Goal: Information Seeking & Learning: Check status

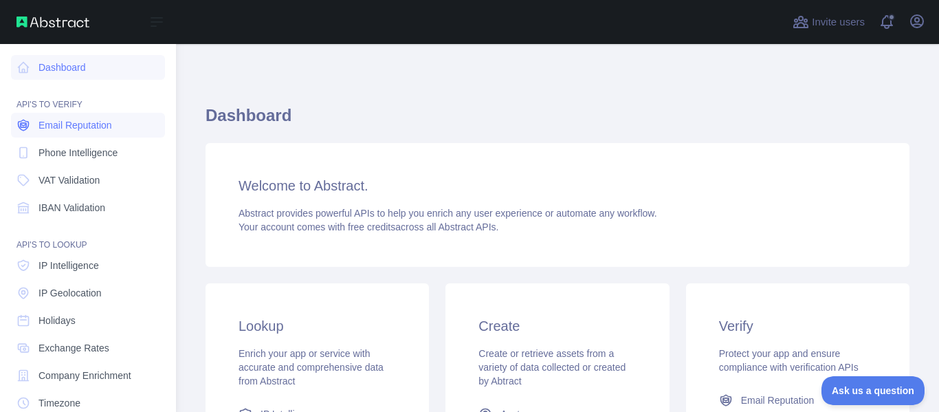
click at [110, 116] on link "Email Reputation" at bounding box center [88, 125] width 154 height 25
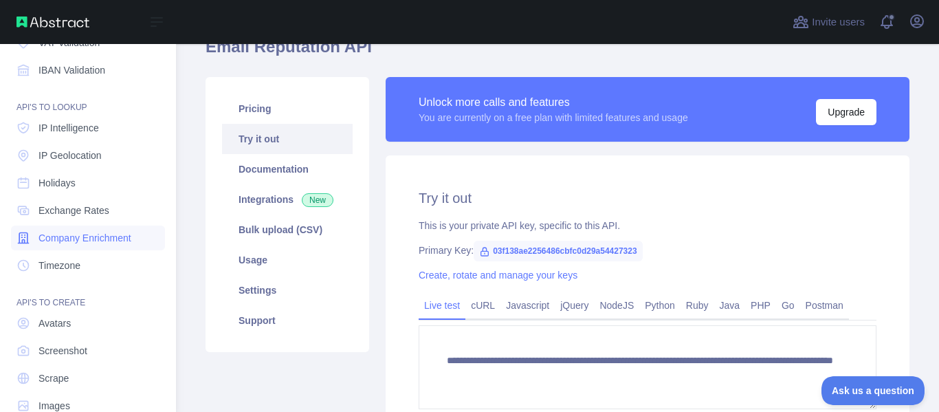
scroll to position [166, 0]
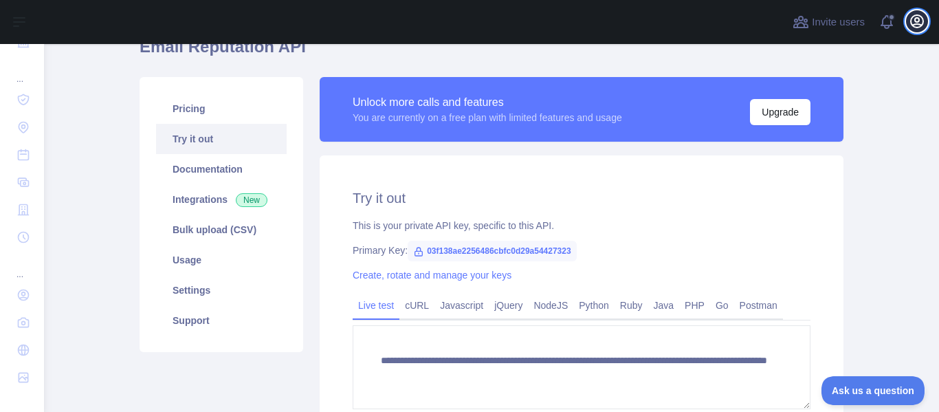
click at [910, 19] on icon "button" at bounding box center [917, 21] width 17 height 17
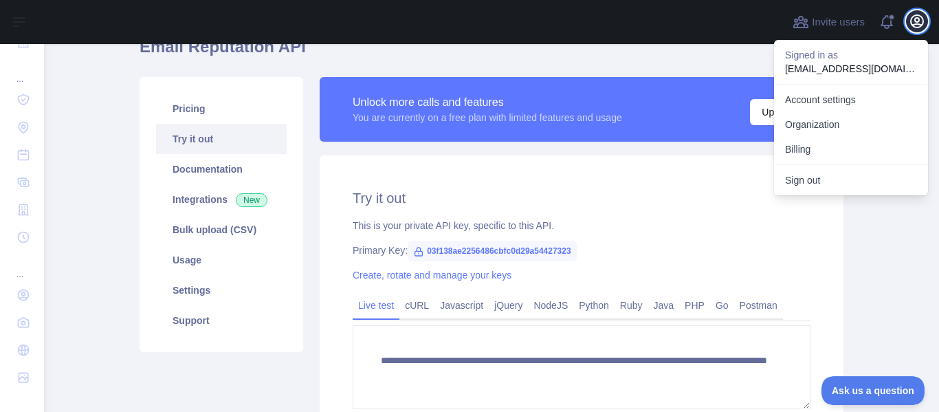
click at [916, 14] on icon "button" at bounding box center [917, 21] width 17 height 17
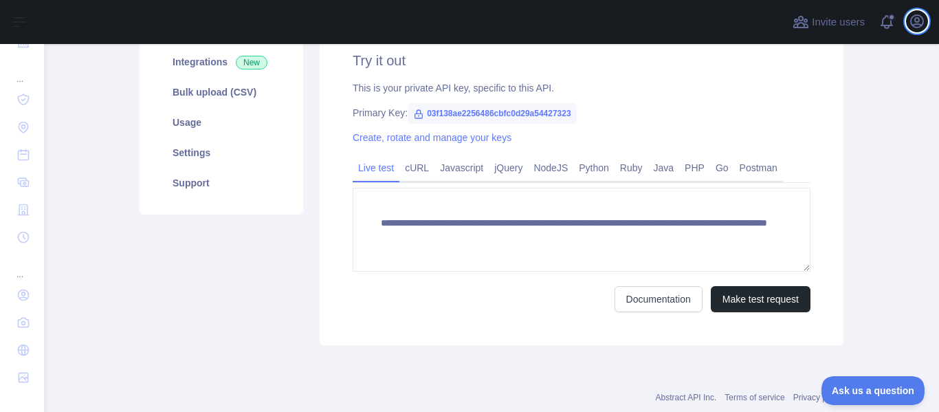
scroll to position [138, 0]
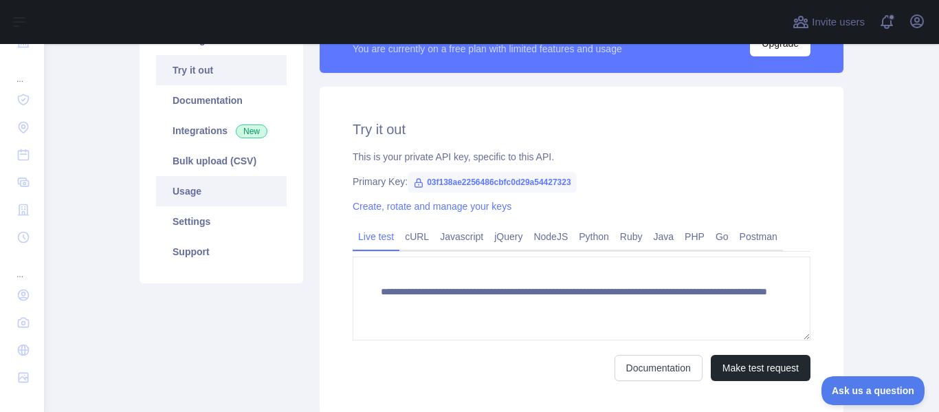
click at [180, 191] on link "Usage" at bounding box center [221, 191] width 131 height 30
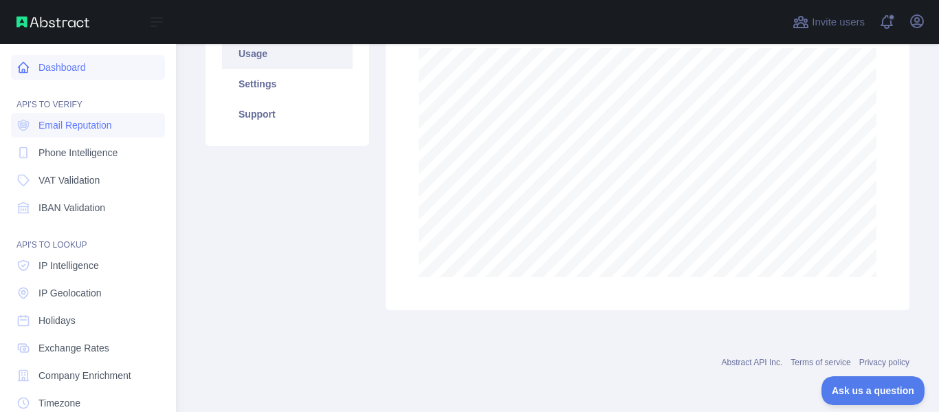
click at [116, 63] on link "Dashboard" at bounding box center [88, 67] width 154 height 25
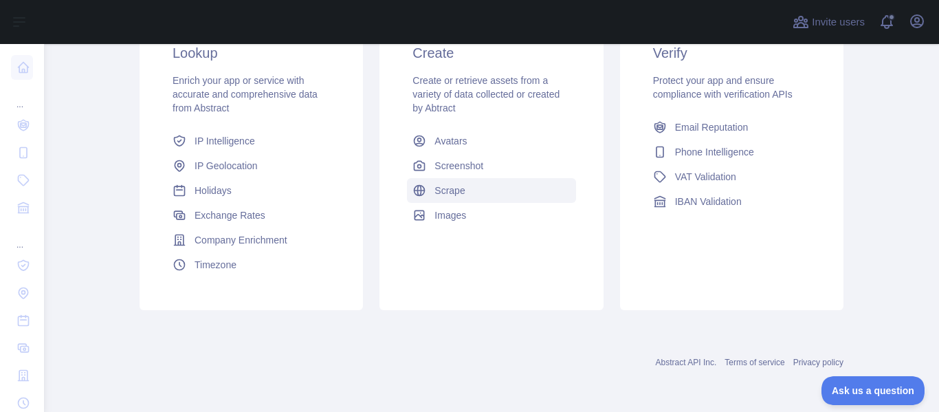
scroll to position [204, 0]
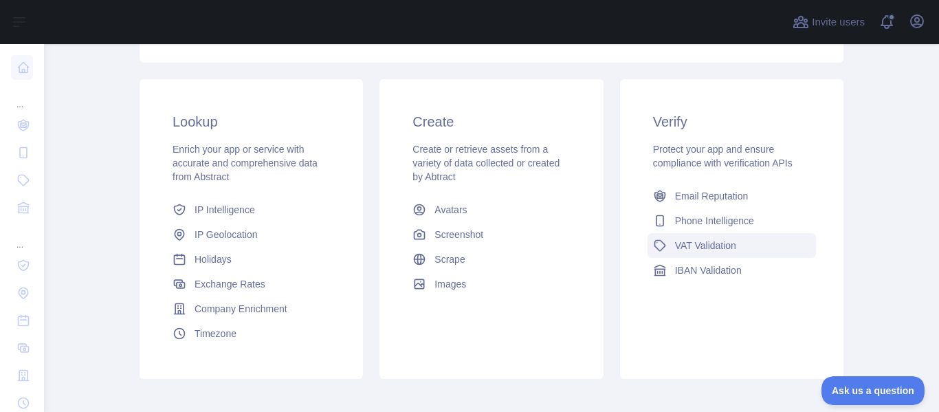
click at [770, 245] on link "VAT Validation" at bounding box center [732, 245] width 168 height 25
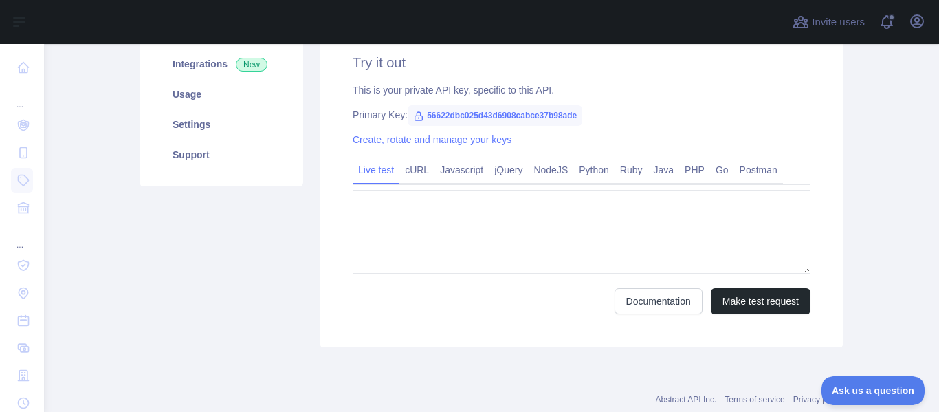
type textarea "**********"
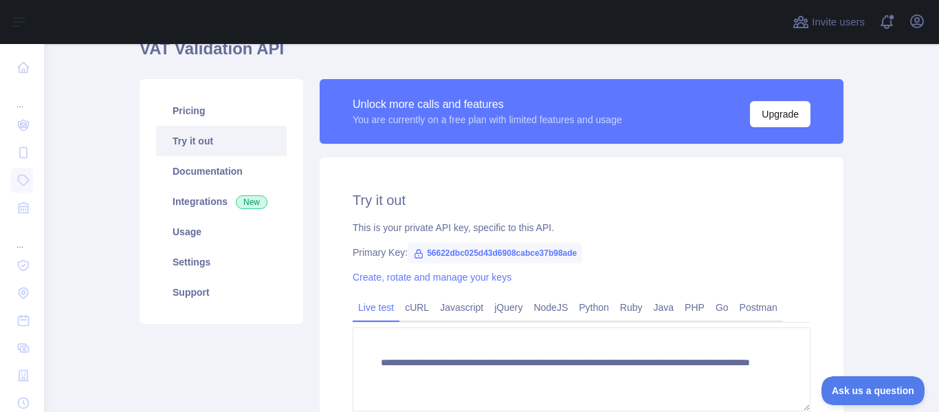
scroll to position [135, 0]
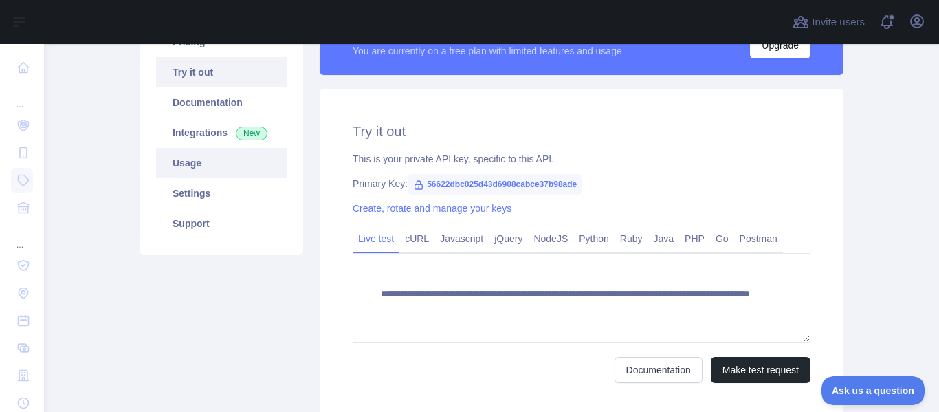
click at [219, 164] on link "Usage" at bounding box center [221, 163] width 131 height 30
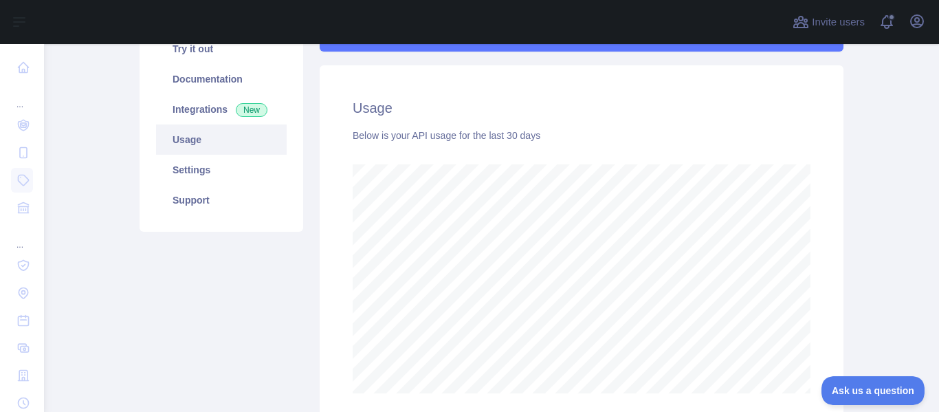
scroll to position [135, 0]
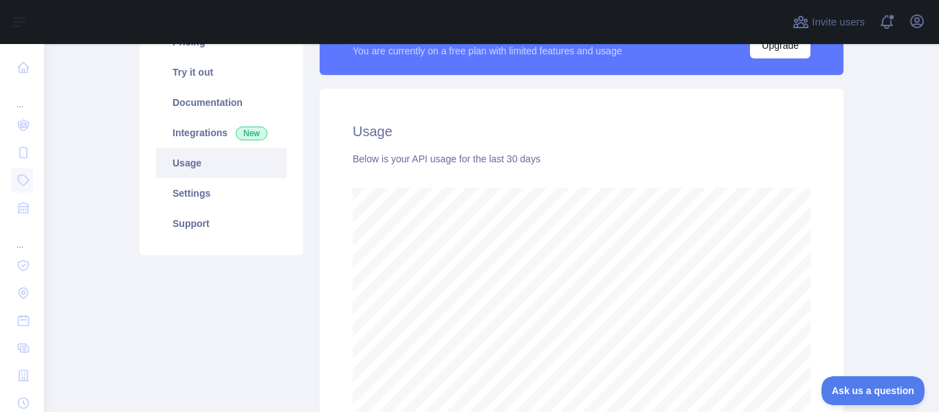
click at [430, 154] on div "Below is your API usage for the last 30 days" at bounding box center [582, 159] width 458 height 14
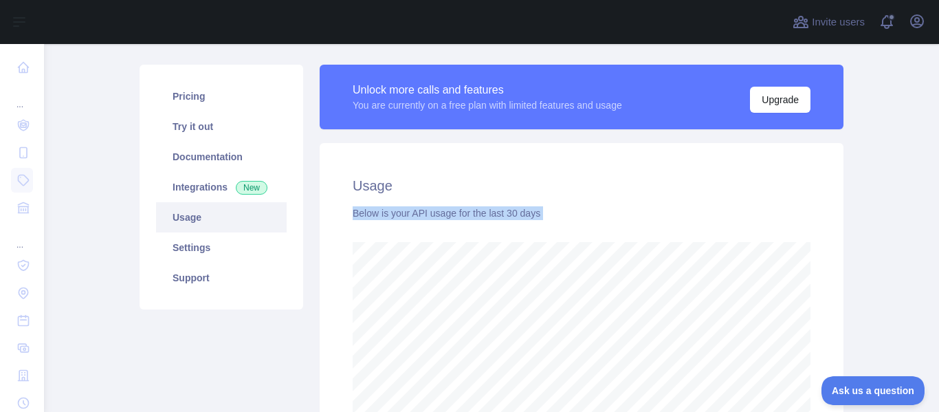
scroll to position [0, 0]
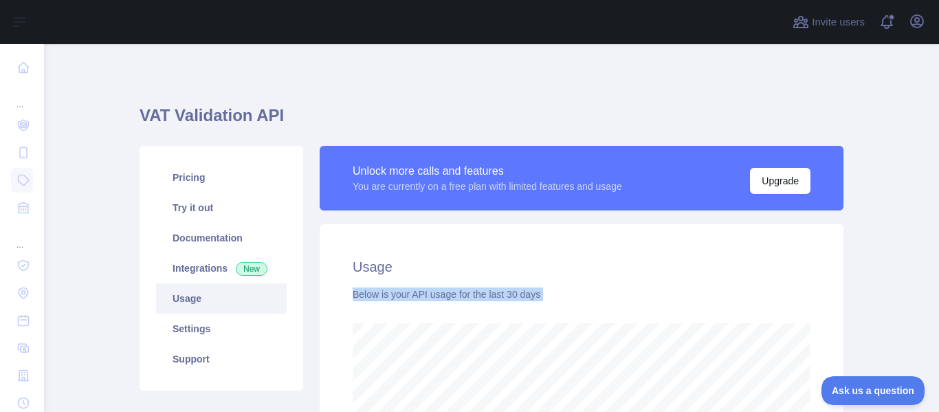
click at [237, 298] on link "Usage" at bounding box center [221, 298] width 131 height 30
click at [209, 273] on link "Integrations New" at bounding box center [221, 268] width 131 height 30
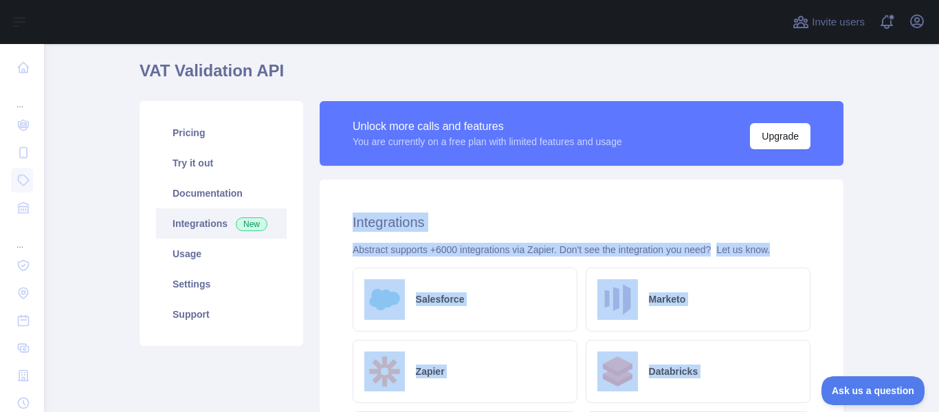
scroll to position [69, 0]
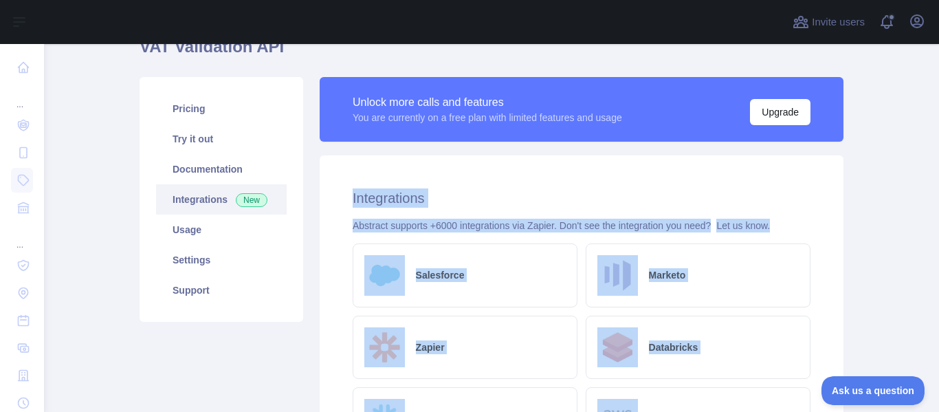
click at [356, 194] on h2 "Integrations" at bounding box center [582, 197] width 458 height 19
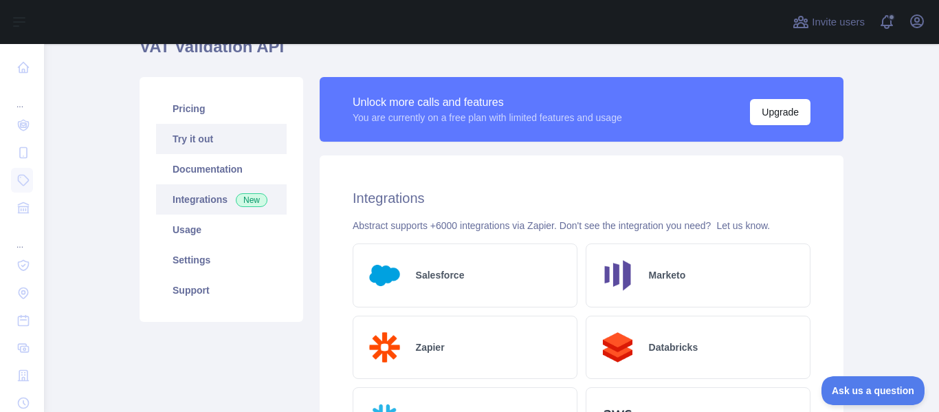
click at [238, 139] on link "Try it out" at bounding box center [221, 139] width 131 height 30
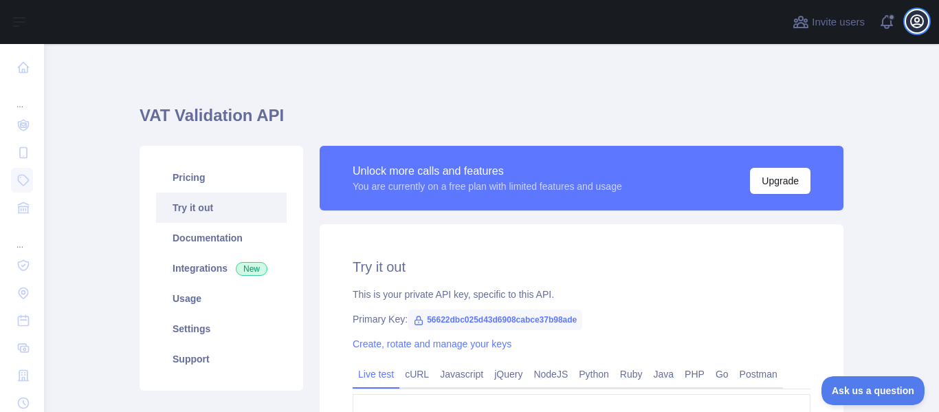
click at [919, 25] on icon "button" at bounding box center [917, 21] width 12 height 12
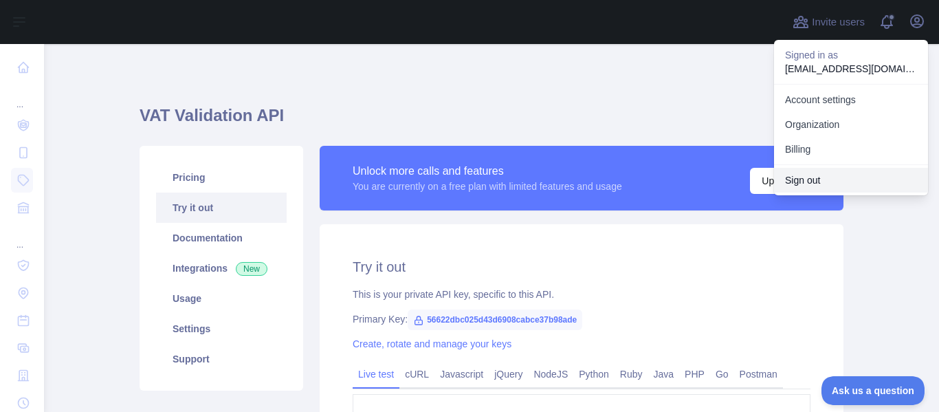
click at [835, 175] on button "Sign out" at bounding box center [851, 180] width 154 height 25
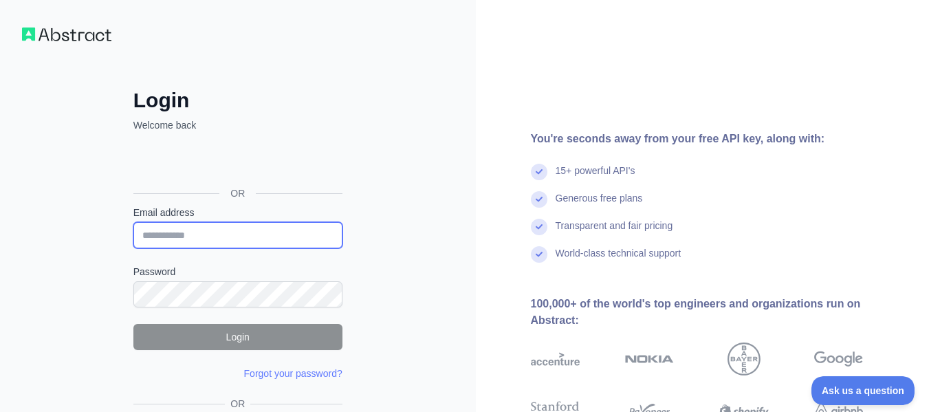
click at [246, 245] on input "Email address" at bounding box center [237, 235] width 209 height 26
paste input "**********"
type input "**********"
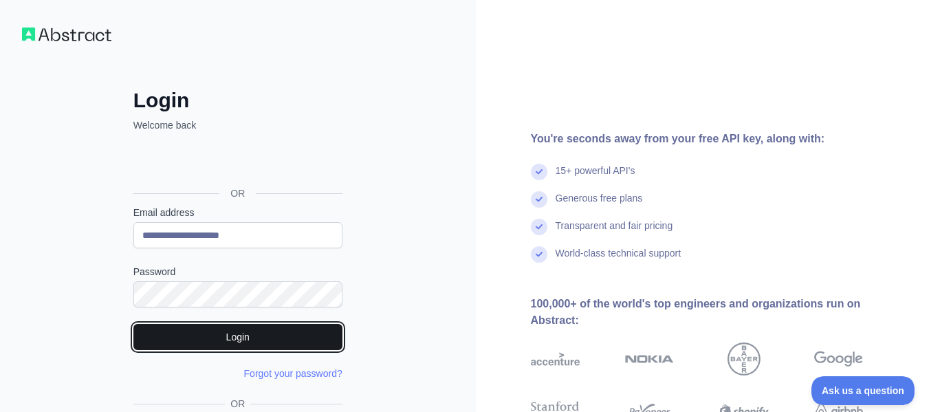
click at [251, 335] on button "Login" at bounding box center [237, 337] width 209 height 26
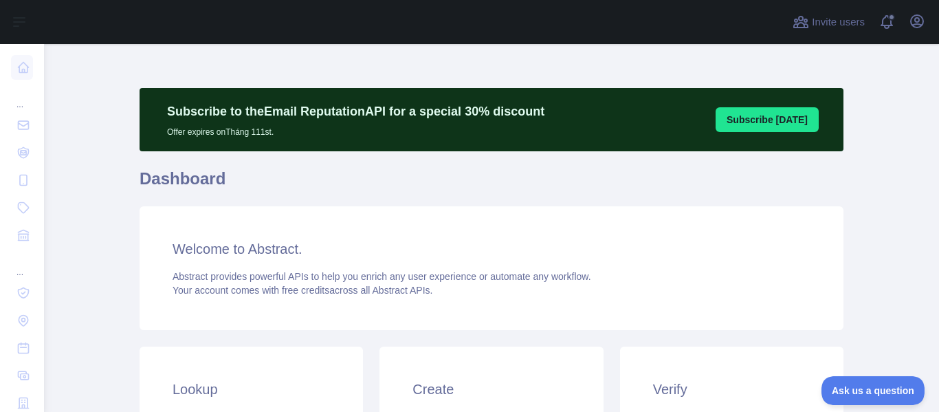
click at [789, 250] on h3 "Welcome to Abstract." at bounding box center [492, 248] width 638 height 19
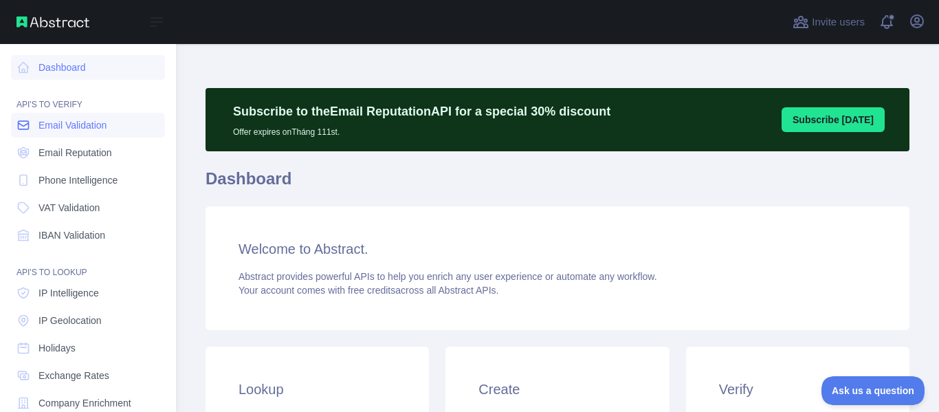
click at [120, 123] on link "Email Validation" at bounding box center [88, 125] width 154 height 25
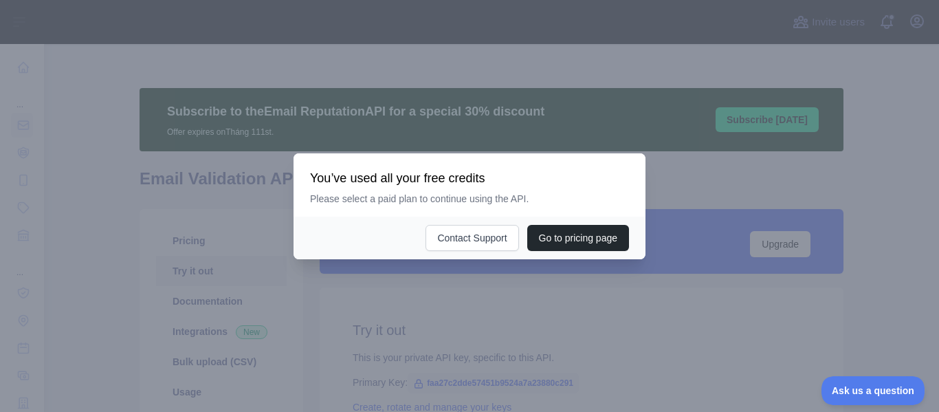
click at [490, 270] on div at bounding box center [469, 206] width 939 height 412
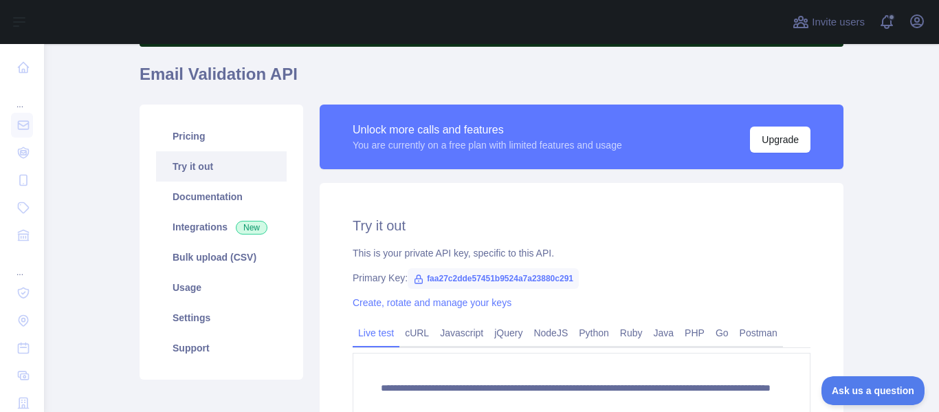
scroll to position [98, 0]
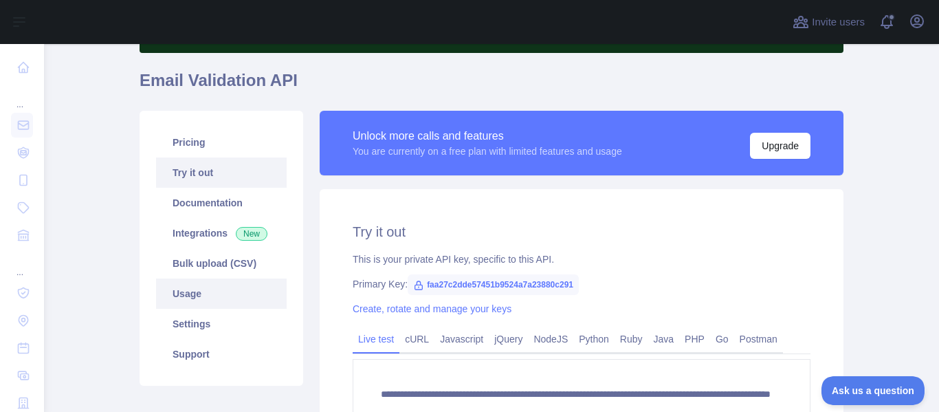
click at [205, 287] on link "Usage" at bounding box center [221, 293] width 131 height 30
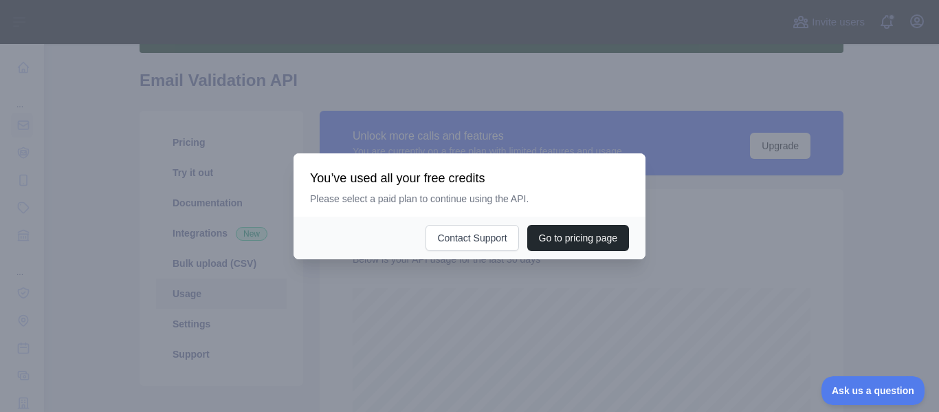
scroll to position [368, 885]
click at [758, 237] on div at bounding box center [469, 206] width 939 height 412
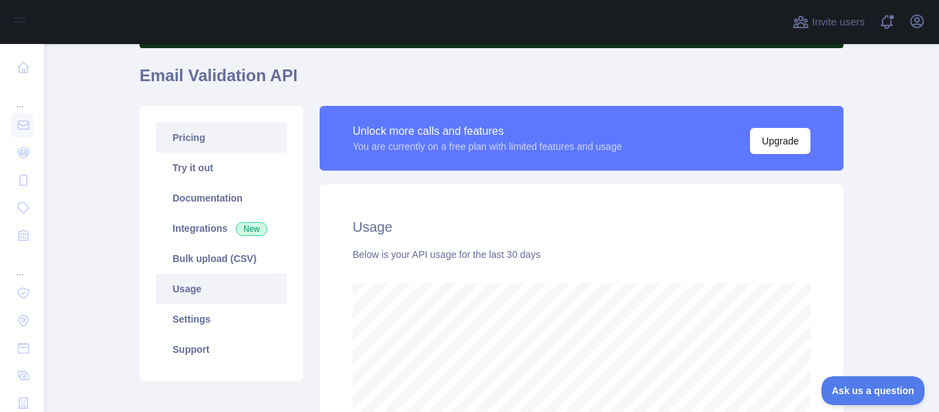
scroll to position [98, 0]
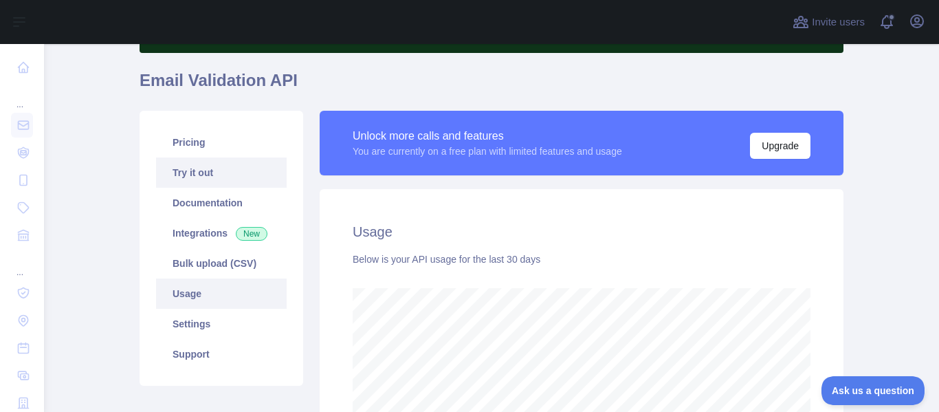
click at [236, 170] on link "Try it out" at bounding box center [221, 172] width 131 height 30
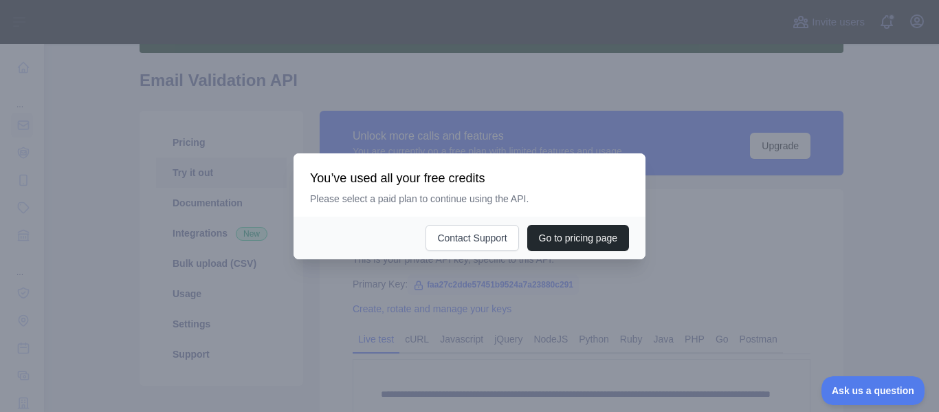
click at [731, 243] on div at bounding box center [469, 206] width 939 height 412
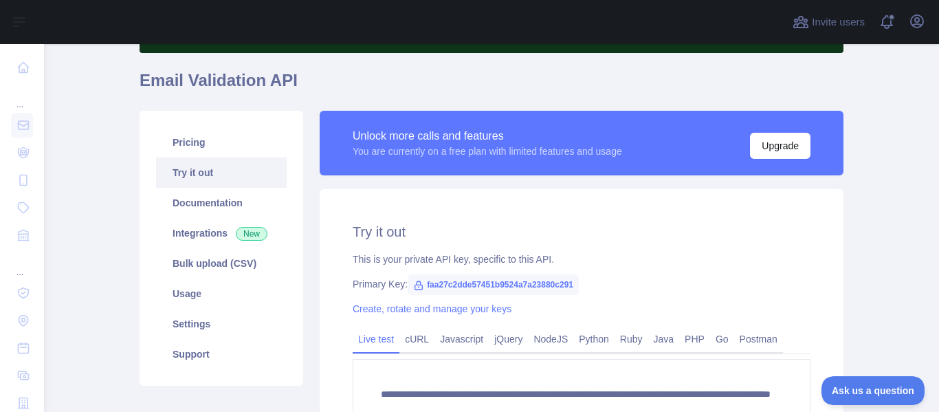
scroll to position [167, 0]
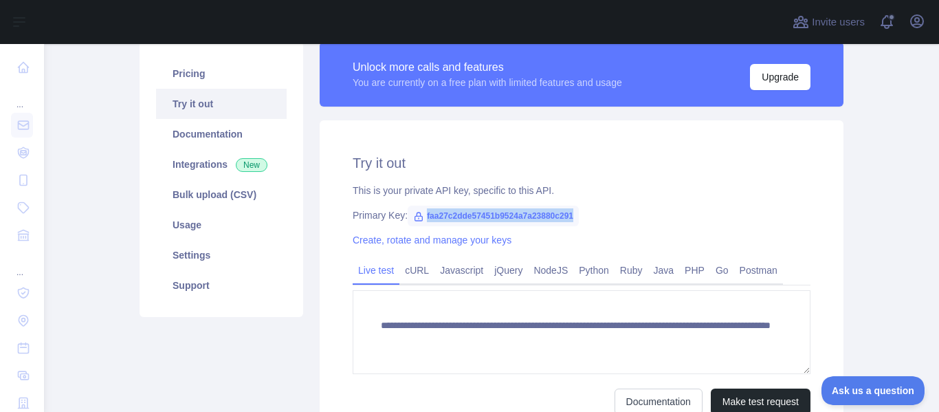
drag, startPoint x: 417, startPoint y: 217, endPoint x: 601, endPoint y: 207, distance: 183.9
click at [601, 207] on div "**********" at bounding box center [582, 283] width 524 height 327
copy span "faa27c2dde57451b9524a7a23880c291"
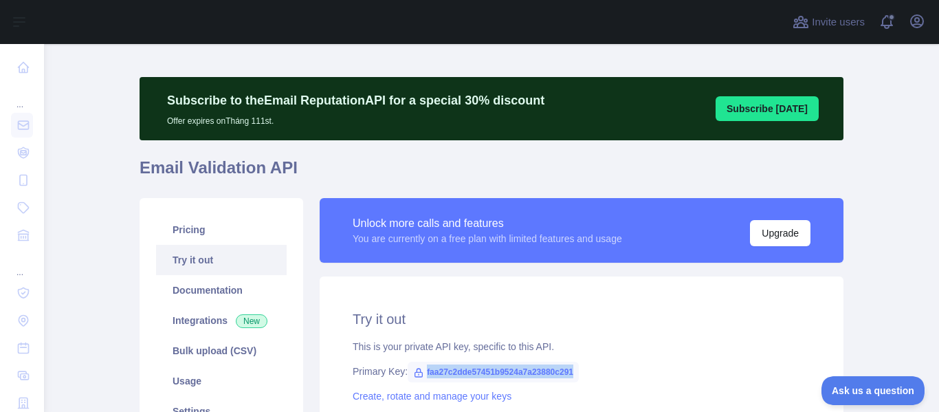
scroll to position [0, 0]
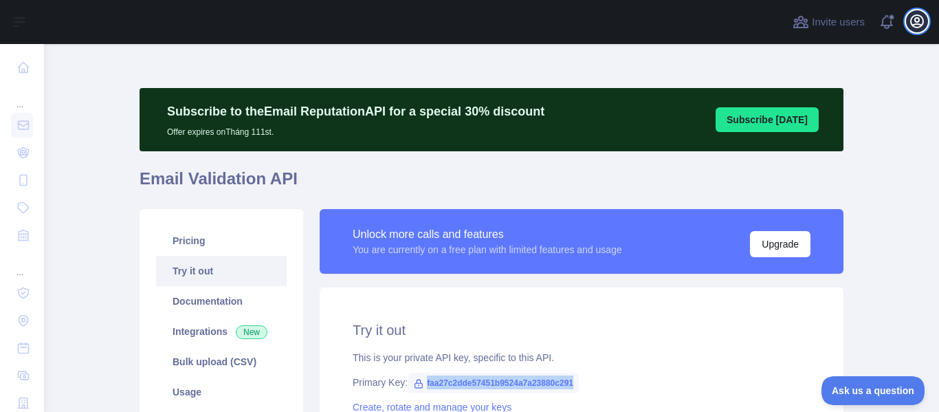
click at [917, 17] on icon "button" at bounding box center [917, 21] width 17 height 17
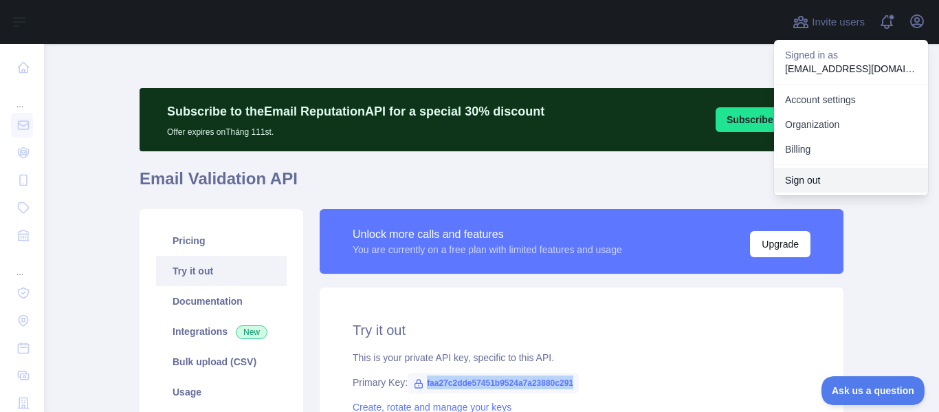
click at [815, 181] on button "Sign out" at bounding box center [851, 180] width 154 height 25
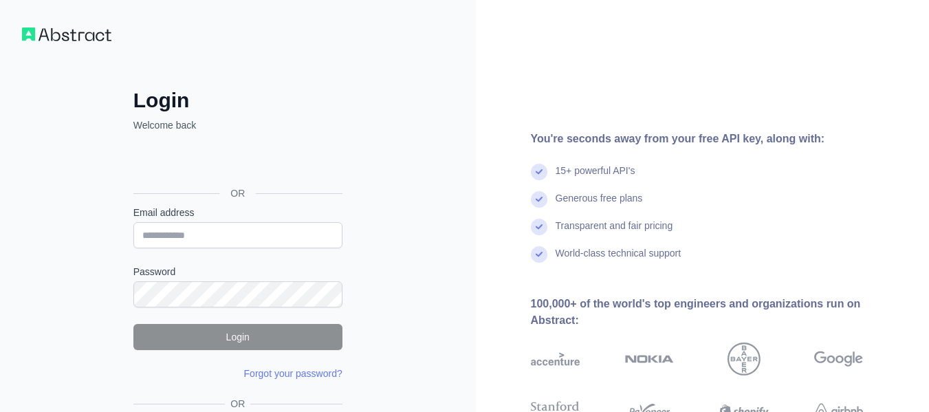
click at [253, 227] on input "Email address" at bounding box center [237, 235] width 209 height 26
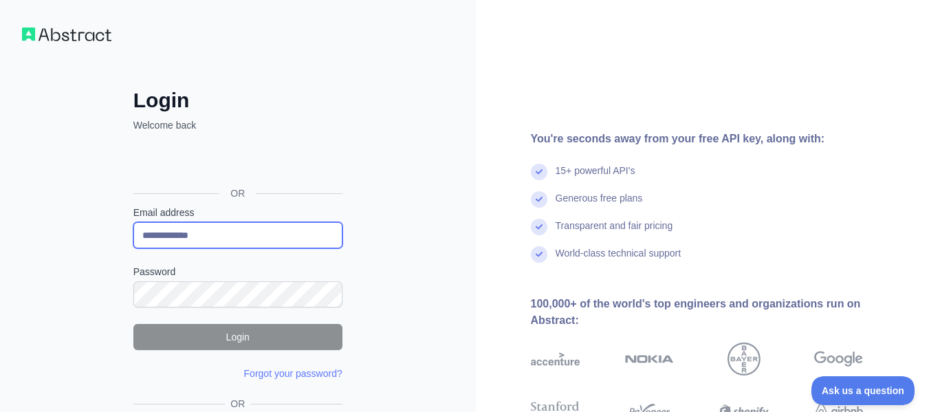
paste input "******"
type input "**********"
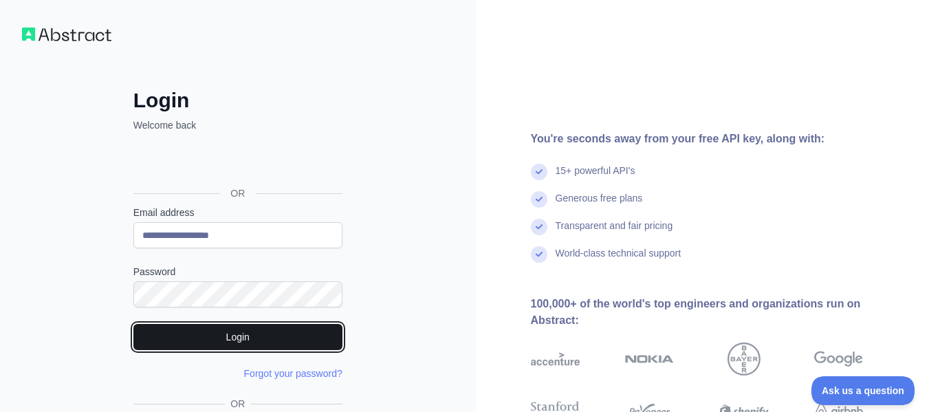
click at [221, 332] on button "Login" at bounding box center [237, 337] width 209 height 26
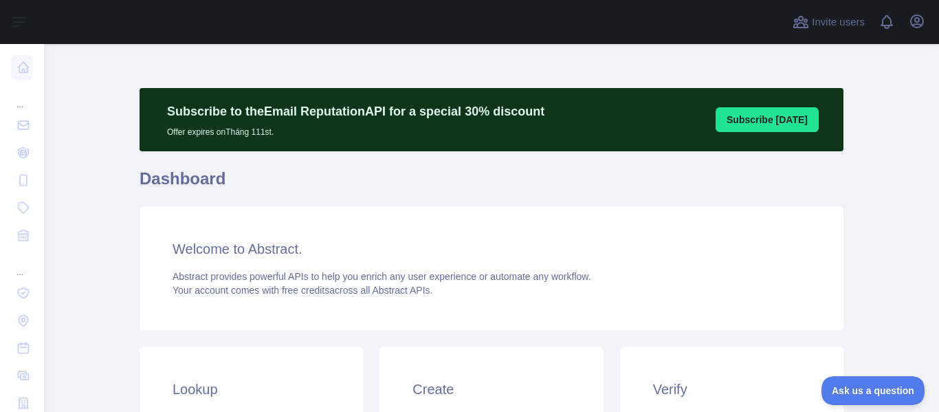
click at [802, 241] on h3 "Welcome to Abstract." at bounding box center [492, 248] width 638 height 19
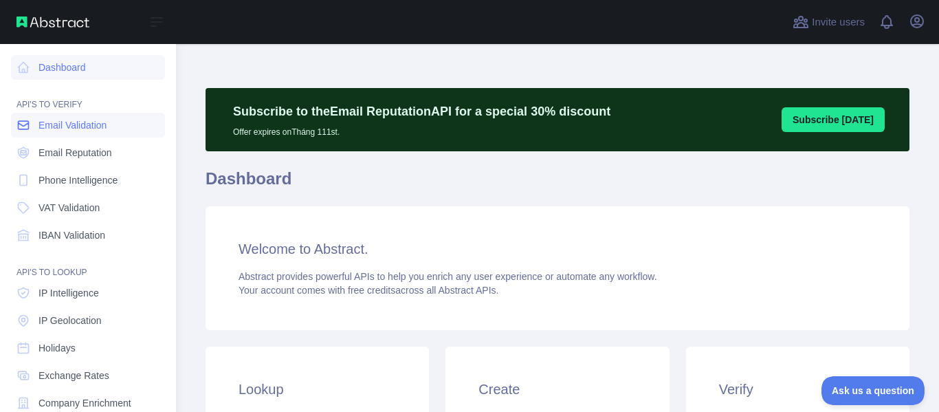
click at [83, 117] on link "Email Validation" at bounding box center [88, 125] width 154 height 25
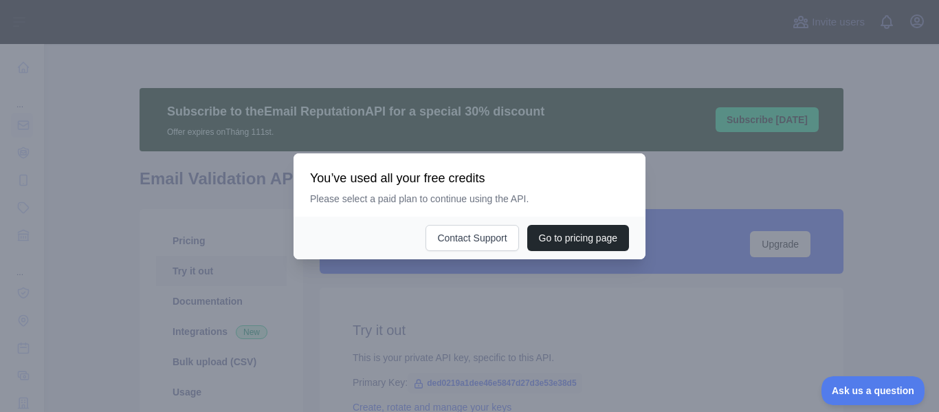
click at [397, 294] on div at bounding box center [469, 206] width 939 height 412
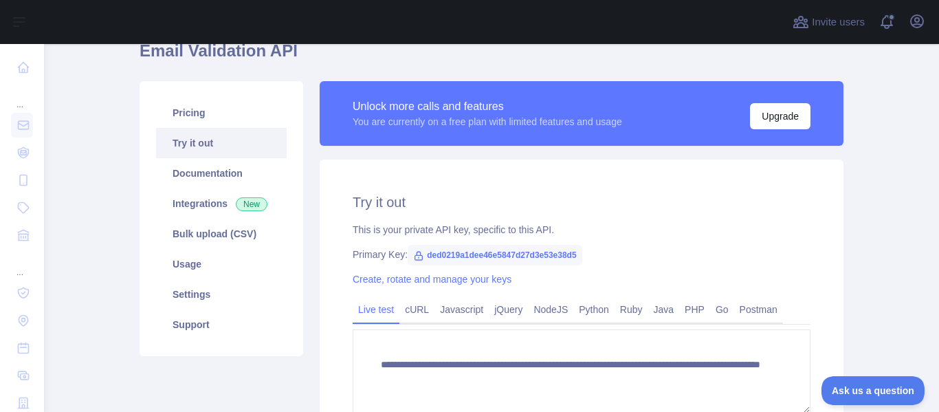
scroll to position [138, 0]
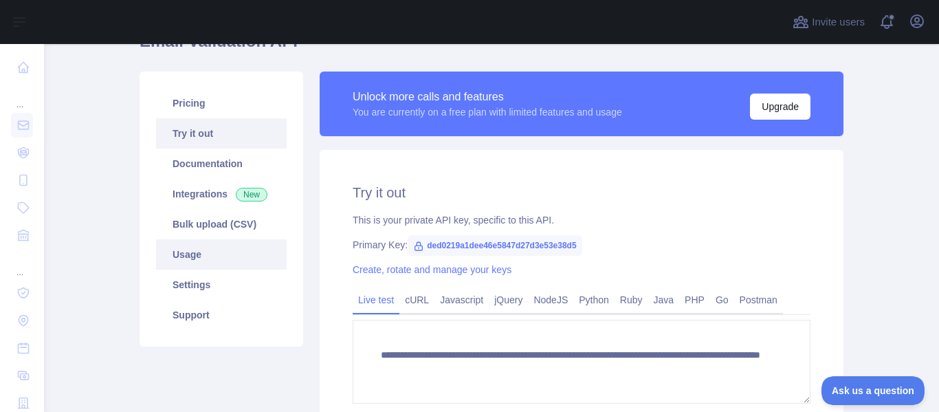
click at [237, 247] on link "Usage" at bounding box center [221, 254] width 131 height 30
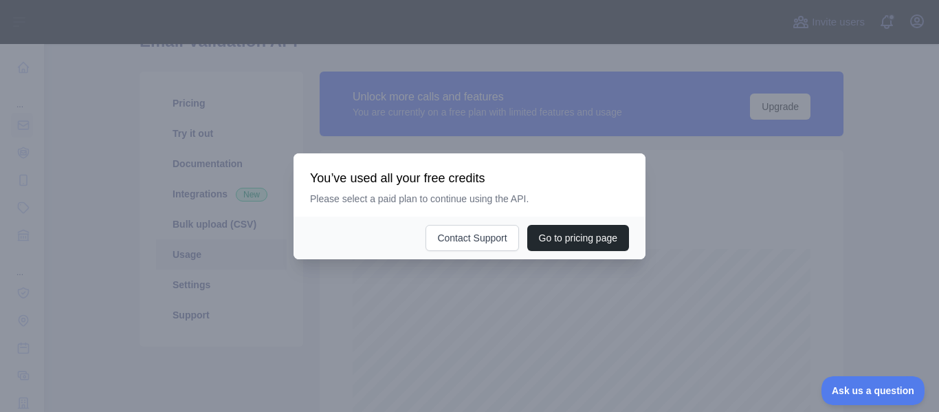
scroll to position [368, 885]
click at [726, 190] on div at bounding box center [469, 206] width 939 height 412
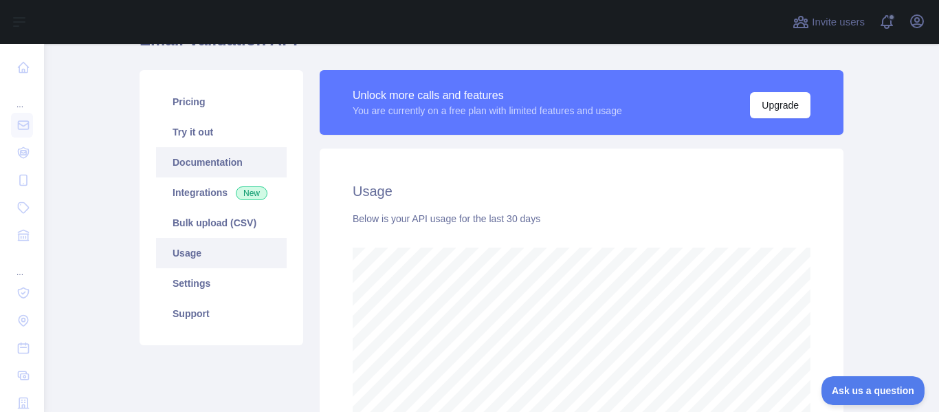
scroll to position [138, 0]
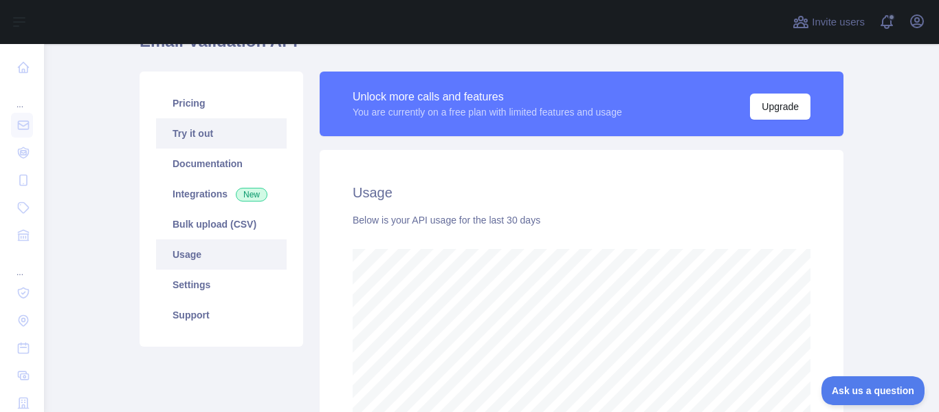
click at [217, 136] on link "Try it out" at bounding box center [221, 133] width 131 height 30
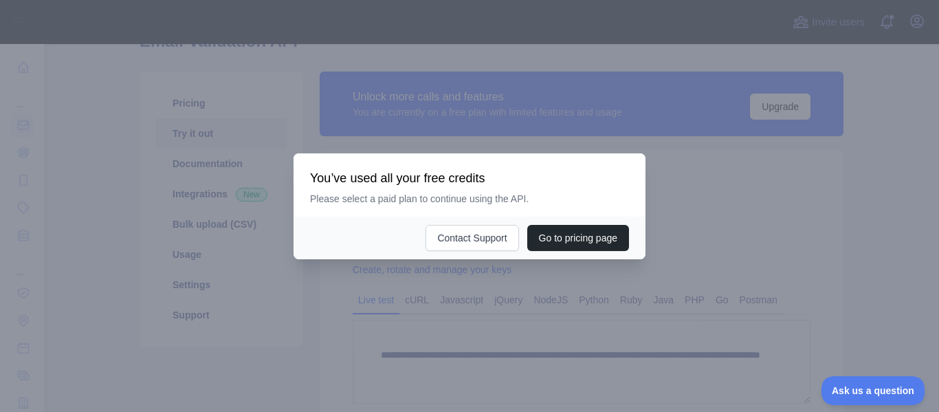
click at [843, 257] on div at bounding box center [469, 206] width 939 height 412
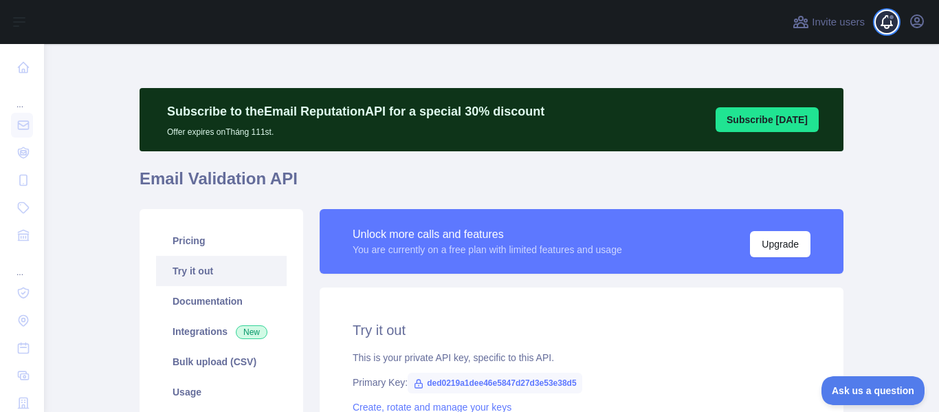
click at [906, 23] on span at bounding box center [893, 22] width 28 height 44
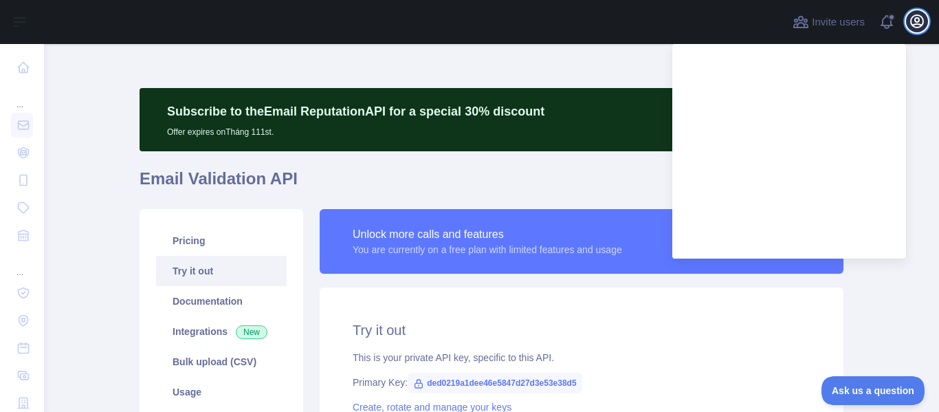
click at [914, 21] on icon "button" at bounding box center [917, 21] width 17 height 17
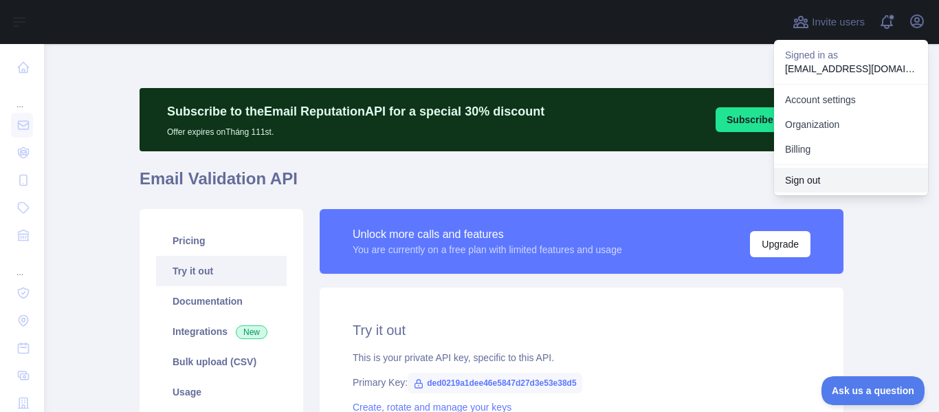
click at [820, 180] on button "Sign out" at bounding box center [851, 180] width 154 height 25
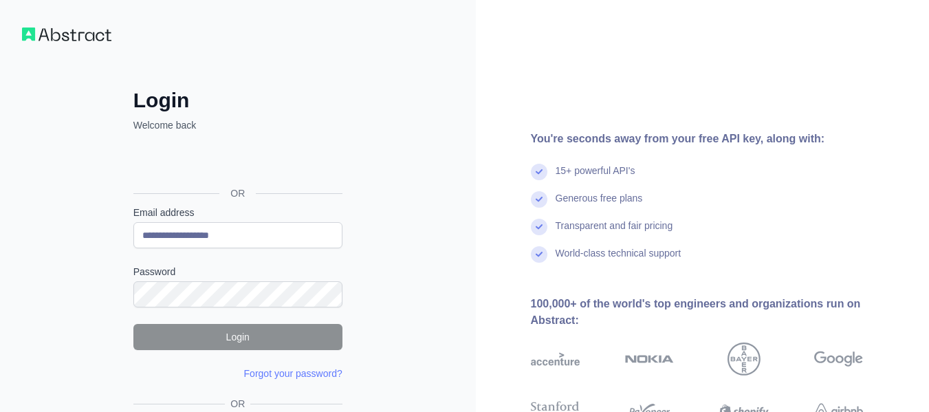
type input "**********"
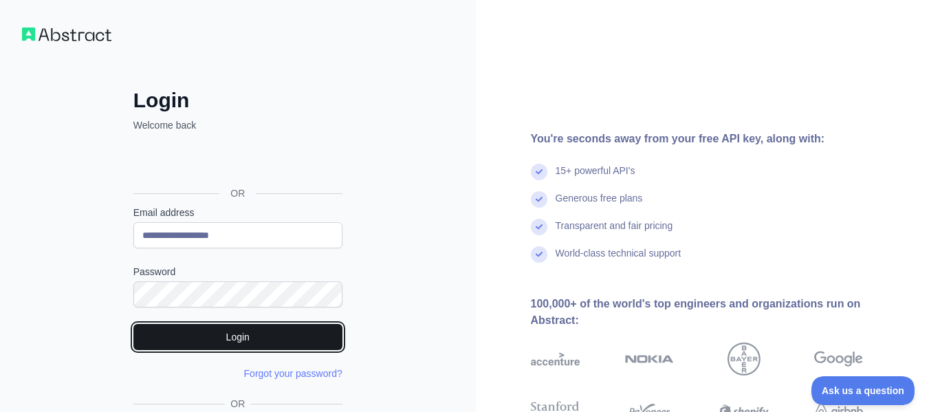
click at [242, 336] on button "Login" at bounding box center [237, 337] width 209 height 26
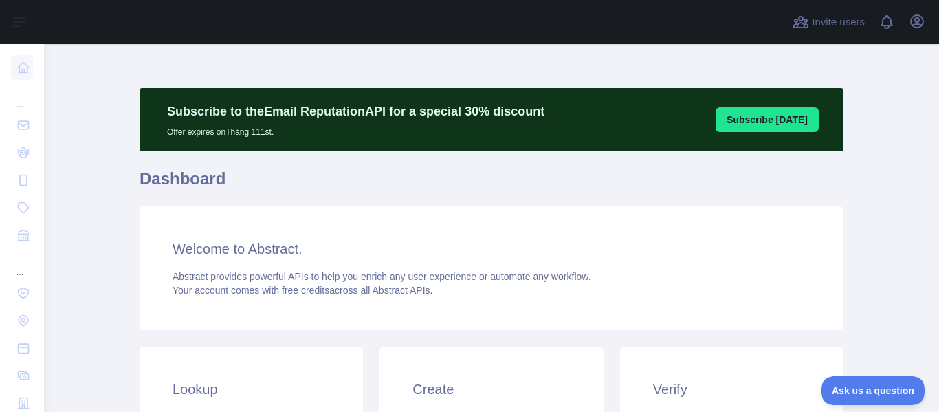
click at [811, 230] on div "Welcome to Abstract. Abstract provides powerful APIs to help you enrich any use…" at bounding box center [492, 268] width 704 height 124
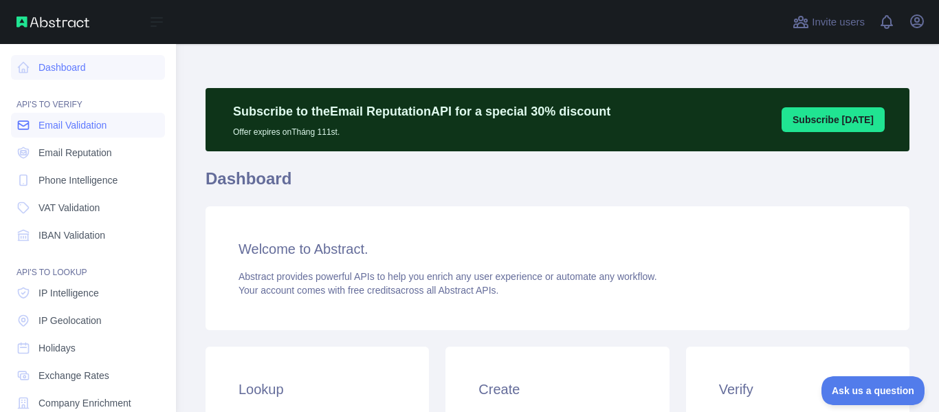
click at [98, 129] on span "Email Validation" at bounding box center [73, 125] width 68 height 14
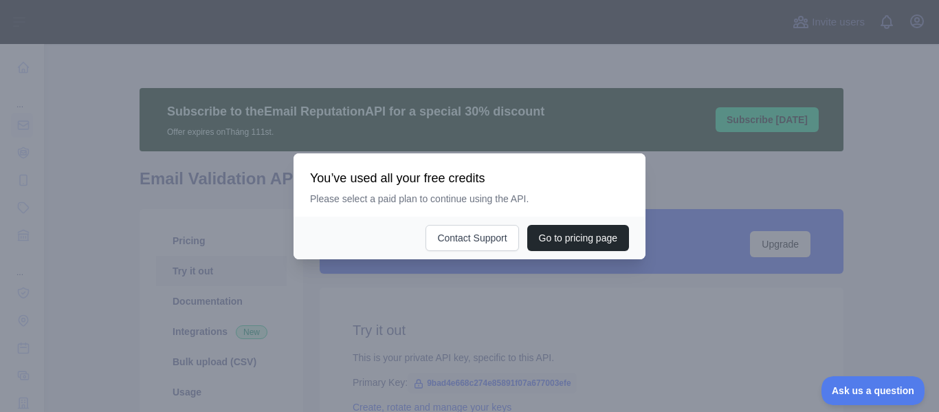
click at [509, 320] on div at bounding box center [469, 206] width 939 height 412
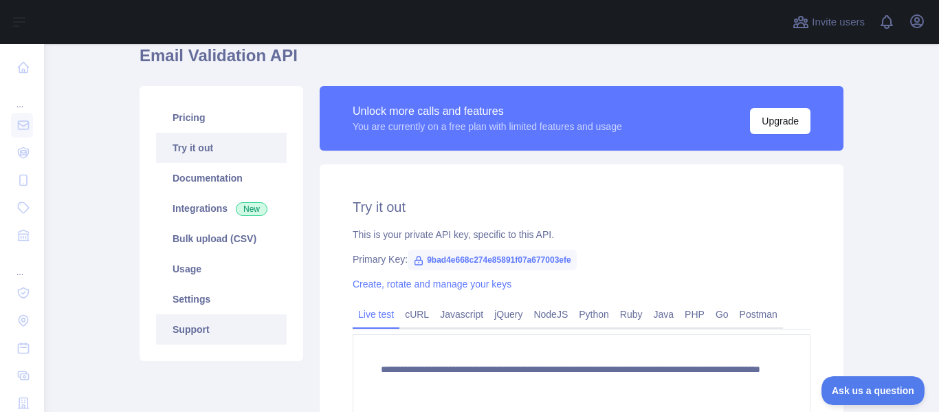
scroll to position [138, 0]
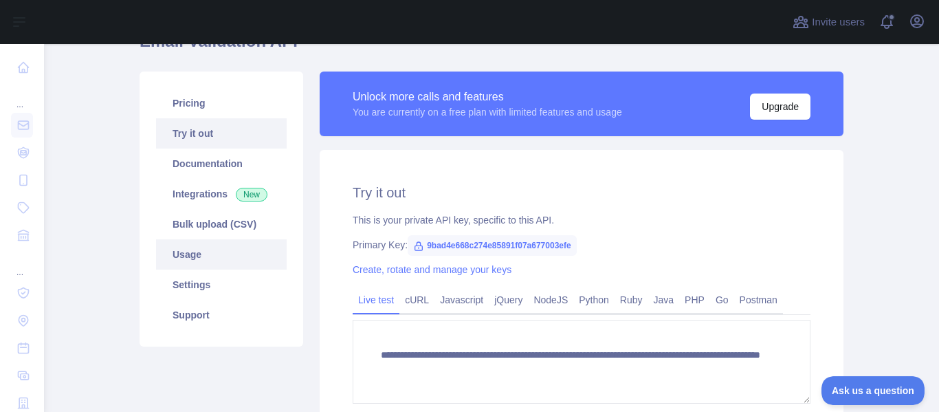
click at [241, 248] on link "Usage" at bounding box center [221, 254] width 131 height 30
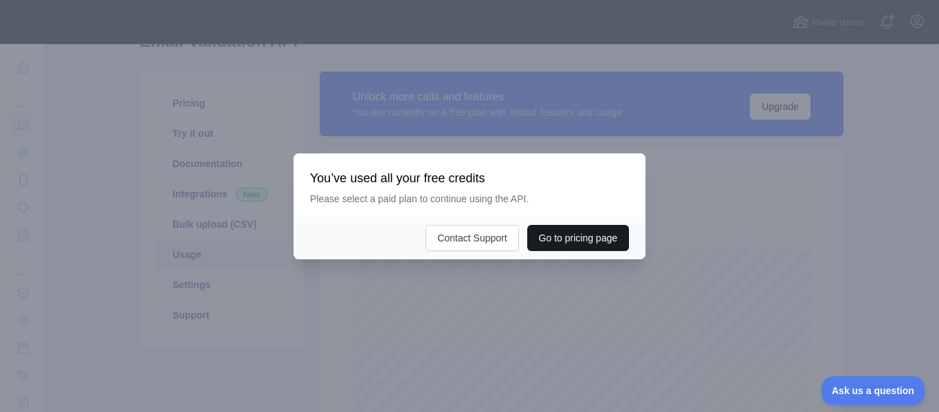
scroll to position [368, 885]
click at [509, 302] on div at bounding box center [469, 206] width 939 height 412
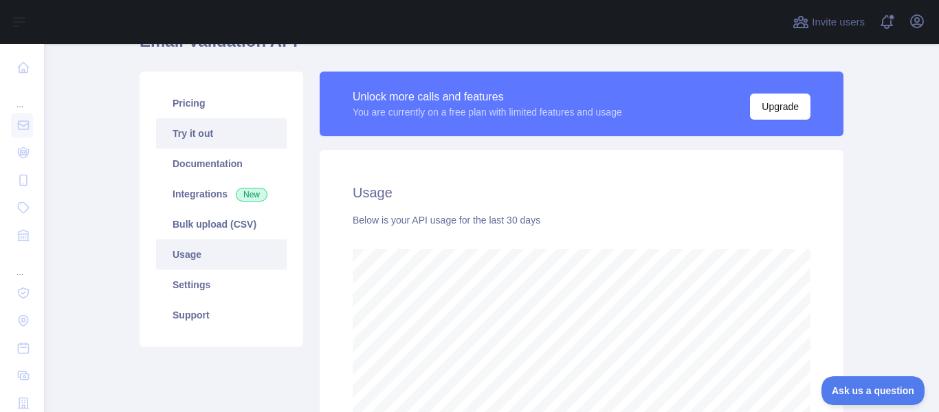
click at [230, 133] on link "Try it out" at bounding box center [221, 133] width 131 height 30
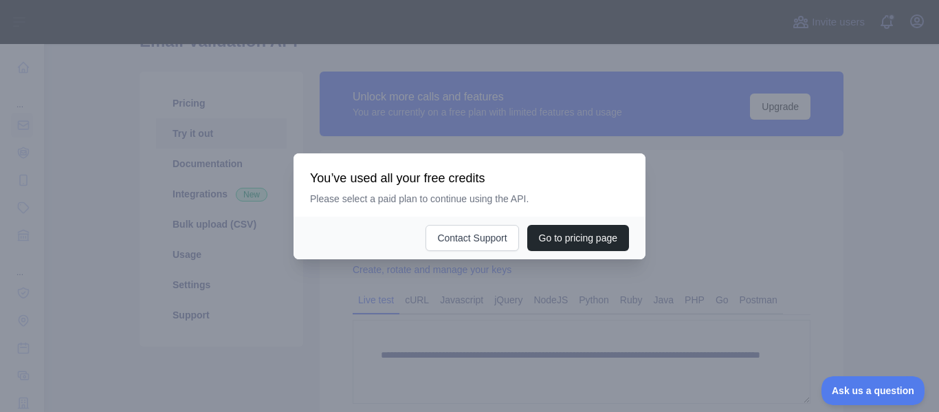
click at [514, 312] on div at bounding box center [469, 206] width 939 height 412
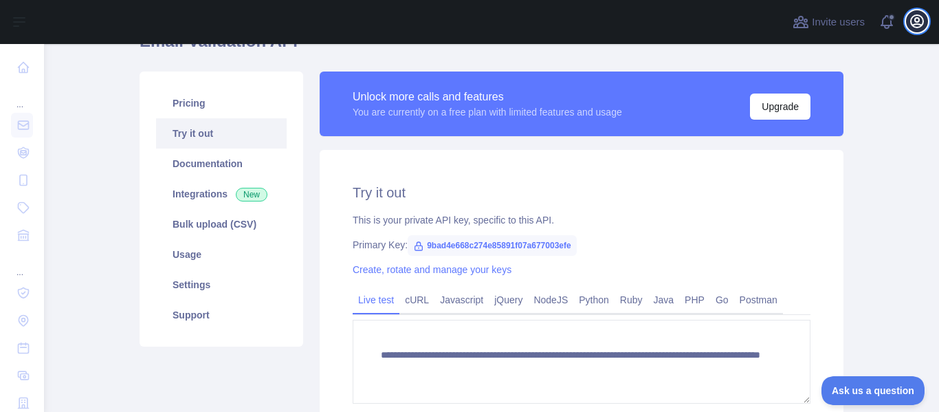
click at [915, 23] on icon "button" at bounding box center [917, 21] width 17 height 17
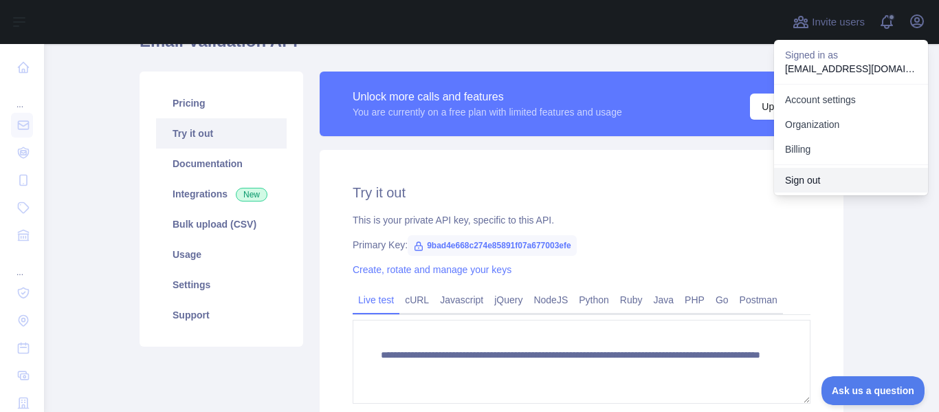
click at [854, 176] on button "Sign out" at bounding box center [851, 180] width 154 height 25
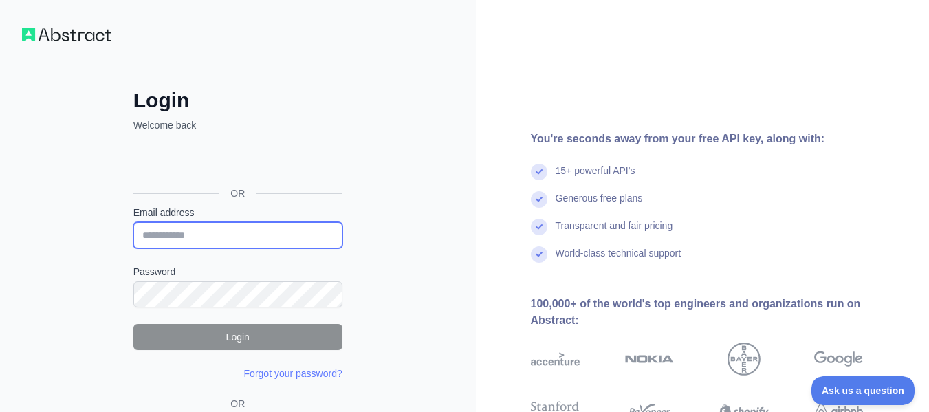
click at [205, 233] on input "Email address" at bounding box center [237, 235] width 209 height 26
paste input "**********"
type input "**********"
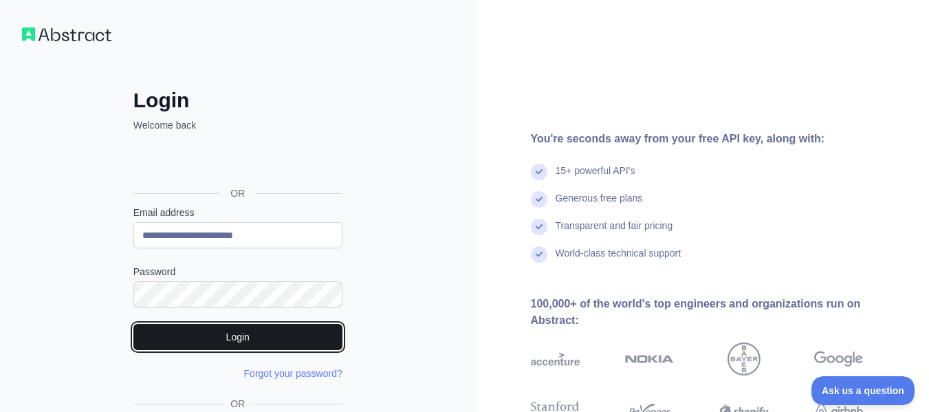
click at [232, 329] on button "Login" at bounding box center [237, 337] width 209 height 26
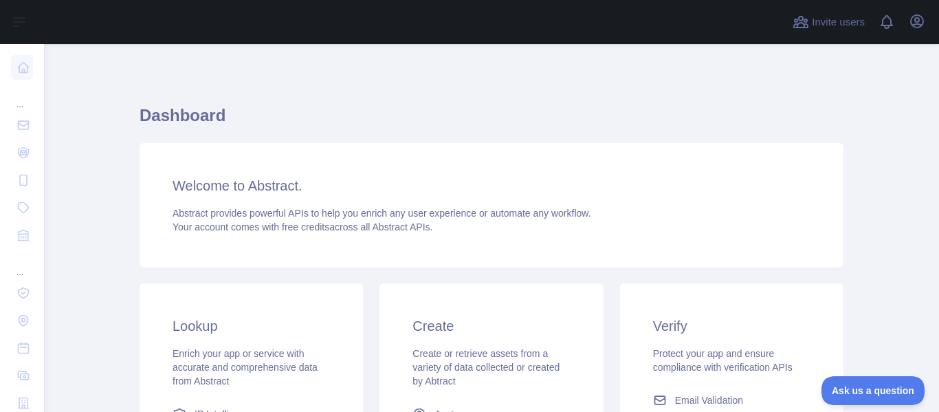
click at [817, 220] on div "Welcome to Abstract. Abstract provides powerful APIs to help you enrich any use…" at bounding box center [492, 205] width 704 height 124
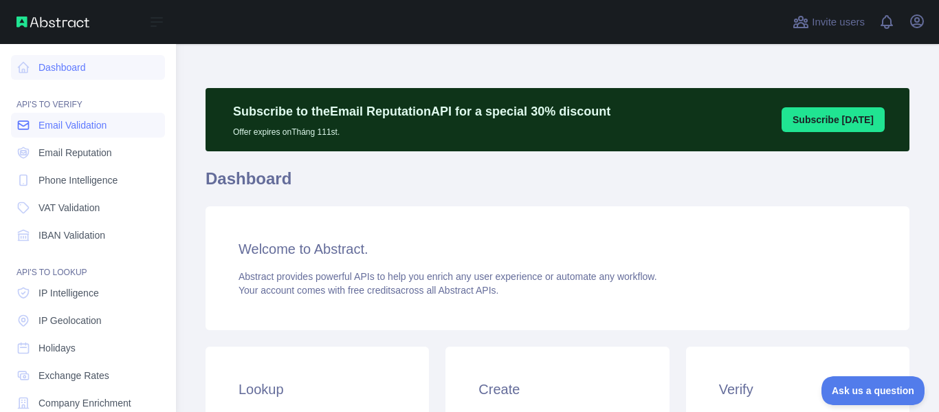
click at [68, 127] on span "Email Validation" at bounding box center [73, 125] width 68 height 14
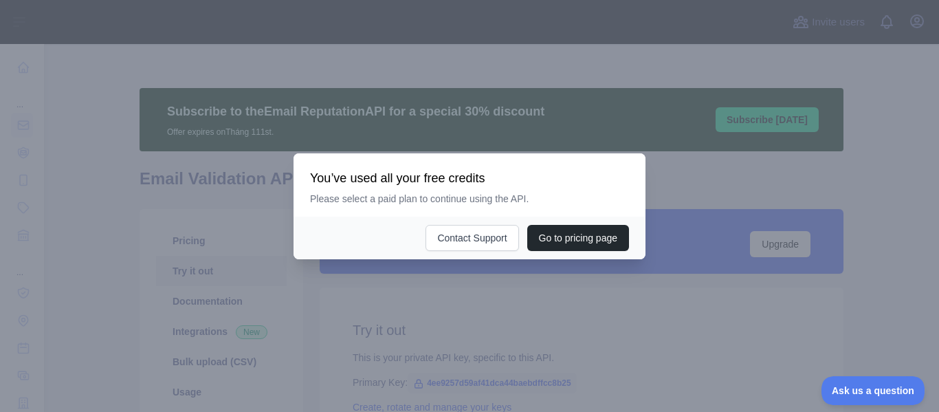
click at [396, 311] on div at bounding box center [469, 206] width 939 height 412
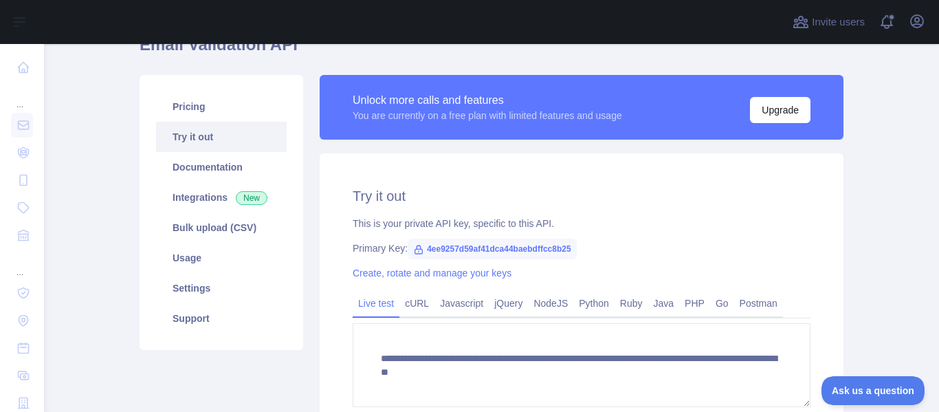
scroll to position [206, 0]
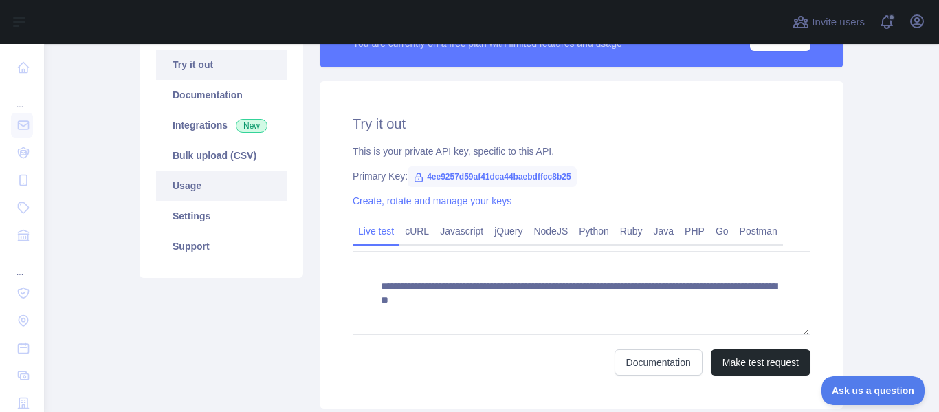
click at [216, 195] on link "Usage" at bounding box center [221, 186] width 131 height 30
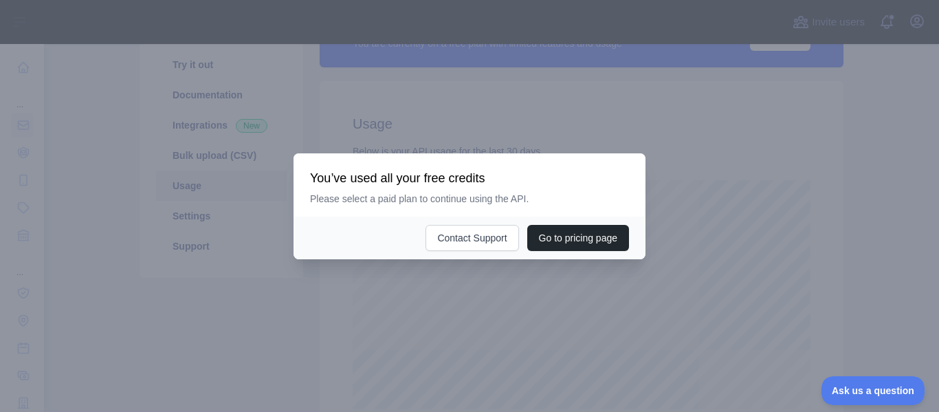
scroll to position [368, 885]
click at [527, 299] on div at bounding box center [469, 206] width 939 height 412
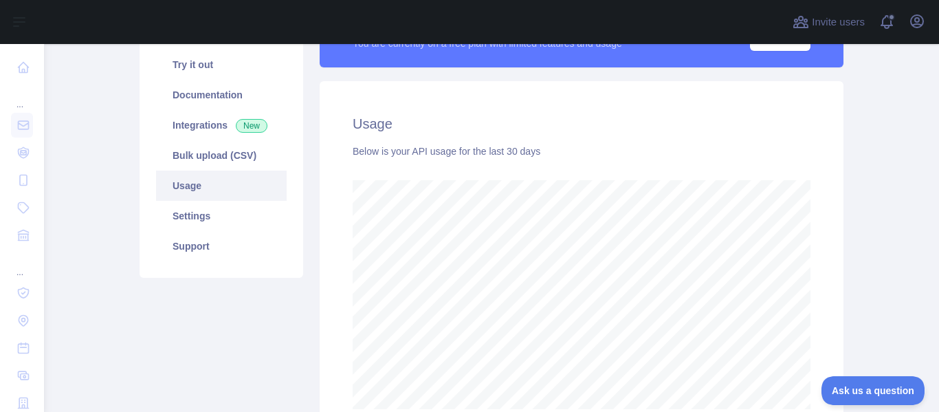
scroll to position [69, 0]
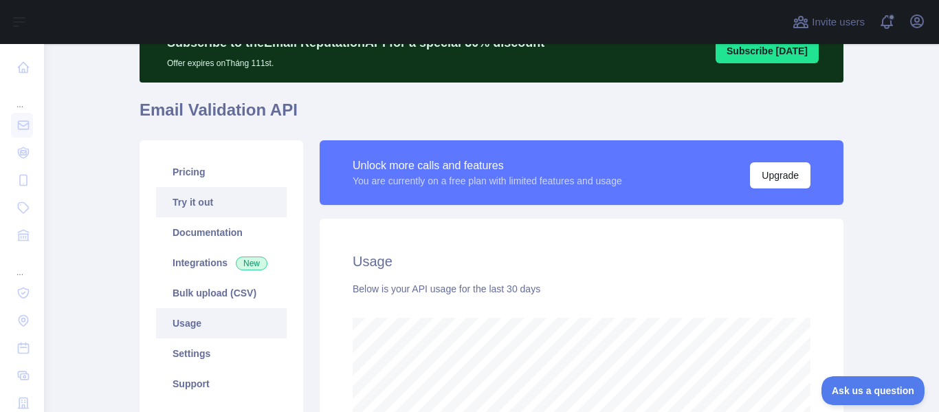
click at [235, 200] on link "Try it out" at bounding box center [221, 202] width 131 height 30
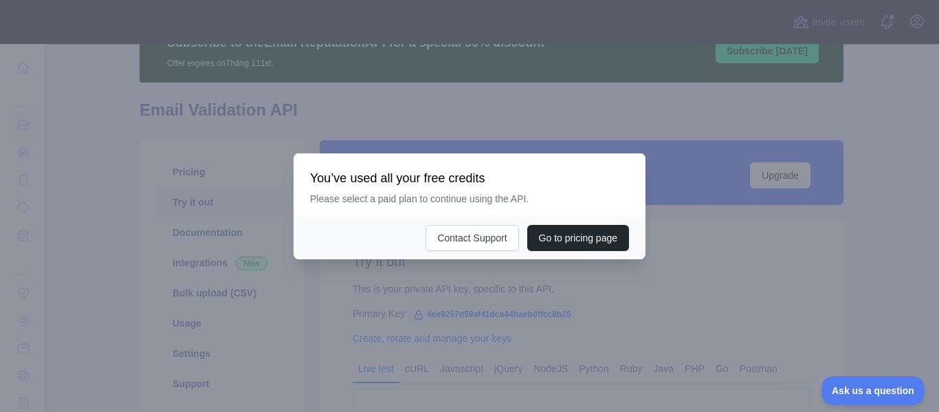
click at [577, 307] on div at bounding box center [469, 206] width 939 height 412
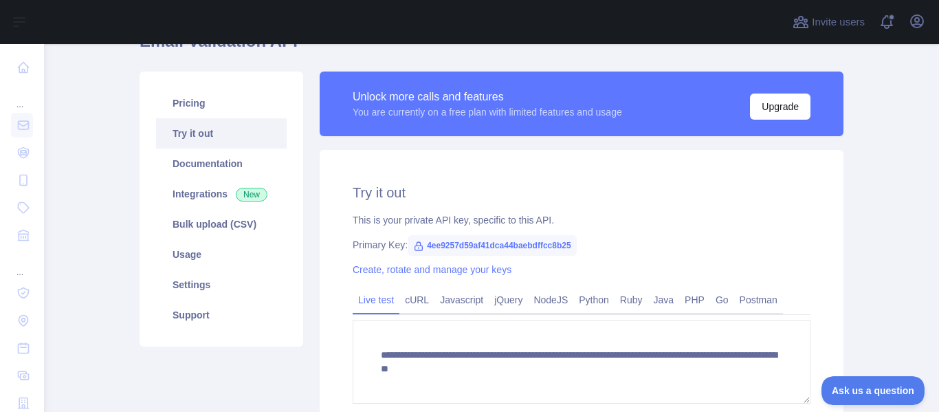
scroll to position [206, 0]
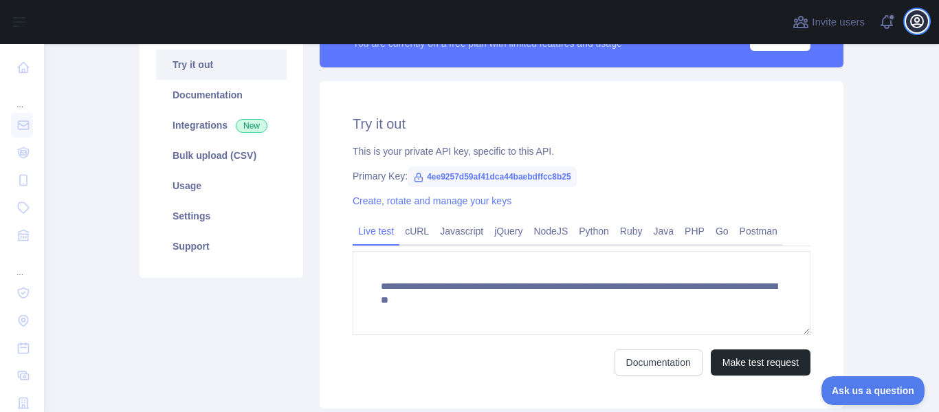
click at [918, 23] on icon "button" at bounding box center [917, 21] width 17 height 17
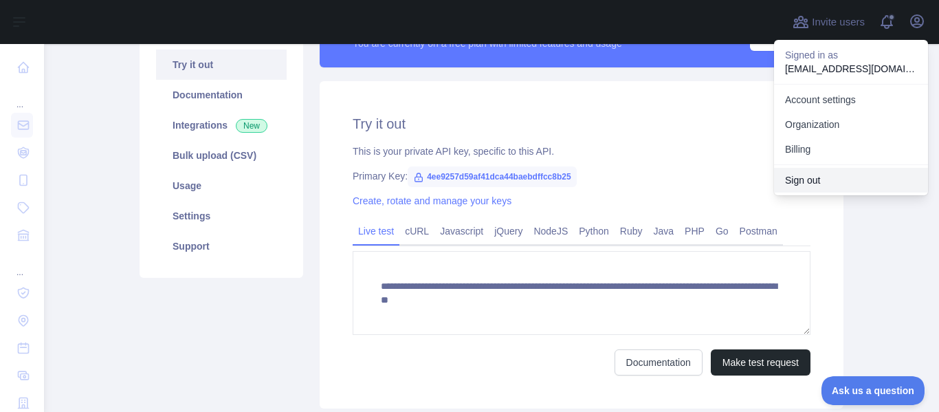
click at [833, 179] on button "Sign out" at bounding box center [851, 180] width 154 height 25
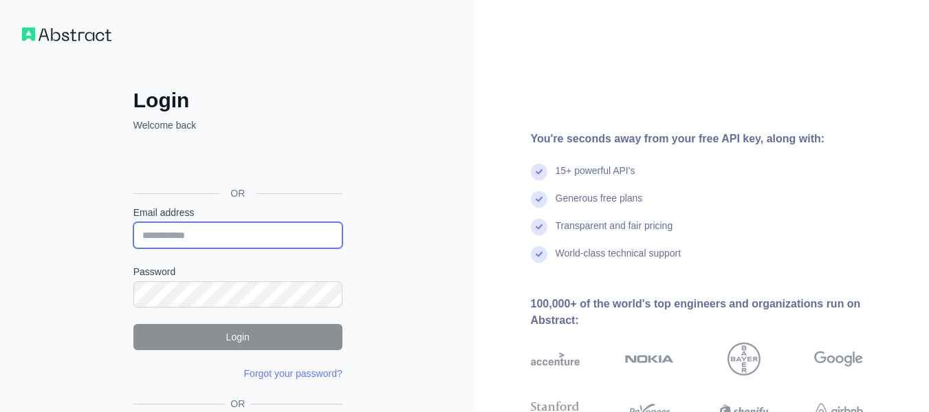
click at [249, 232] on input "Email address" at bounding box center [237, 235] width 209 height 26
paste input "**********"
type input "**********"
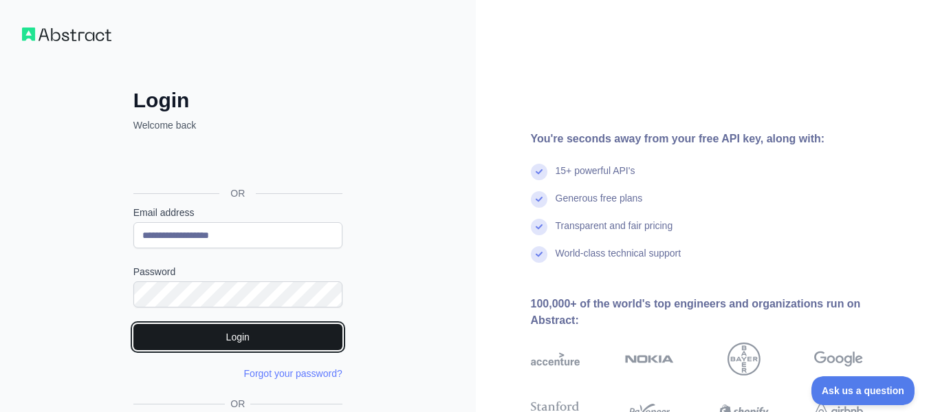
click at [272, 340] on button "Login" at bounding box center [237, 337] width 209 height 26
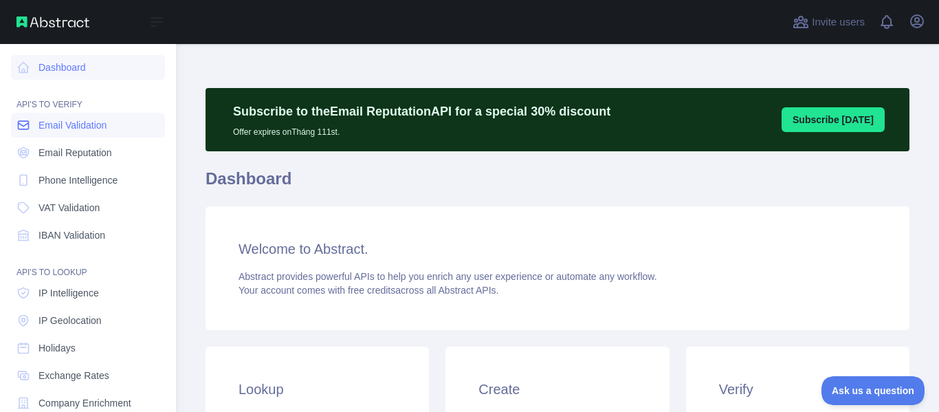
click at [77, 124] on span "Email Validation" at bounding box center [73, 125] width 68 height 14
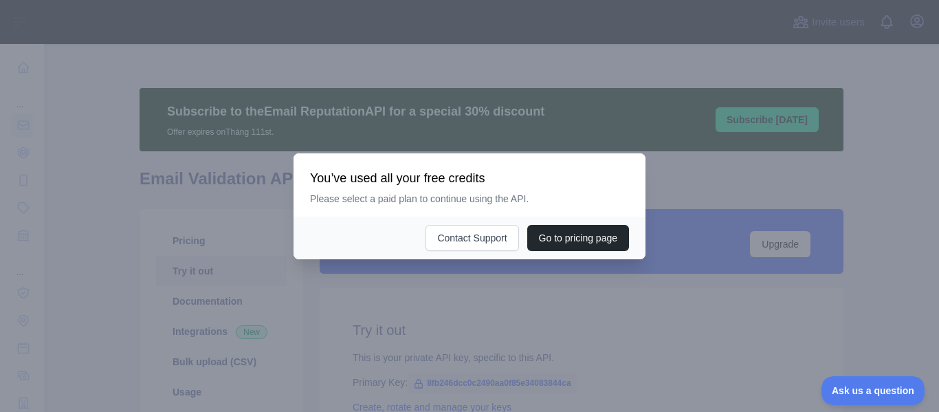
click at [820, 201] on div at bounding box center [469, 206] width 939 height 412
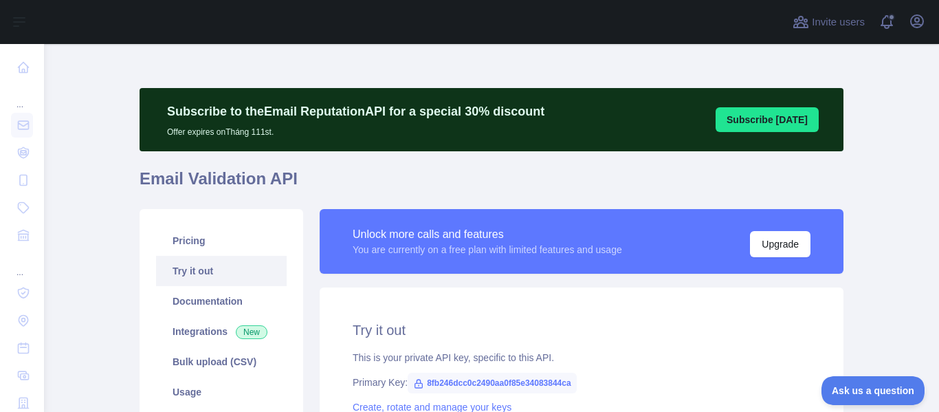
scroll to position [69, 0]
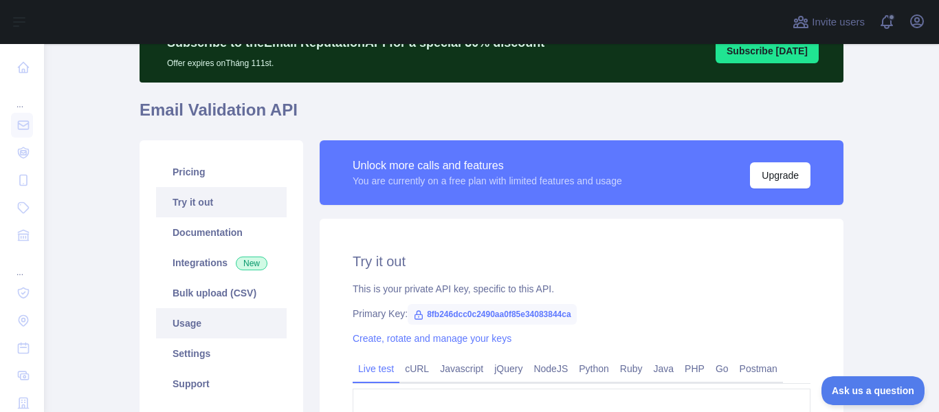
click at [246, 332] on link "Usage" at bounding box center [221, 323] width 131 height 30
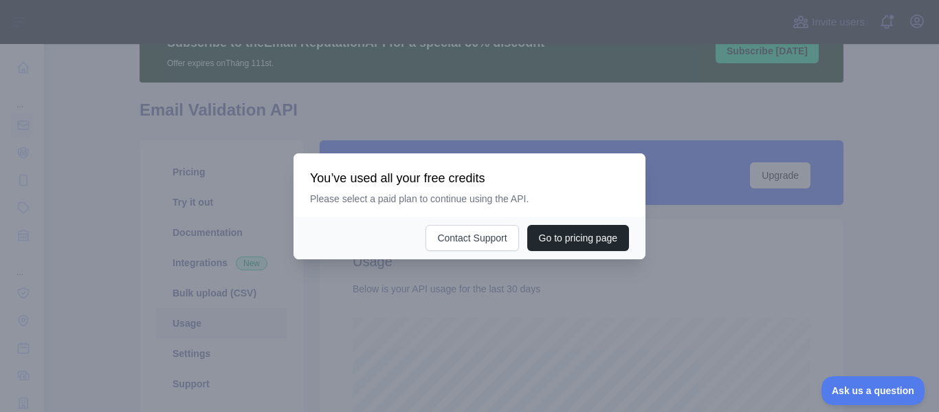
scroll to position [368, 885]
click at [876, 248] on div at bounding box center [469, 206] width 939 height 412
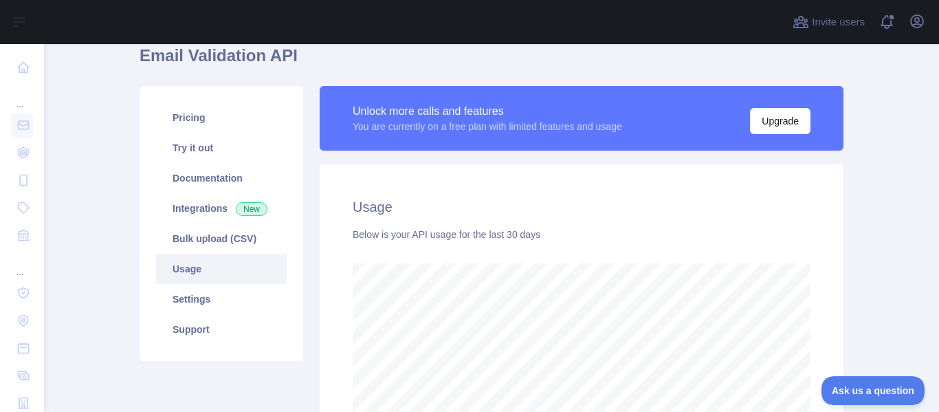
scroll to position [201, 0]
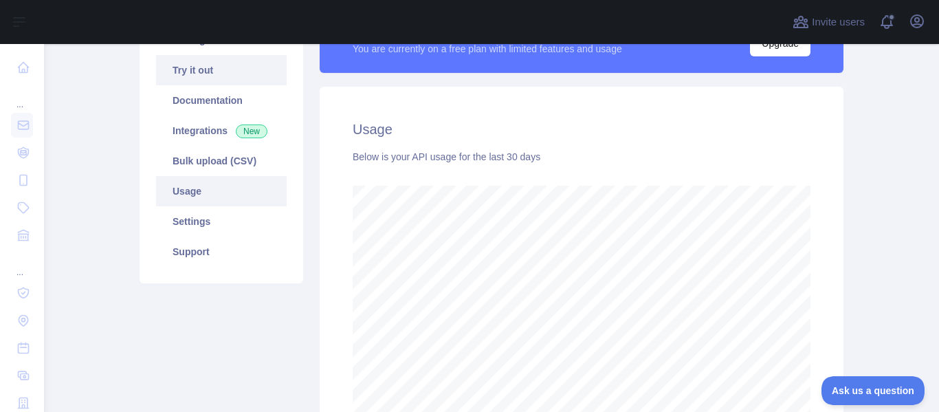
click at [214, 72] on link "Try it out" at bounding box center [221, 70] width 131 height 30
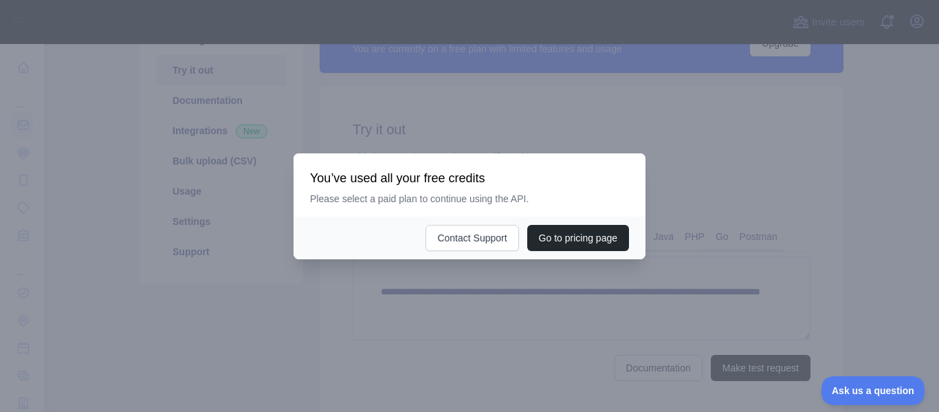
click at [840, 277] on div at bounding box center [469, 206] width 939 height 412
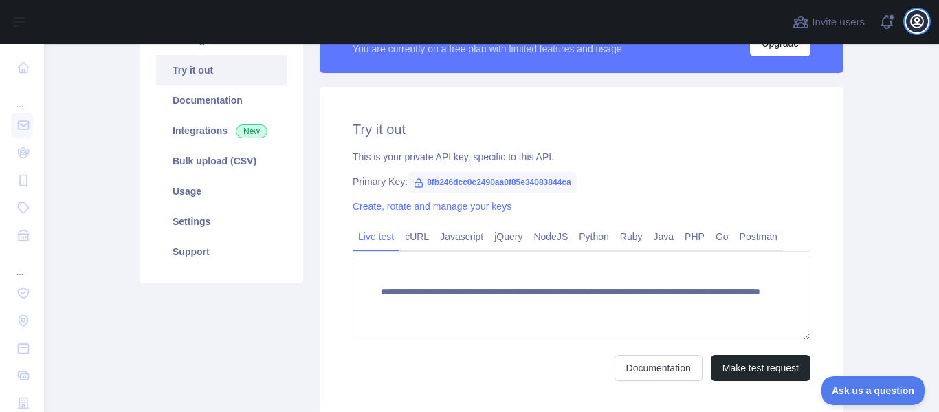
click at [909, 28] on icon "button" at bounding box center [917, 21] width 17 height 17
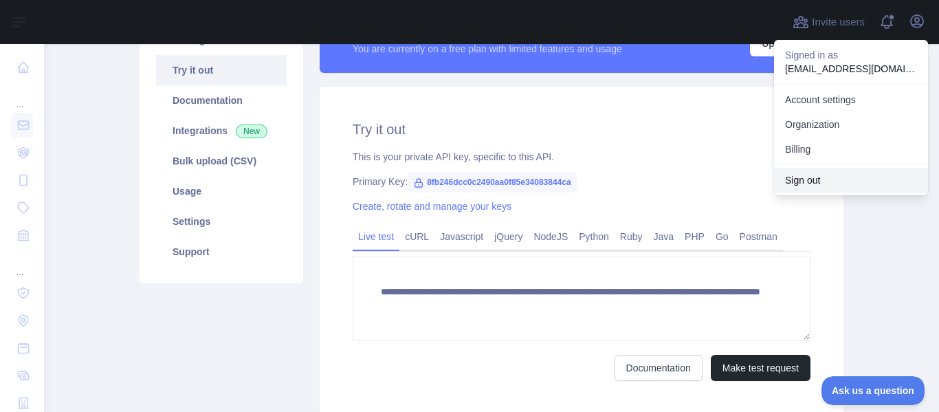
click at [831, 175] on button "Sign out" at bounding box center [851, 180] width 154 height 25
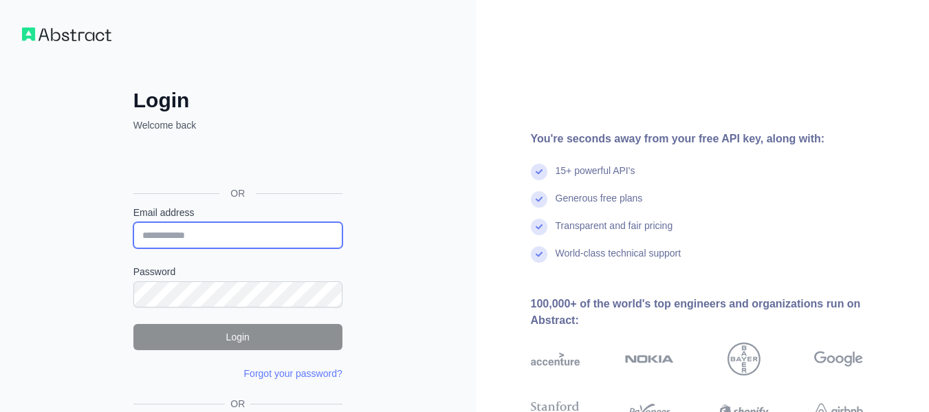
click at [257, 240] on input "Email address" at bounding box center [237, 235] width 209 height 26
paste input "**********"
type input "**********"
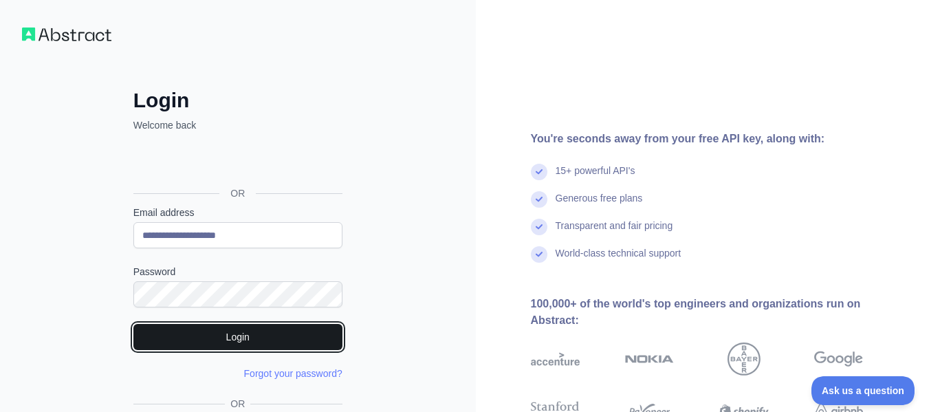
click at [278, 336] on button "Login" at bounding box center [237, 337] width 209 height 26
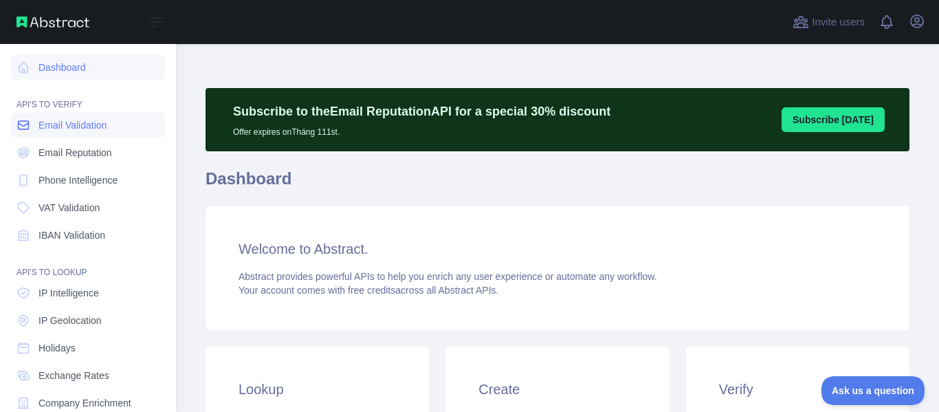
click at [69, 134] on link "Email Validation" at bounding box center [88, 125] width 154 height 25
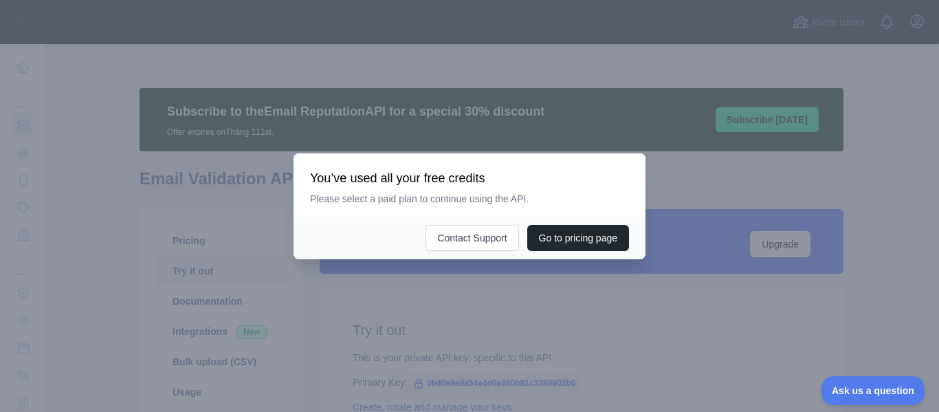
click at [421, 299] on div at bounding box center [469, 206] width 939 height 412
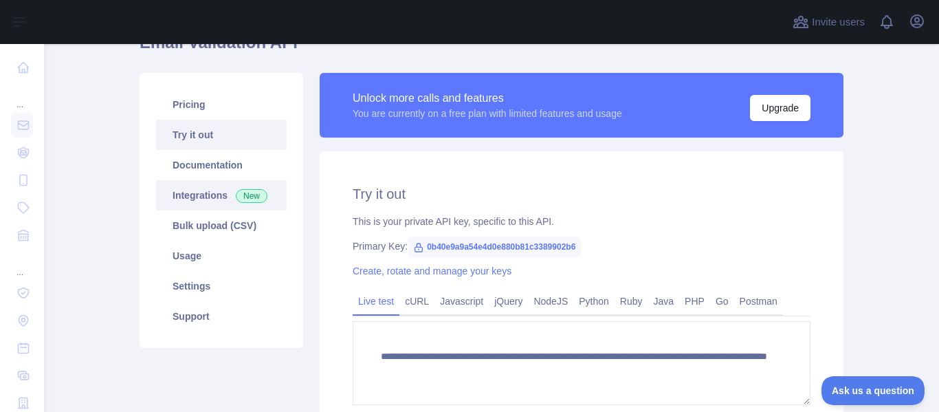
scroll to position [138, 0]
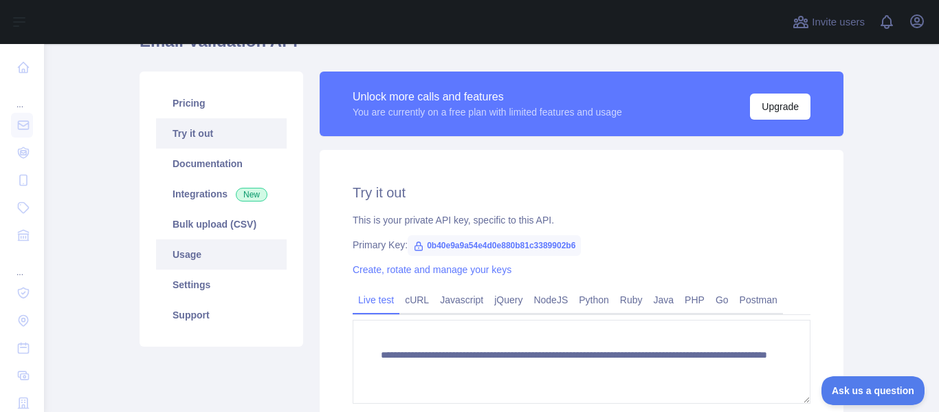
click at [200, 259] on link "Usage" at bounding box center [221, 254] width 131 height 30
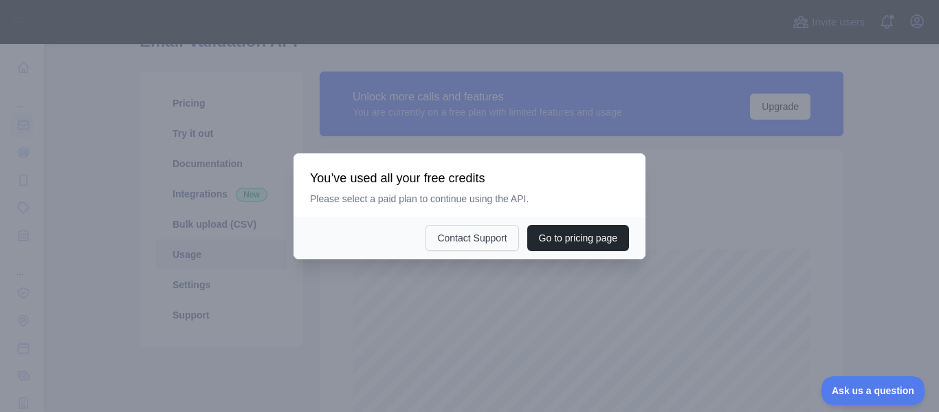
scroll to position [368, 885]
click at [428, 286] on div at bounding box center [469, 206] width 939 height 412
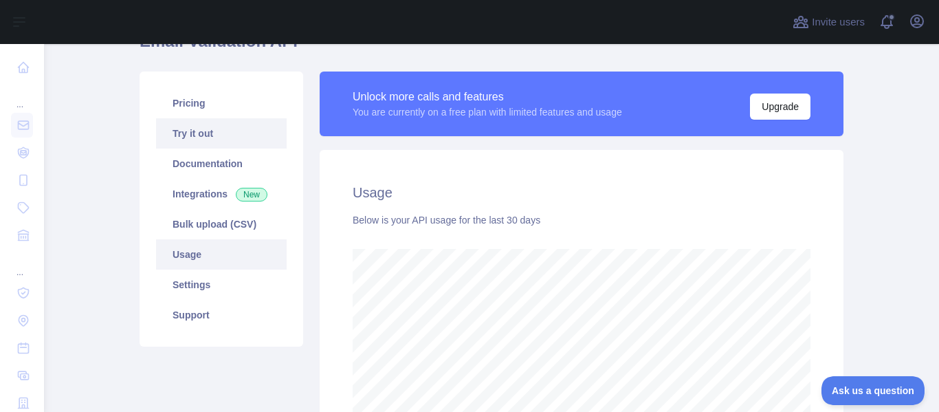
click at [214, 127] on link "Try it out" at bounding box center [221, 133] width 131 height 30
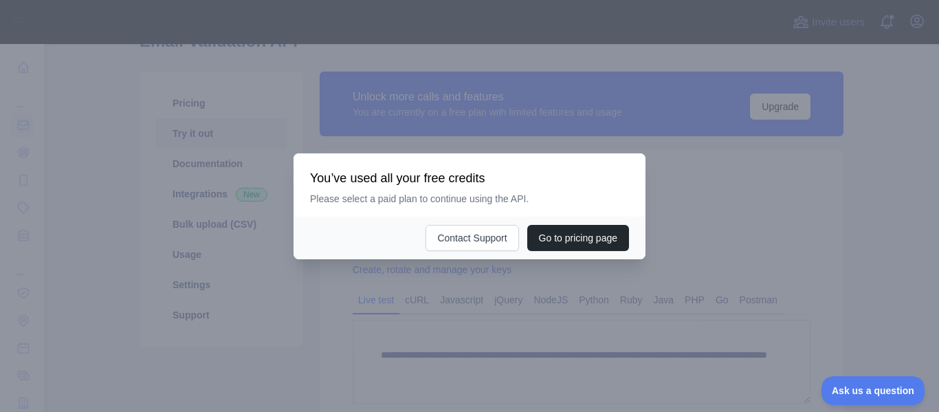
click at [465, 366] on div at bounding box center [469, 206] width 939 height 412
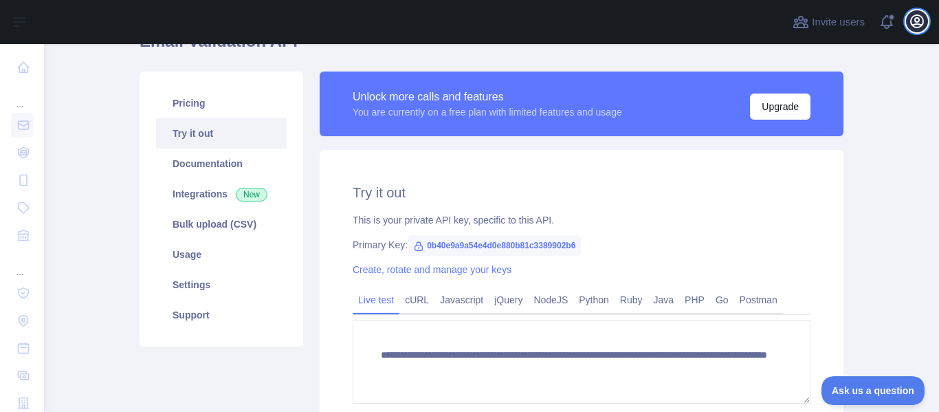
click at [909, 23] on icon "button" at bounding box center [917, 21] width 17 height 17
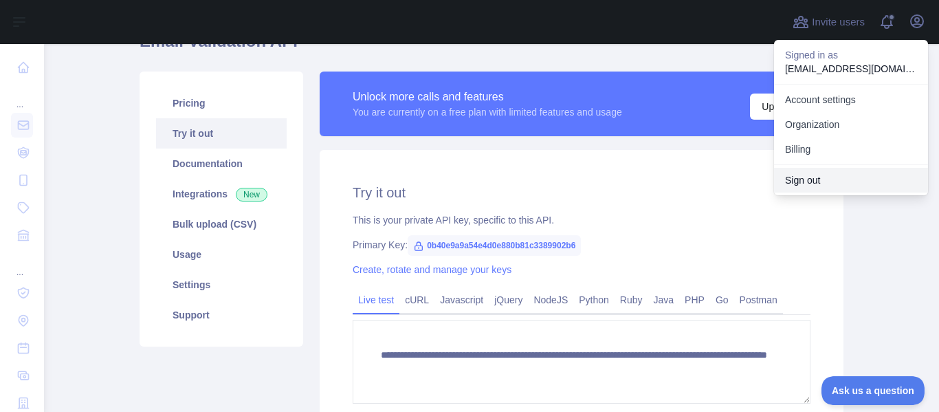
click at [850, 177] on button "Sign out" at bounding box center [851, 180] width 154 height 25
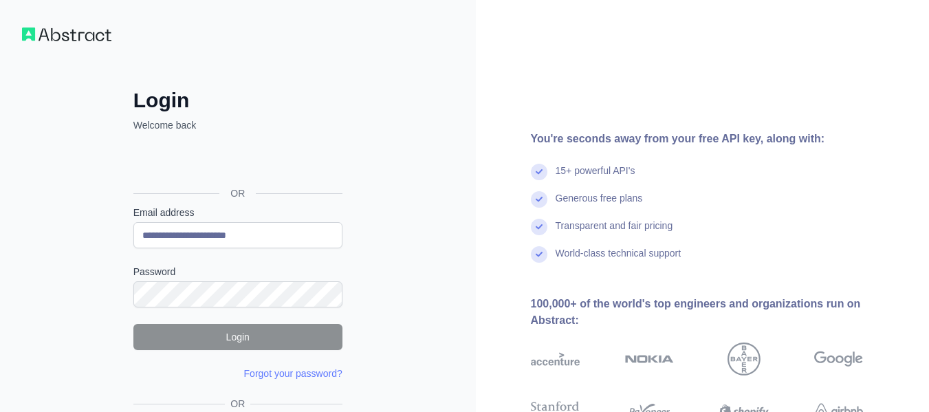
type input "**********"
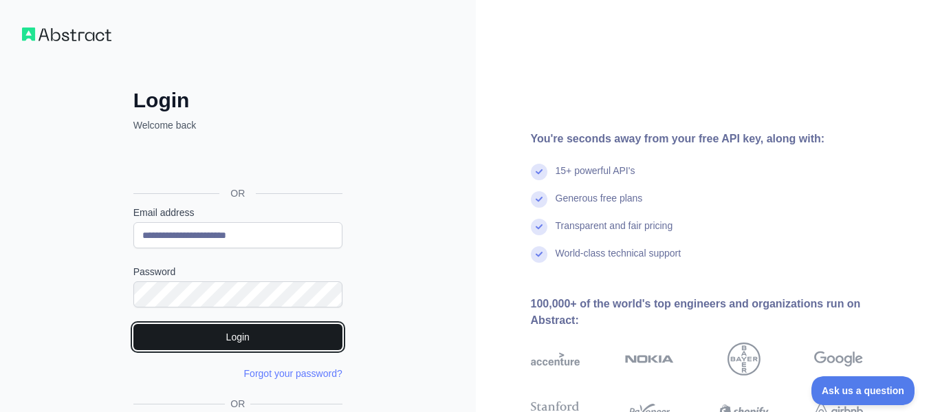
click at [223, 337] on button "Login" at bounding box center [237, 337] width 209 height 26
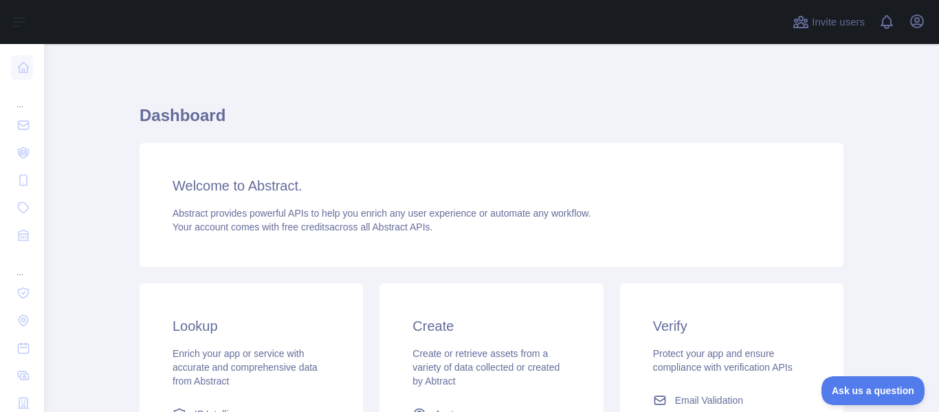
drag, startPoint x: 511, startPoint y: 278, endPoint x: 407, endPoint y: 267, distance: 104.3
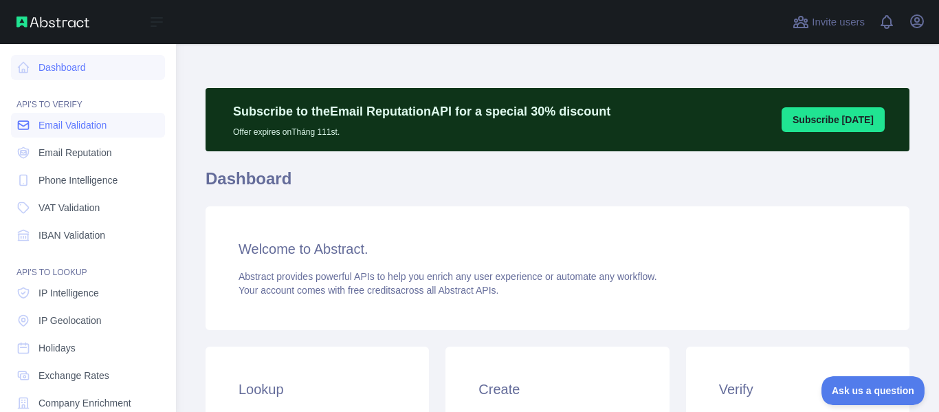
click at [77, 132] on link "Email Validation" at bounding box center [88, 125] width 154 height 25
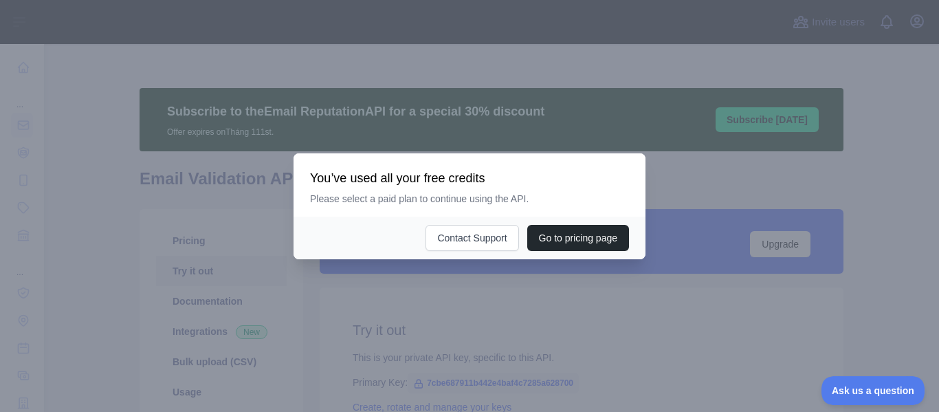
click at [395, 312] on div at bounding box center [469, 206] width 939 height 412
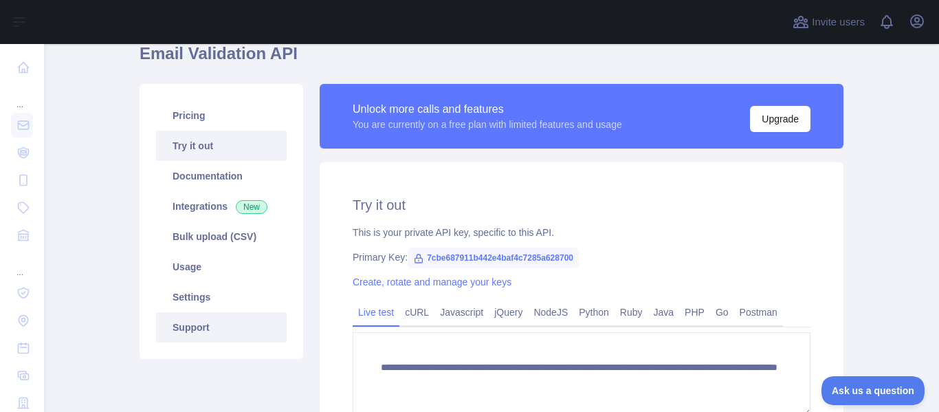
scroll to position [138, 0]
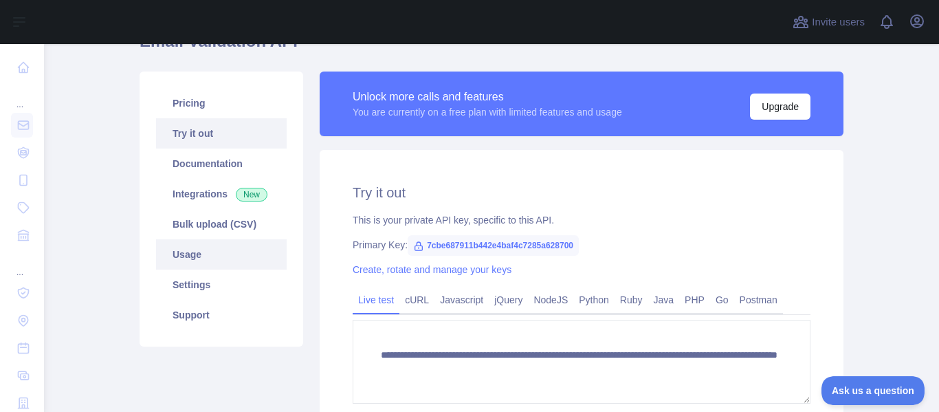
click at [228, 254] on link "Usage" at bounding box center [221, 254] width 131 height 30
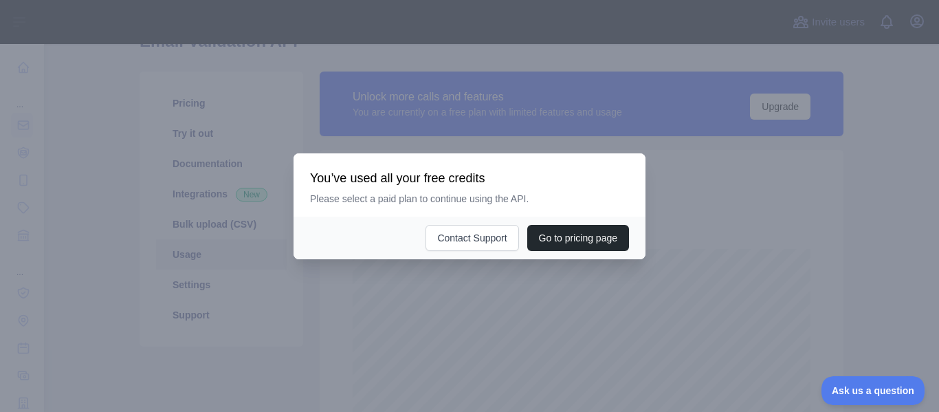
scroll to position [368, 885]
click at [456, 283] on div at bounding box center [469, 206] width 939 height 412
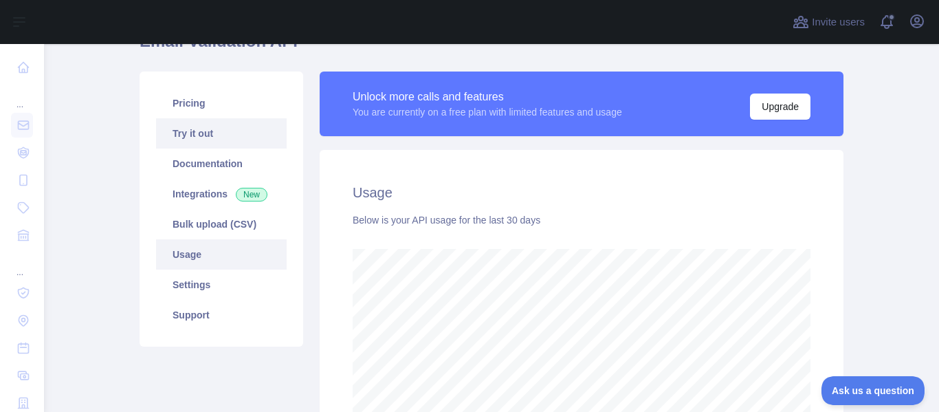
click at [246, 142] on link "Try it out" at bounding box center [221, 133] width 131 height 30
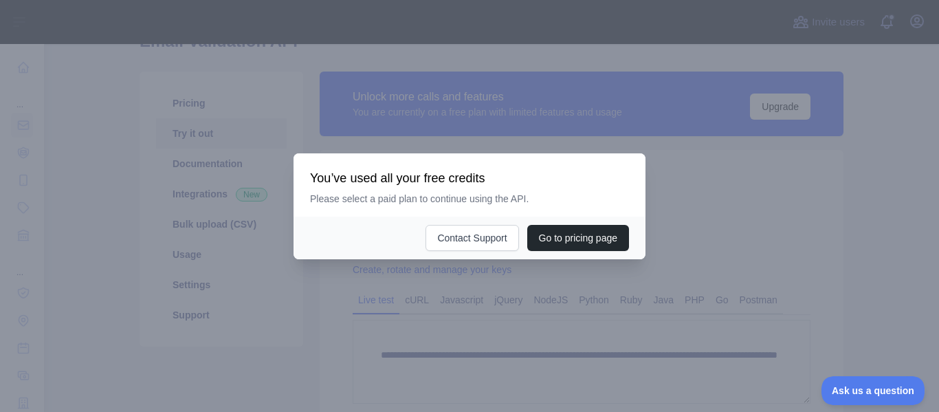
click at [416, 289] on div at bounding box center [469, 206] width 939 height 412
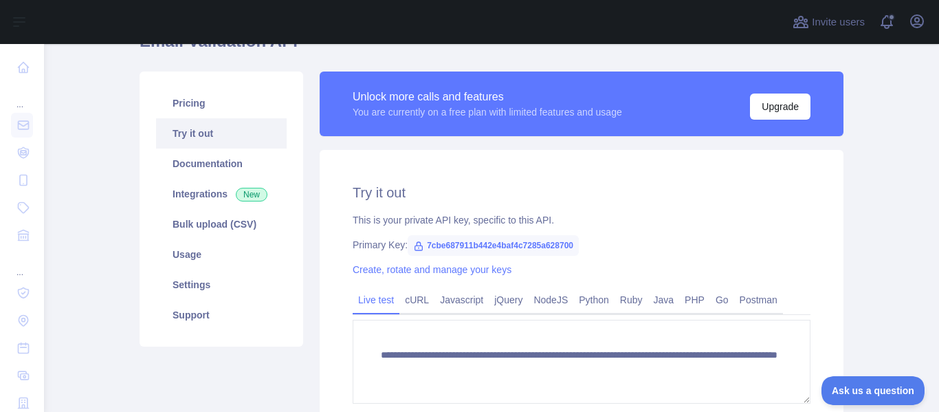
scroll to position [206, 0]
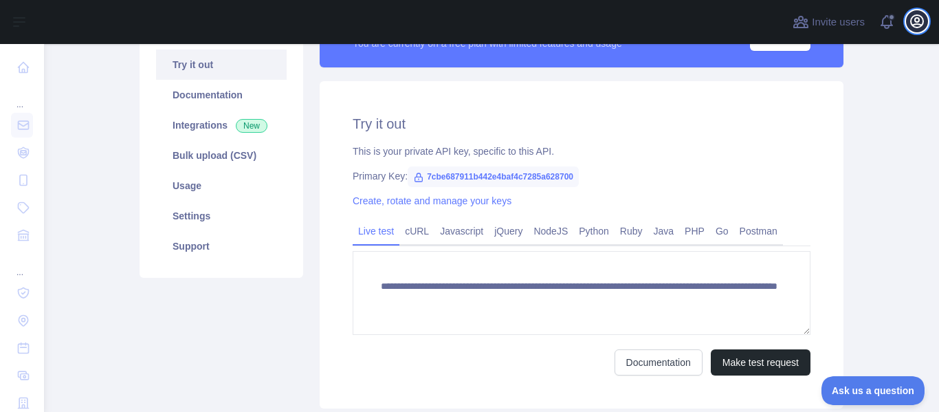
click at [911, 25] on icon "button" at bounding box center [917, 21] width 17 height 17
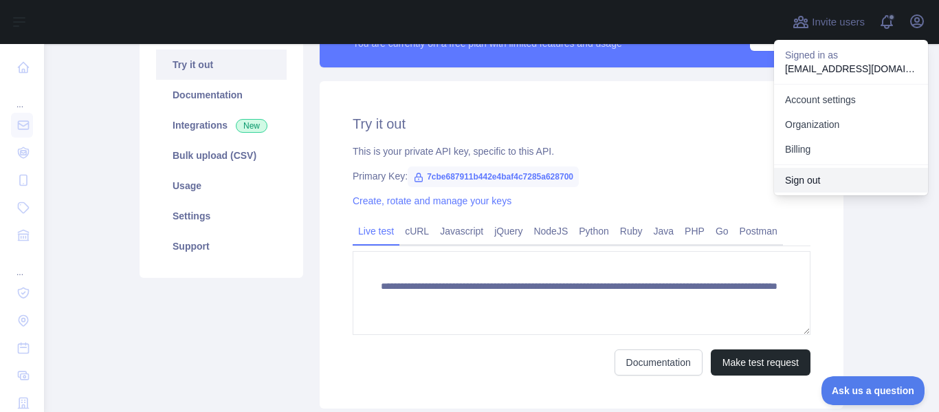
click at [829, 188] on button "Sign out" at bounding box center [851, 180] width 154 height 25
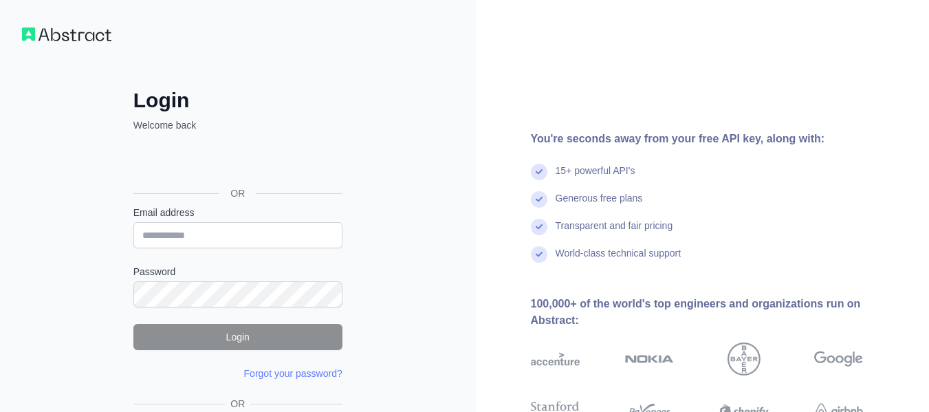
click at [272, 237] on input "Email address" at bounding box center [237, 235] width 209 height 26
type input "**********"
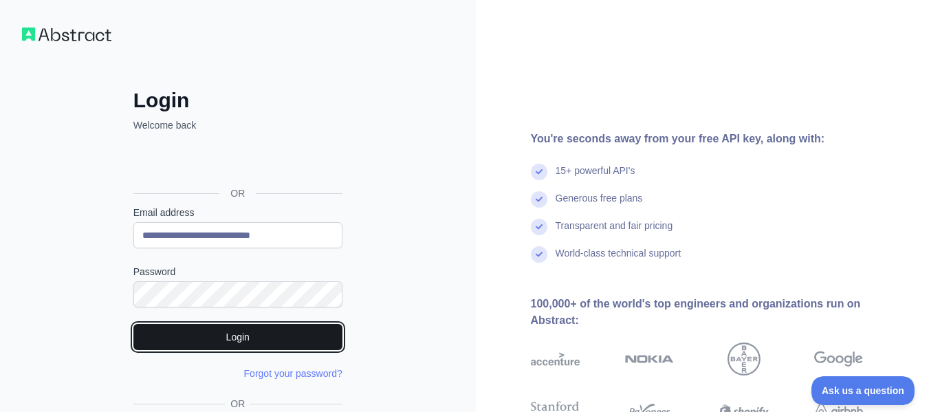
click at [283, 331] on button "Login" at bounding box center [237, 337] width 209 height 26
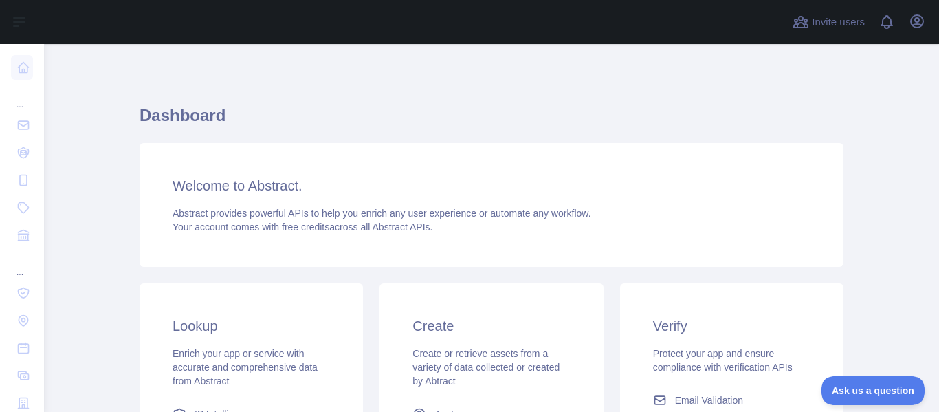
click at [441, 276] on div "Dashboard Welcome to Abstract. Abstract provides powerful APIs to help you enri…" at bounding box center [492, 348] width 704 height 487
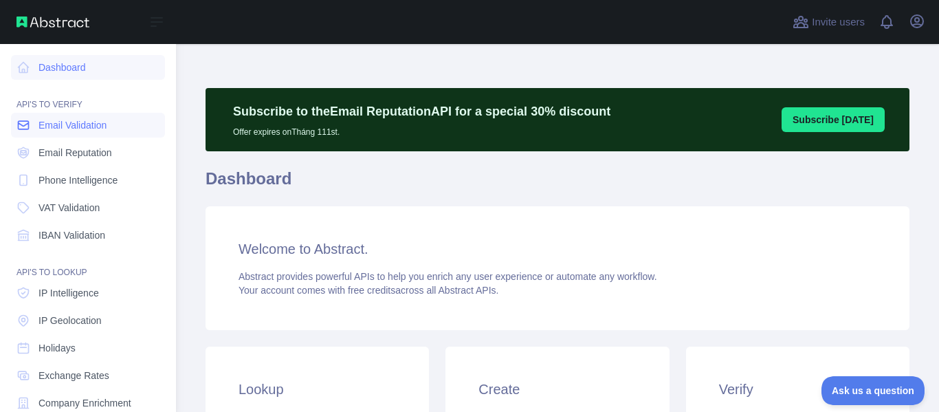
click at [49, 121] on span "Email Validation" at bounding box center [73, 125] width 68 height 14
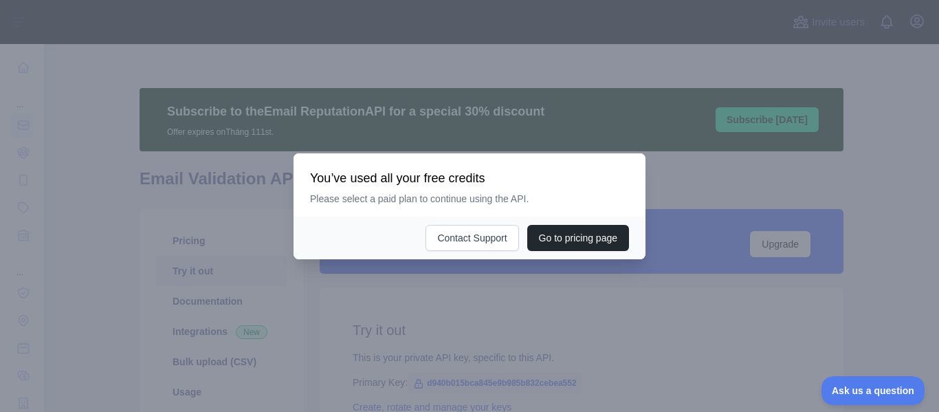
click at [815, 83] on div at bounding box center [469, 206] width 939 height 412
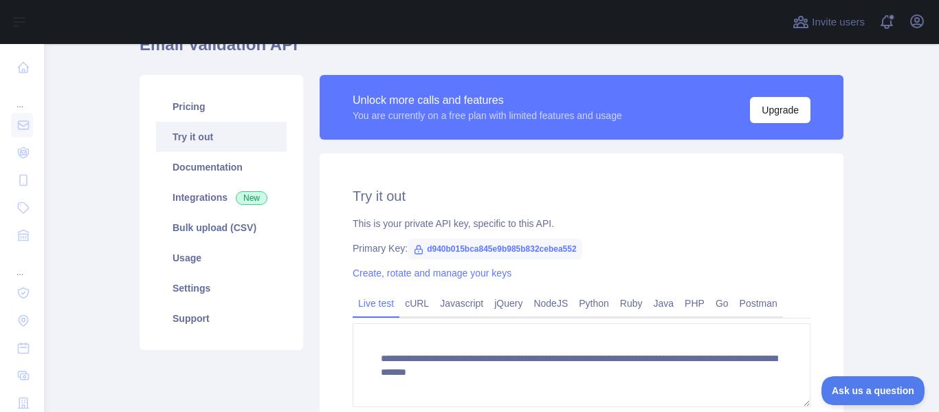
scroll to position [138, 0]
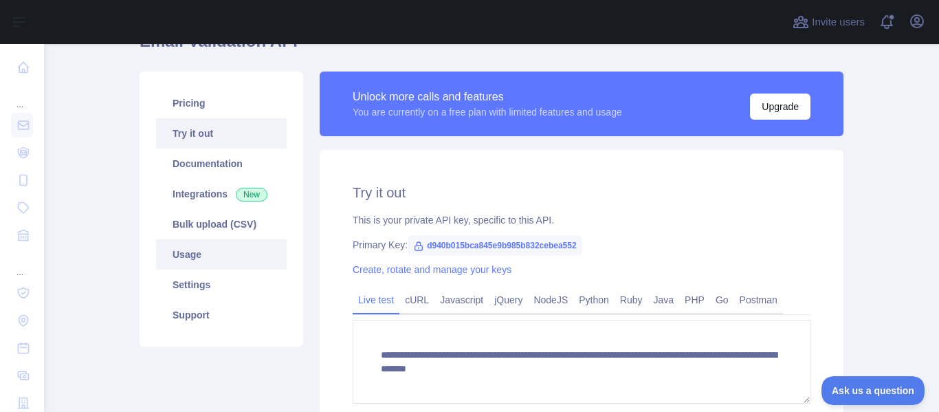
click at [234, 255] on link "Usage" at bounding box center [221, 254] width 131 height 30
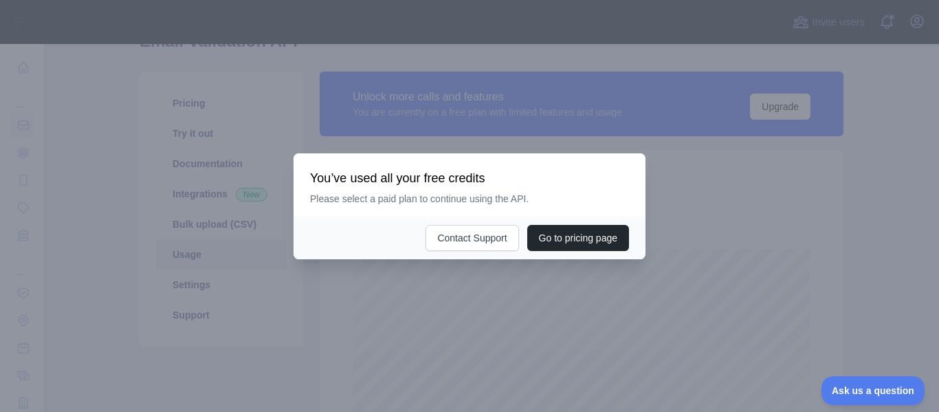
scroll to position [368, 885]
drag, startPoint x: 324, startPoint y: 281, endPoint x: 320, endPoint y: 269, distance: 12.2
click at [325, 281] on div at bounding box center [469, 206] width 939 height 412
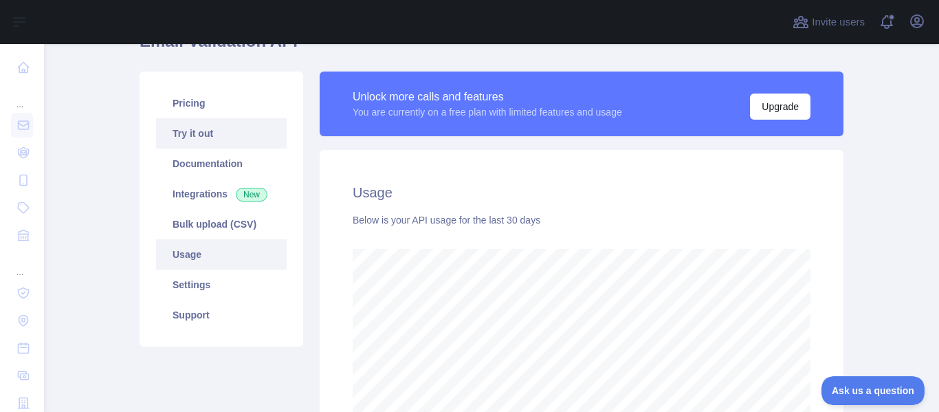
click at [245, 133] on link "Try it out" at bounding box center [221, 133] width 131 height 30
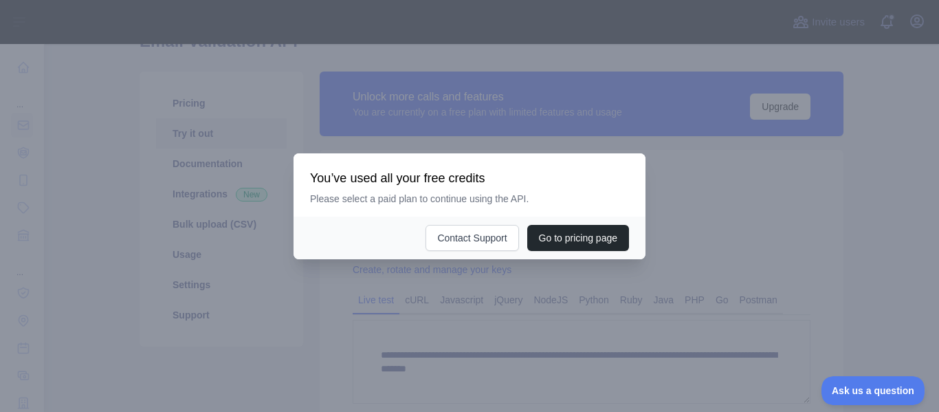
click at [512, 317] on div at bounding box center [469, 206] width 939 height 412
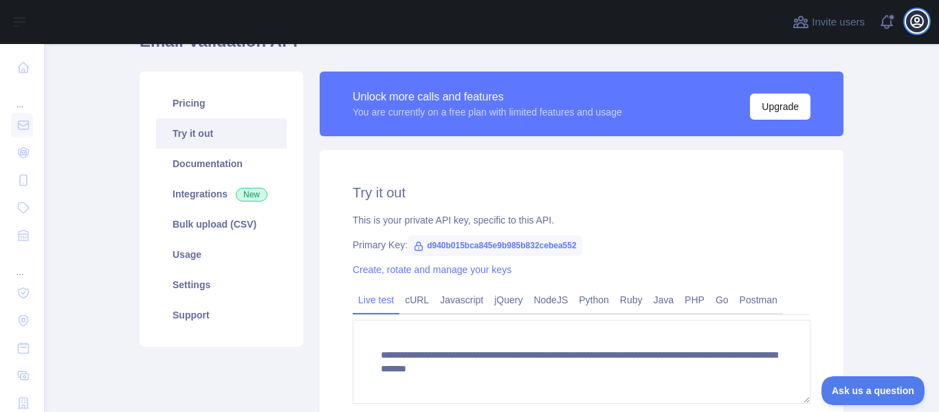
click at [915, 23] on icon "button" at bounding box center [917, 21] width 17 height 17
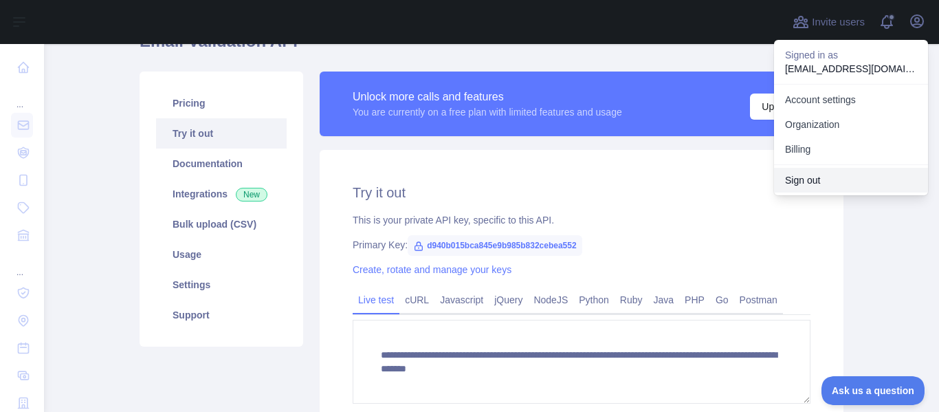
click at [816, 179] on button "Sign out" at bounding box center [851, 180] width 154 height 25
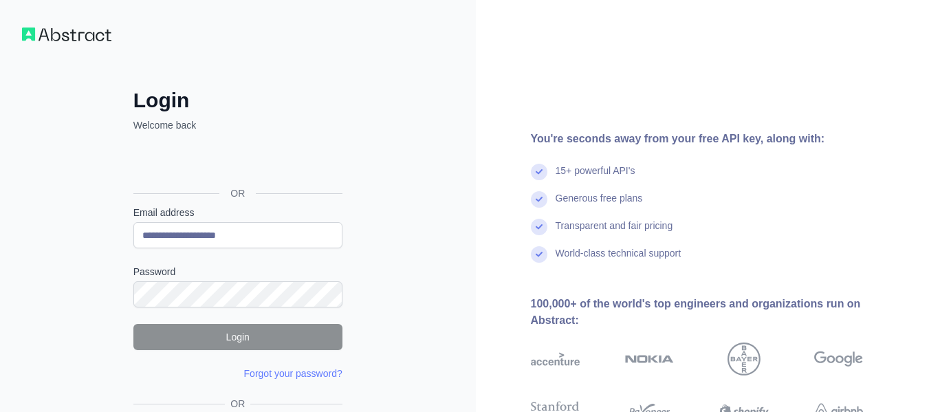
type input "**********"
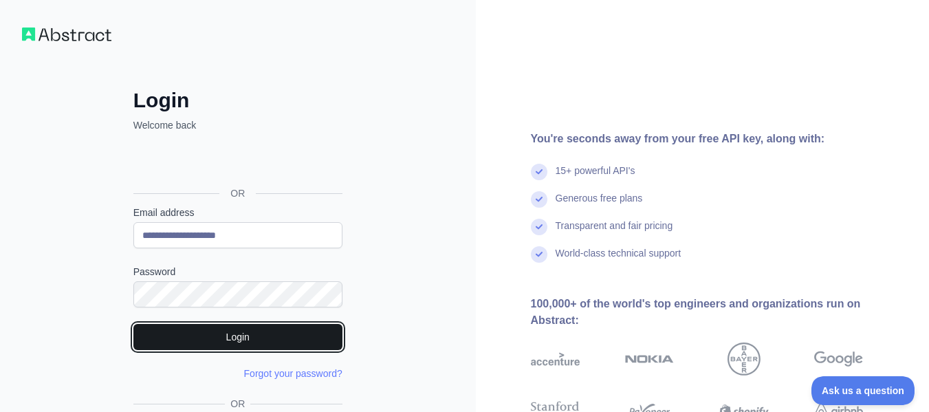
click at [275, 330] on button "Login" at bounding box center [237, 337] width 209 height 26
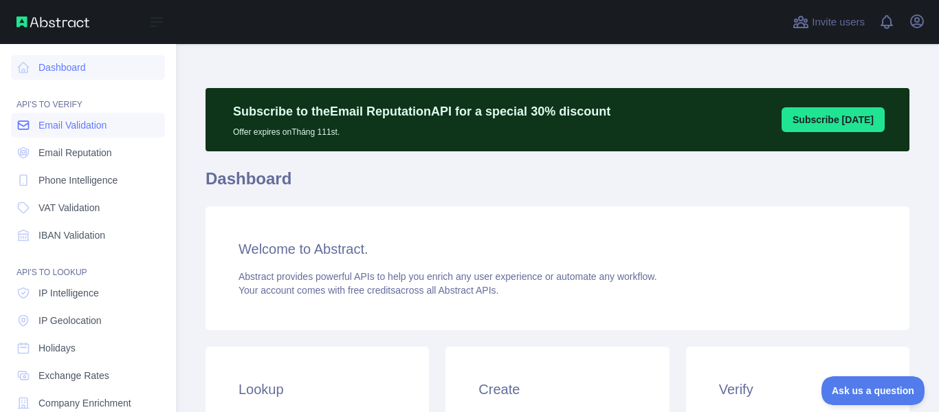
click at [76, 132] on link "Email Validation" at bounding box center [88, 125] width 154 height 25
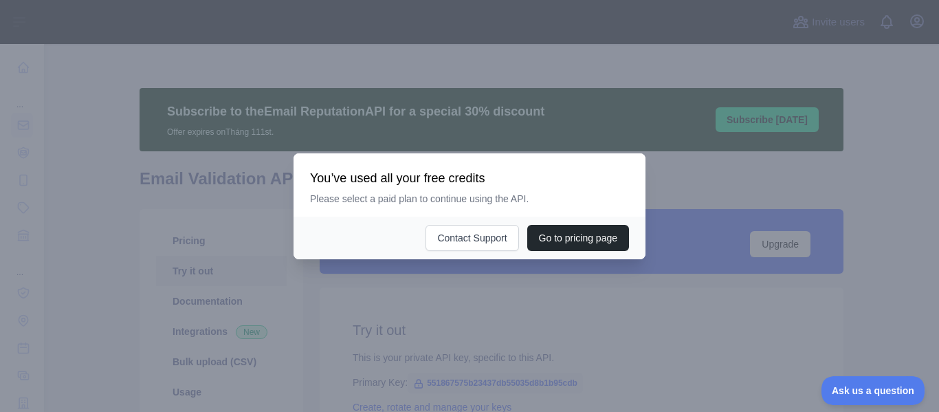
click at [533, 308] on div at bounding box center [469, 206] width 939 height 412
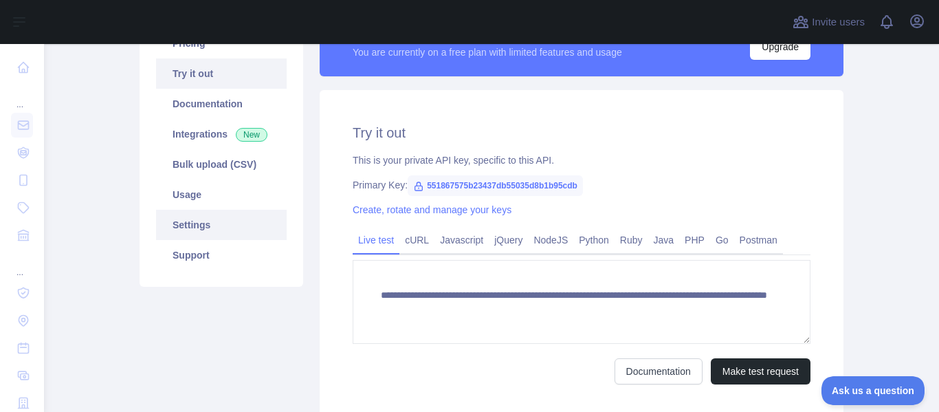
scroll to position [206, 0]
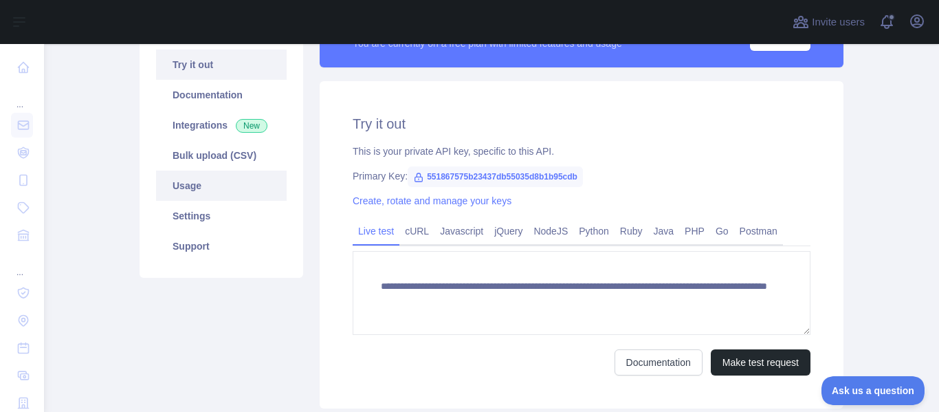
click at [232, 182] on link "Usage" at bounding box center [221, 186] width 131 height 30
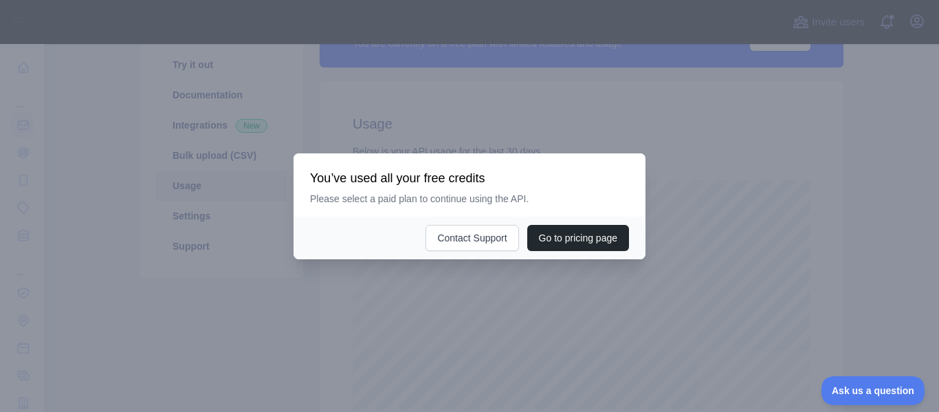
scroll to position [368, 885]
click at [435, 311] on div at bounding box center [469, 206] width 939 height 412
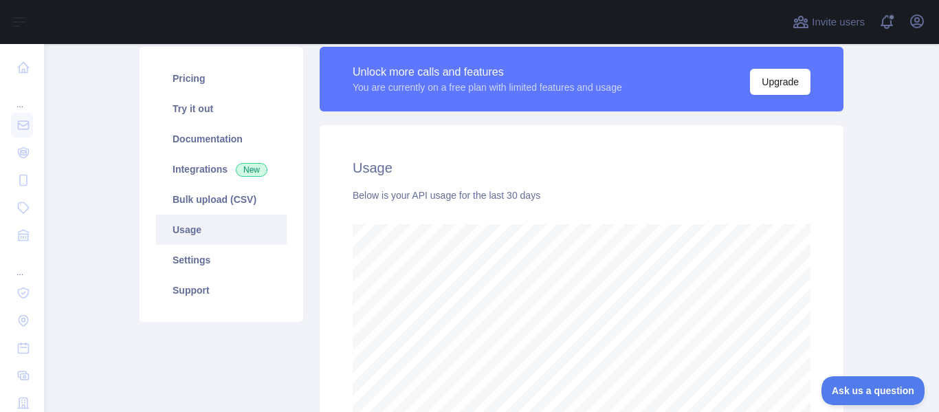
scroll to position [138, 0]
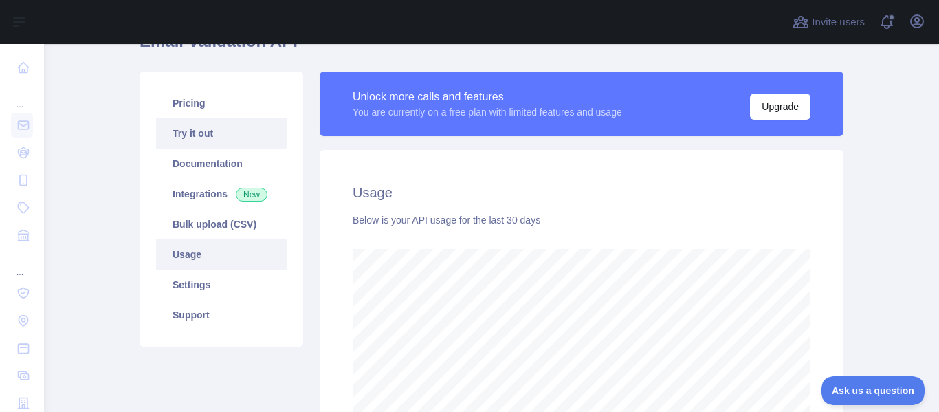
click at [230, 143] on link "Try it out" at bounding box center [221, 133] width 131 height 30
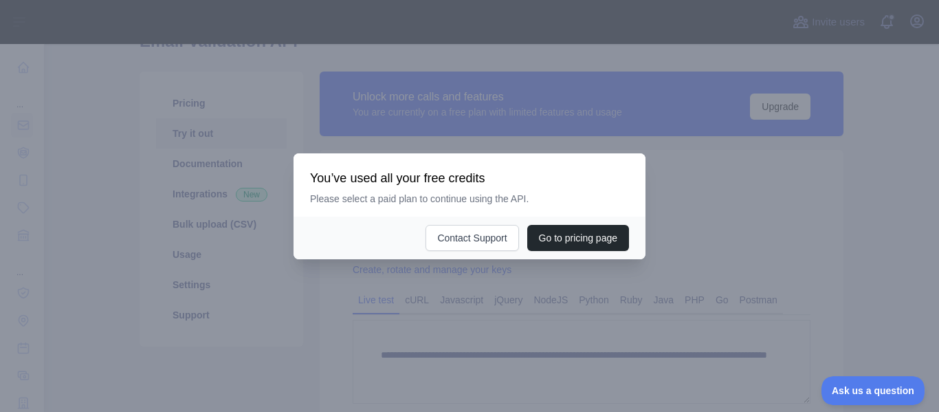
click at [556, 366] on div at bounding box center [469, 206] width 939 height 412
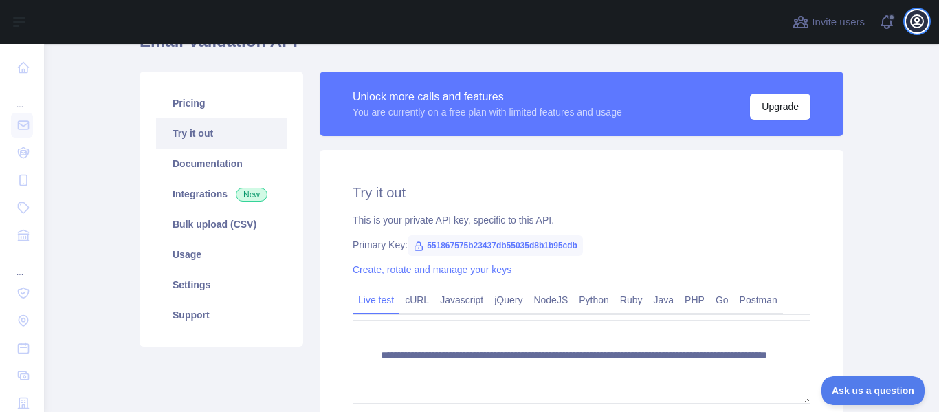
click at [915, 17] on icon "button" at bounding box center [917, 21] width 17 height 17
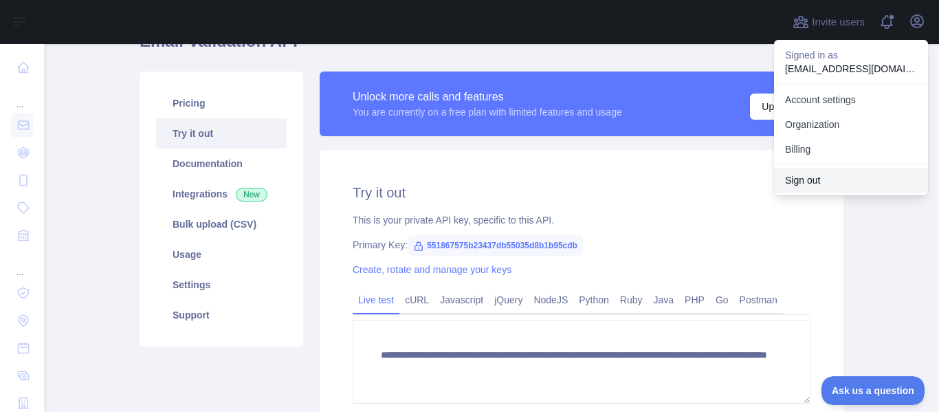
click at [847, 181] on button "Sign out" at bounding box center [851, 180] width 154 height 25
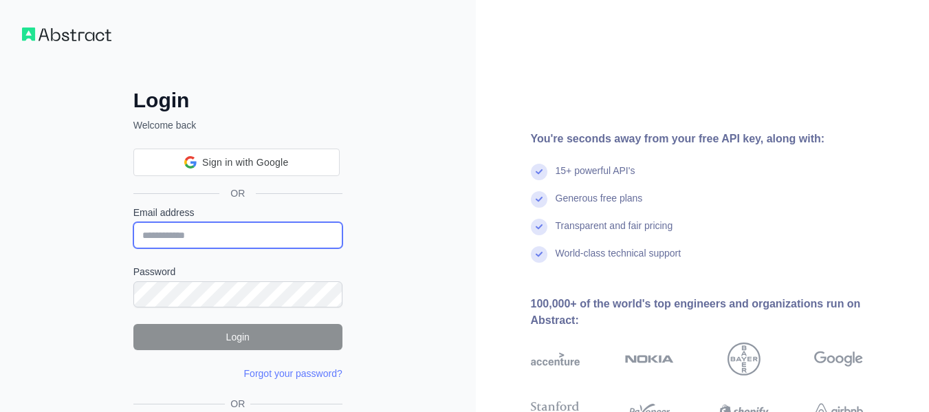
click at [261, 240] on input "Email address" at bounding box center [237, 235] width 209 height 26
paste input "**********"
type input "**********"
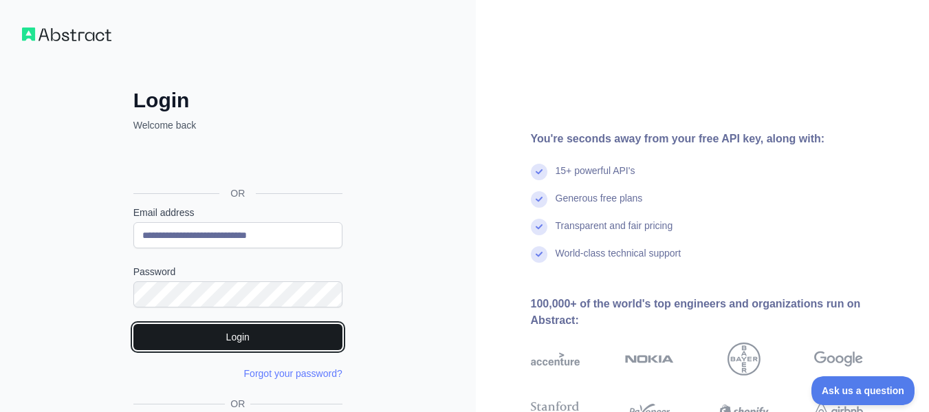
click at [218, 338] on button "Login" at bounding box center [237, 337] width 209 height 26
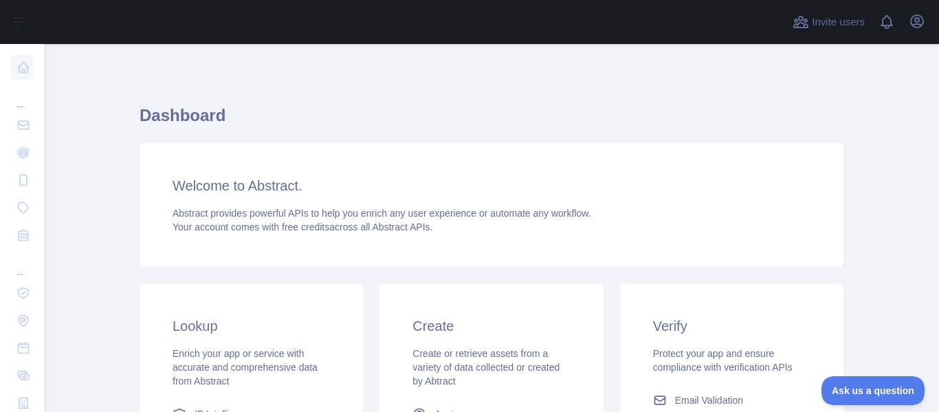
click at [462, 246] on div "Welcome to Abstract. Abstract provides powerful APIs to help you enrich any use…" at bounding box center [492, 205] width 704 height 124
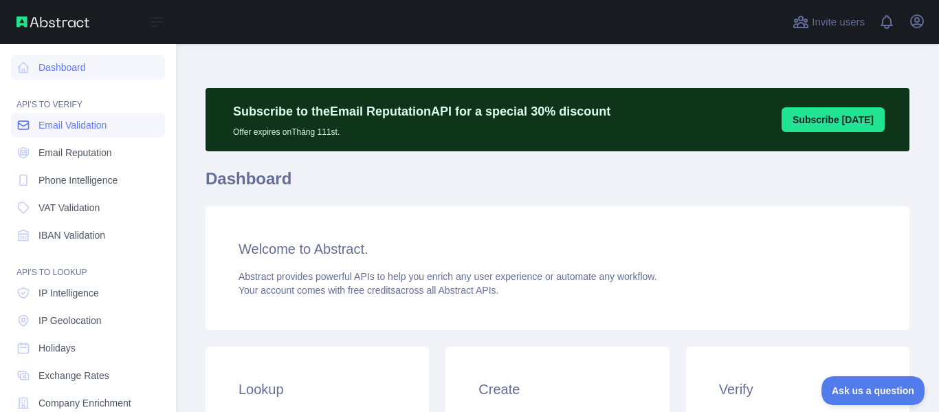
click at [73, 121] on span "Email Validation" at bounding box center [73, 125] width 68 height 14
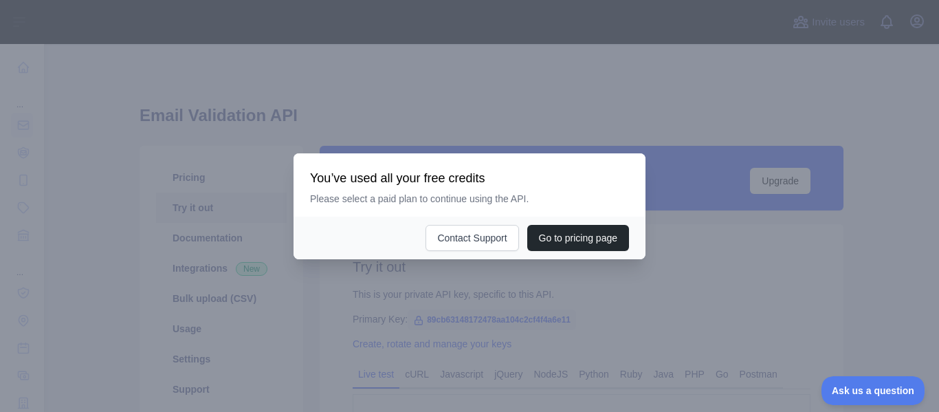
click at [571, 332] on div at bounding box center [469, 206] width 939 height 412
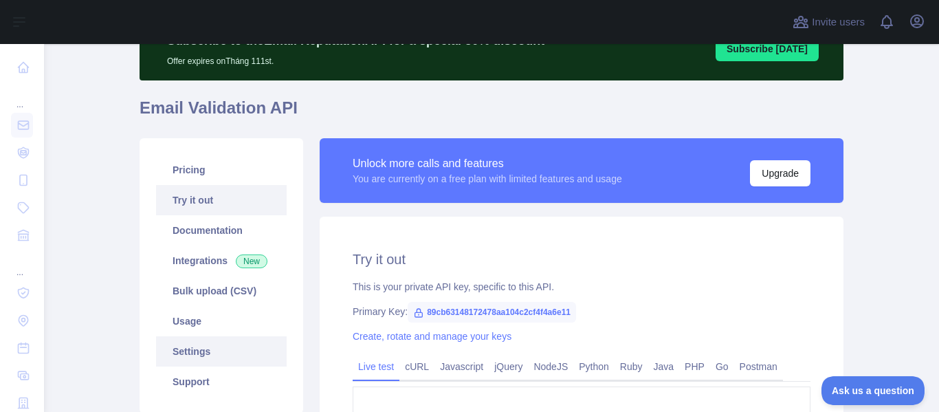
scroll to position [138, 0]
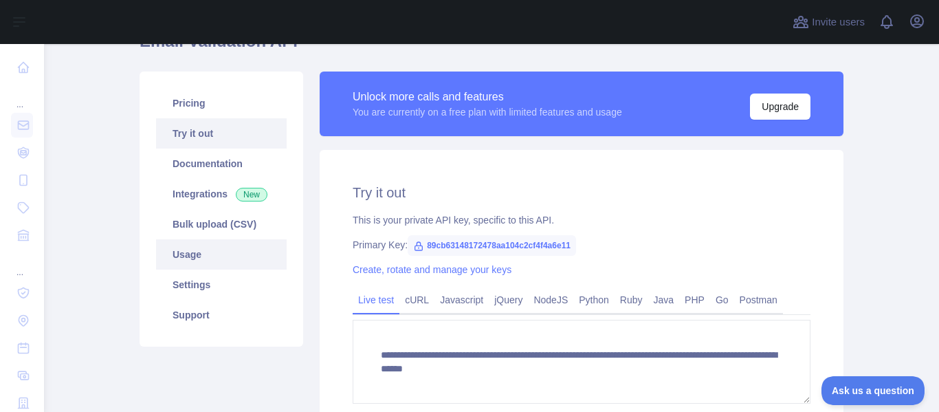
click at [226, 240] on link "Usage" at bounding box center [221, 254] width 131 height 30
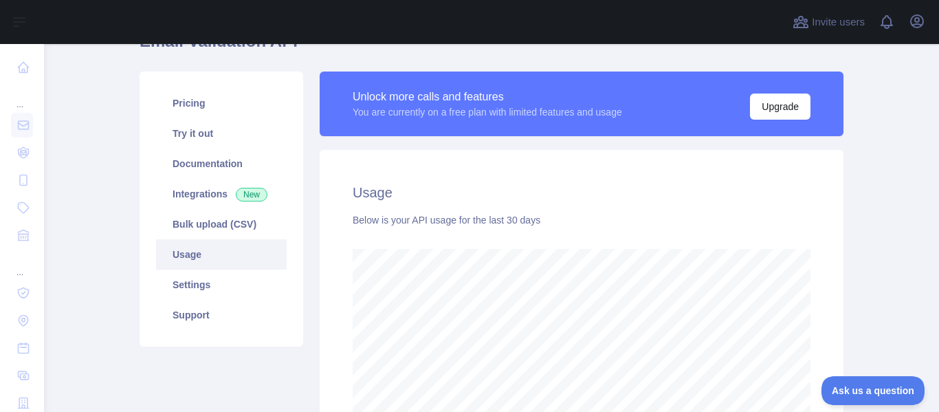
scroll to position [368, 885]
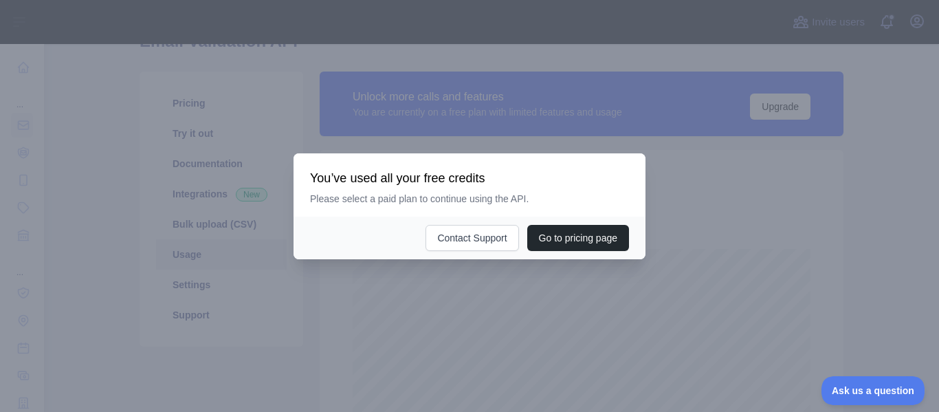
click at [358, 318] on div at bounding box center [469, 206] width 939 height 412
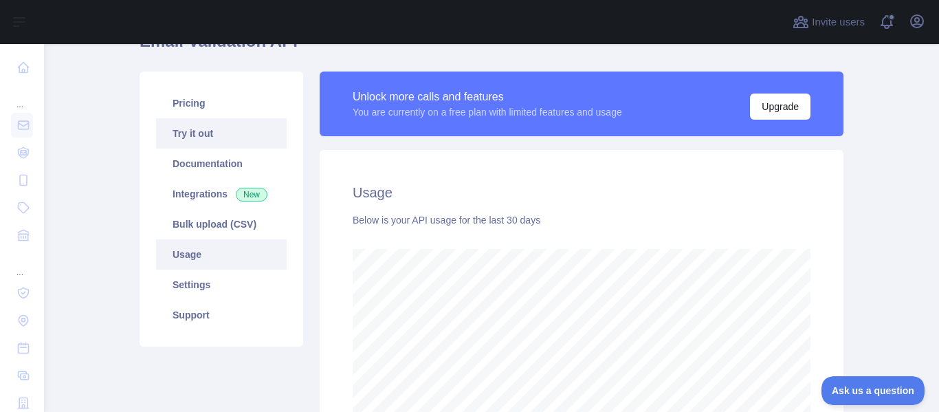
click at [247, 135] on link "Try it out" at bounding box center [221, 133] width 131 height 30
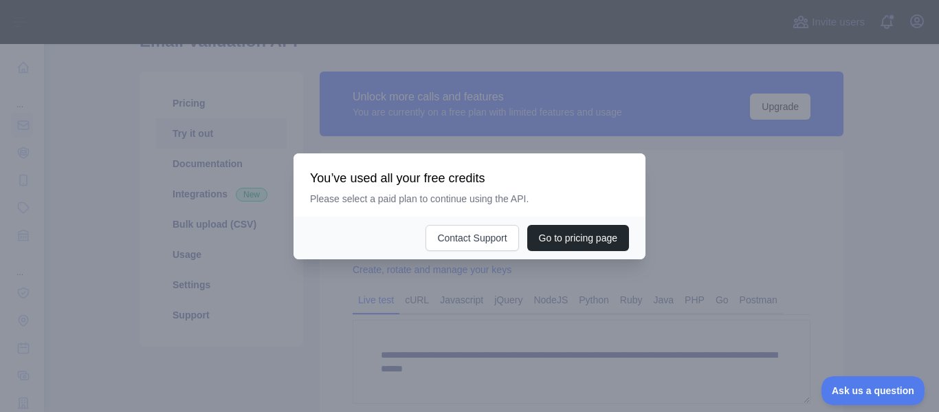
click at [501, 283] on div at bounding box center [469, 206] width 939 height 412
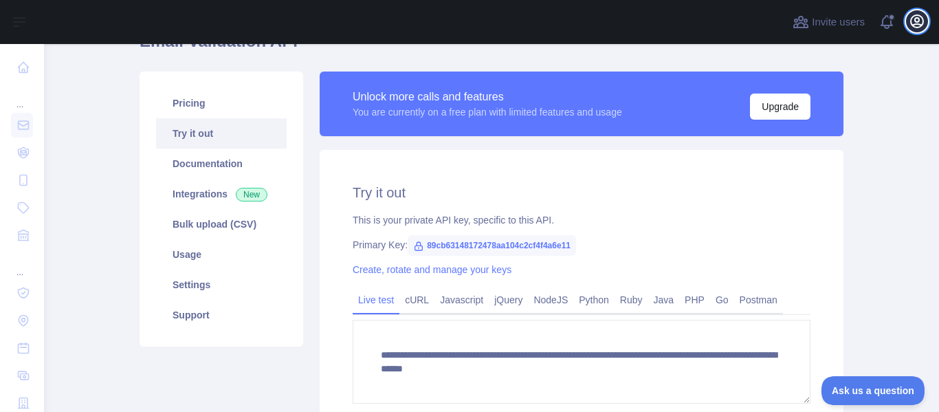
click at [922, 19] on icon "button" at bounding box center [917, 21] width 12 height 12
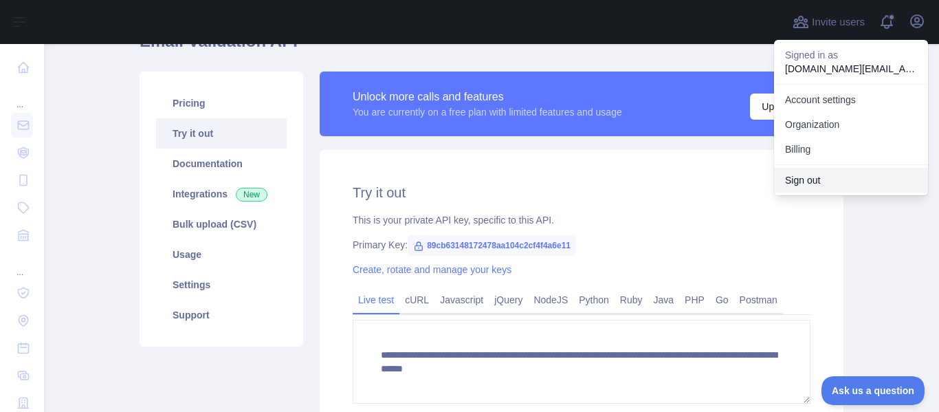
click at [843, 171] on button "Sign out" at bounding box center [851, 180] width 154 height 25
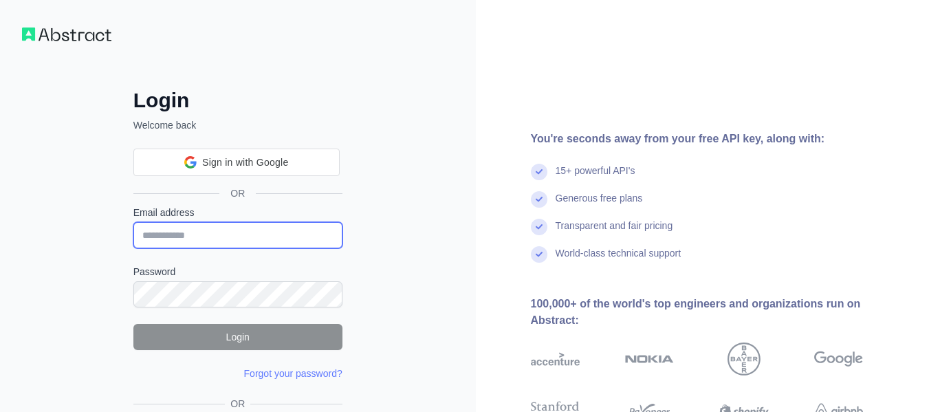
drag, startPoint x: 0, startPoint y: 0, endPoint x: 247, endPoint y: 234, distance: 340.0
click at [247, 234] on input "Email address" at bounding box center [237, 235] width 209 height 26
paste input "**********"
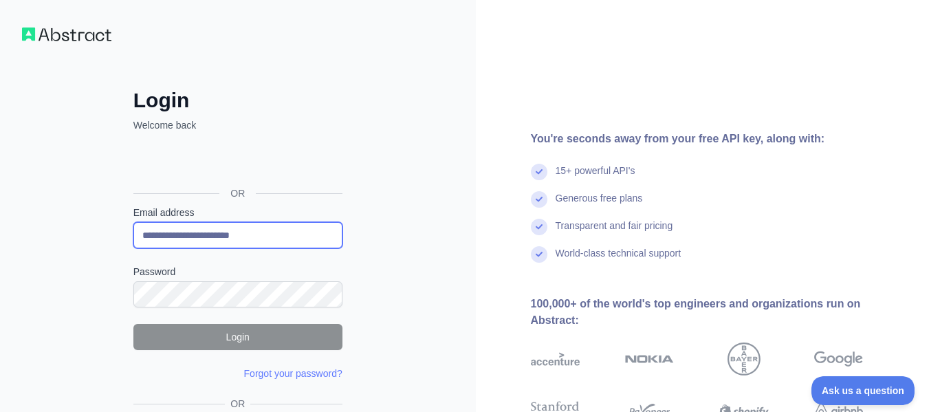
type input "**********"
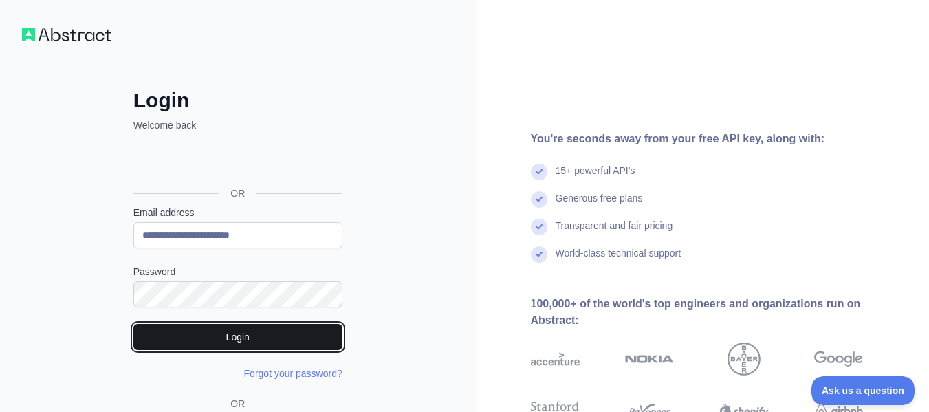
click at [266, 331] on button "Login" at bounding box center [237, 337] width 209 height 26
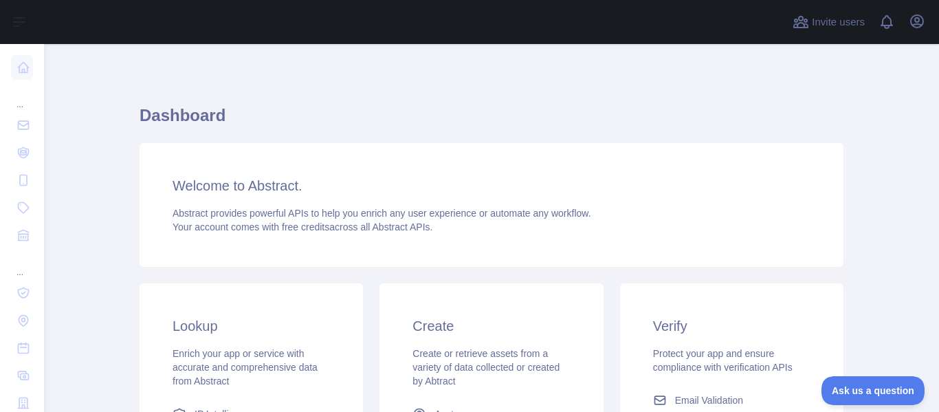
drag, startPoint x: 493, startPoint y: 274, endPoint x: 355, endPoint y: 253, distance: 139.2
click at [476, 274] on div "Dashboard Welcome to Abstract. Abstract provides powerful APIs to help you enri…" at bounding box center [492, 348] width 704 height 487
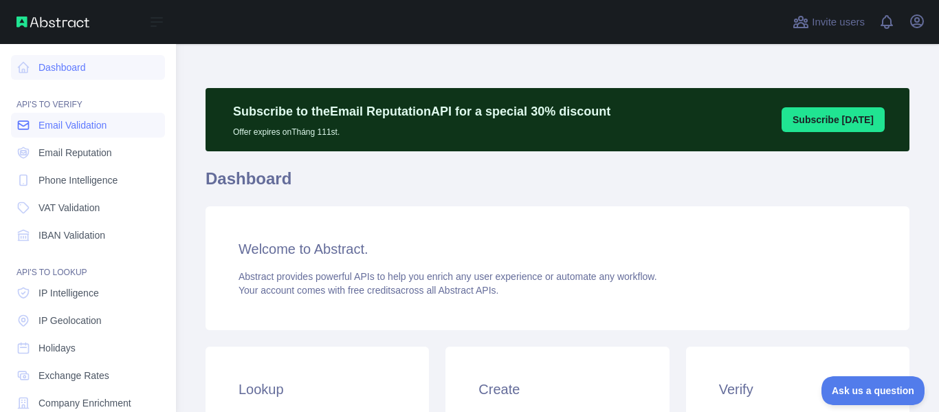
click at [47, 127] on span "Email Validation" at bounding box center [73, 125] width 68 height 14
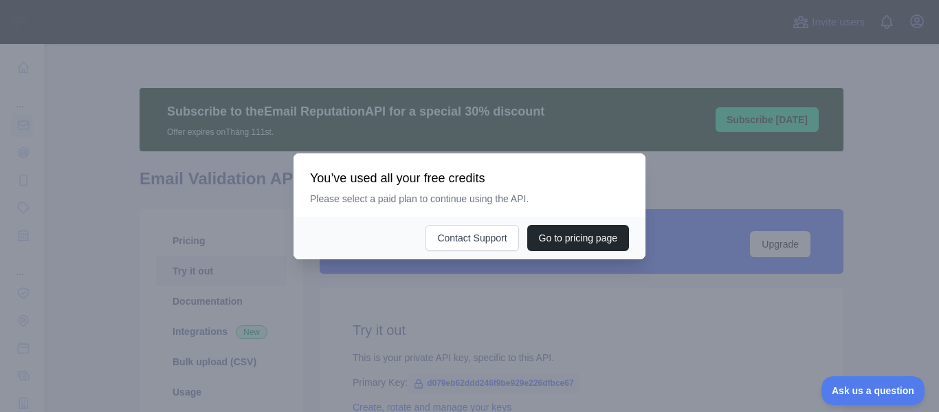
click at [871, 314] on div at bounding box center [469, 206] width 939 height 412
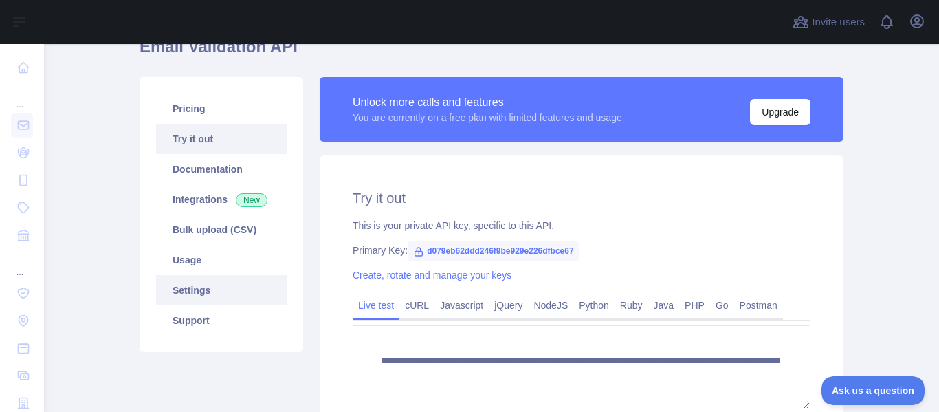
scroll to position [138, 0]
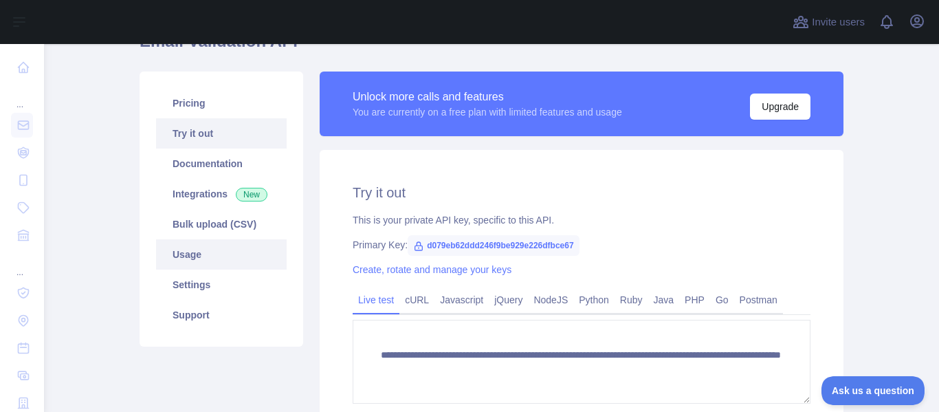
click at [228, 245] on link "Usage" at bounding box center [221, 254] width 131 height 30
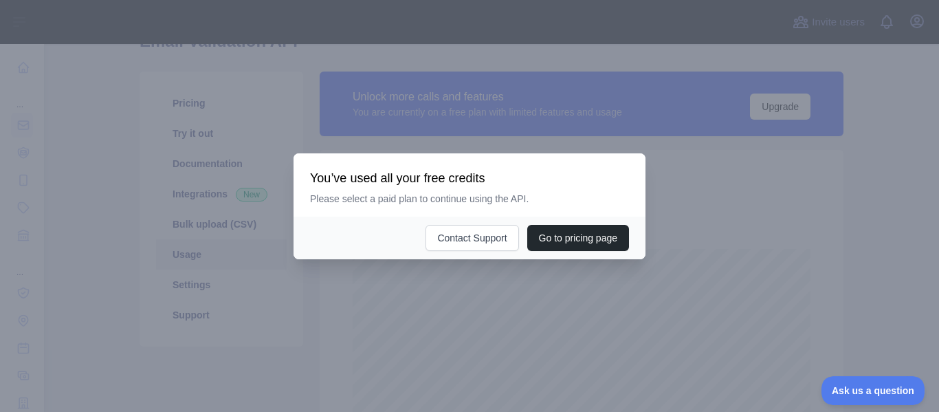
scroll to position [368, 885]
click at [415, 289] on div at bounding box center [469, 206] width 939 height 412
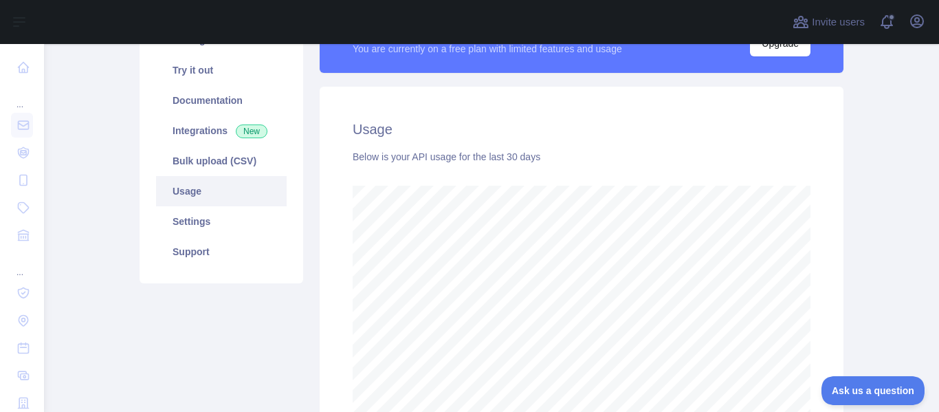
scroll to position [132, 0]
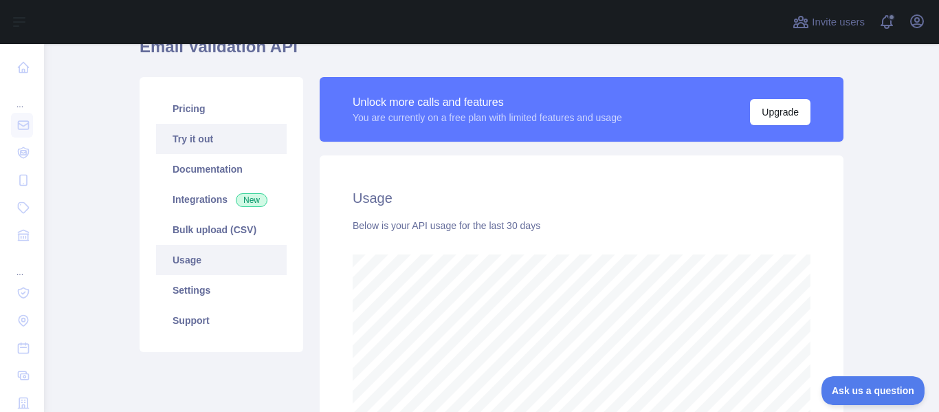
click at [219, 138] on link "Try it out" at bounding box center [221, 139] width 131 height 30
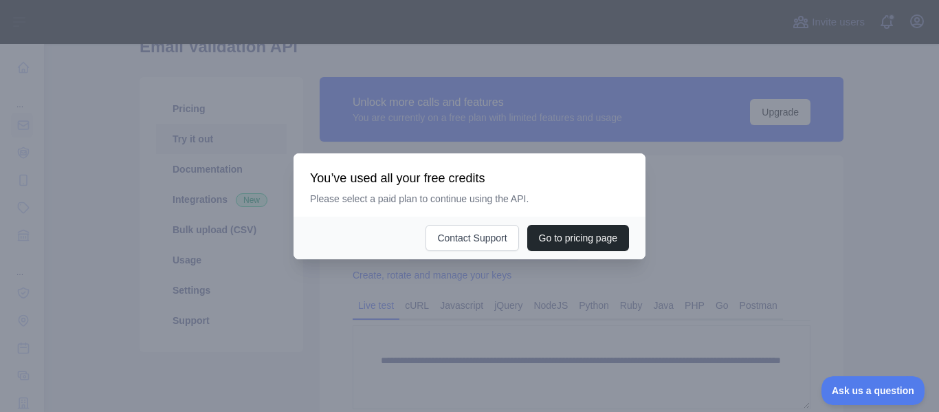
click at [428, 276] on div at bounding box center [469, 206] width 939 height 412
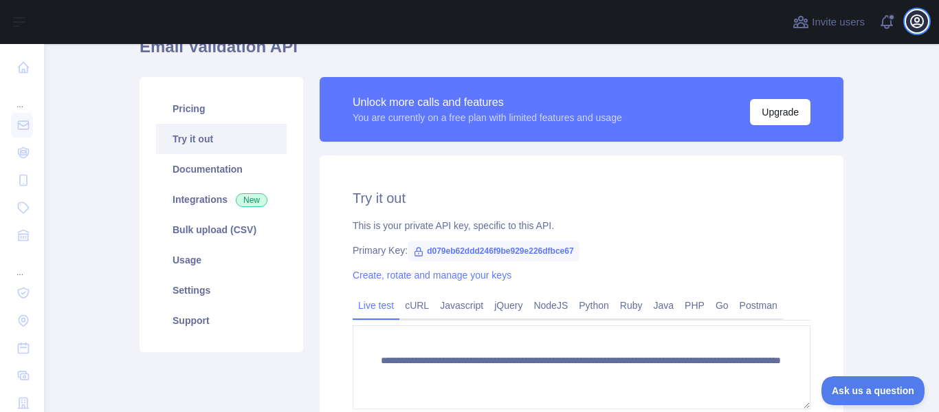
click at [917, 17] on icon "button" at bounding box center [917, 21] width 17 height 17
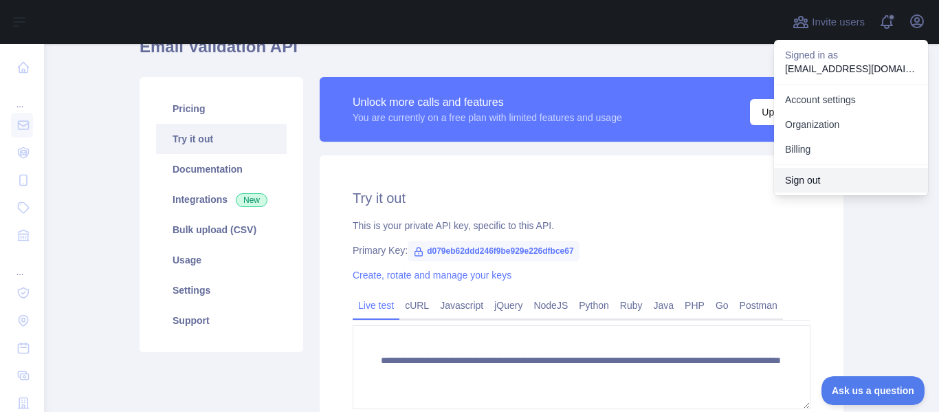
click at [826, 182] on button "Sign out" at bounding box center [851, 180] width 154 height 25
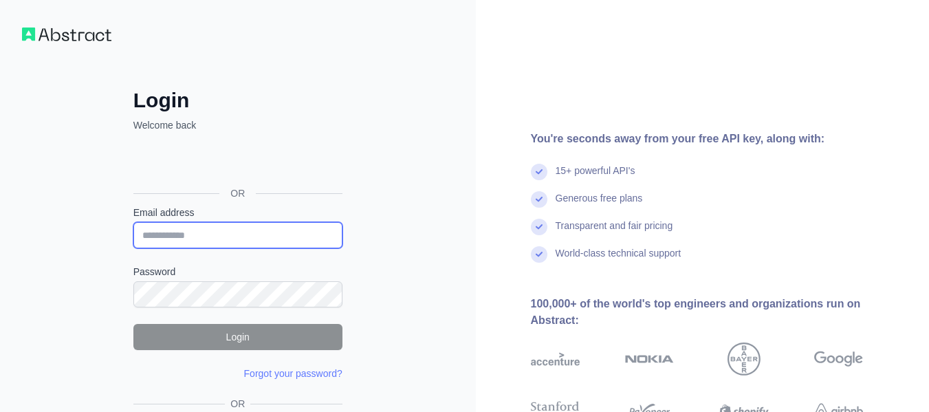
click at [303, 227] on input "Email address" at bounding box center [237, 235] width 209 height 26
paste input "**********"
type input "**********"
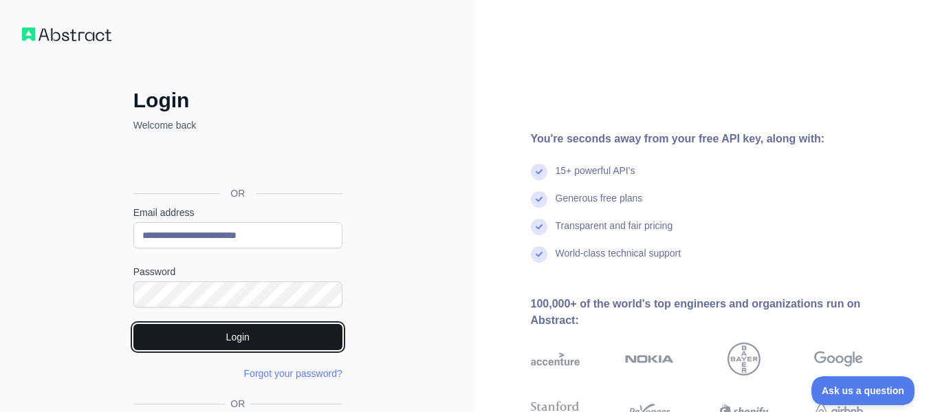
click at [250, 336] on button "Login" at bounding box center [237, 337] width 209 height 26
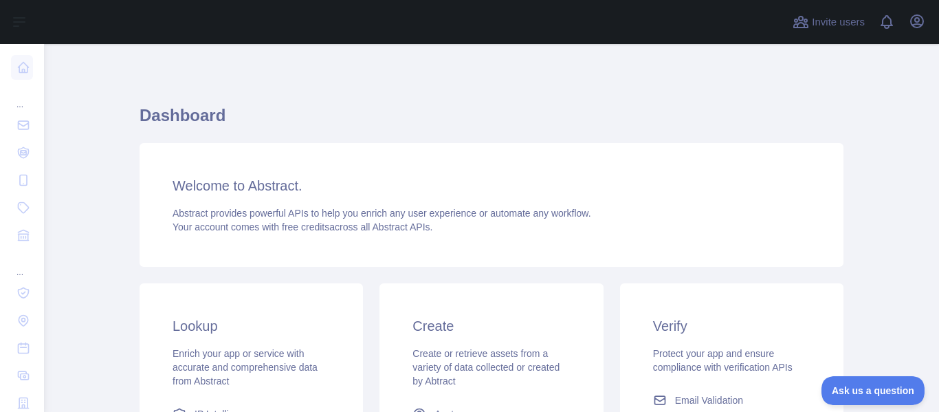
click at [404, 157] on div "Welcome to Abstract. Abstract provides powerful APIs to help you enrich any use…" at bounding box center [492, 205] width 704 height 124
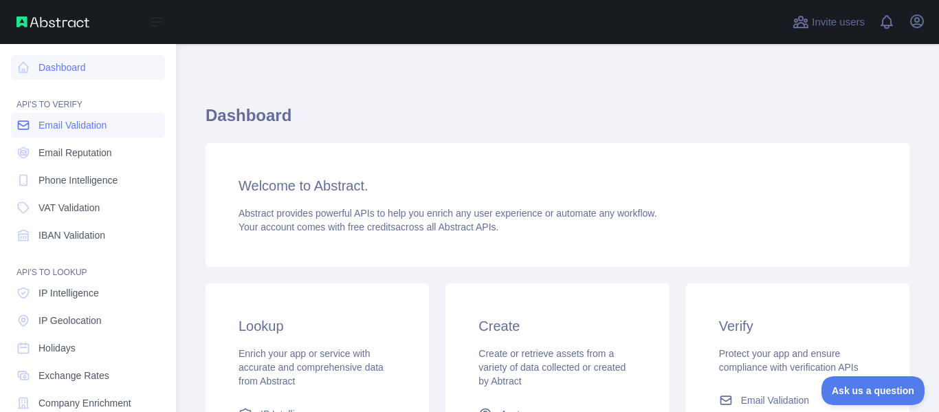
click at [57, 129] on span "Email Validation" at bounding box center [73, 125] width 68 height 14
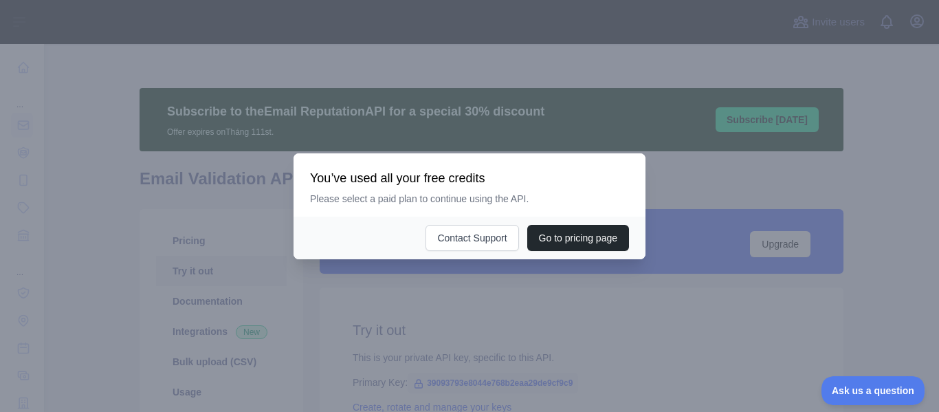
click at [373, 302] on div at bounding box center [469, 206] width 939 height 412
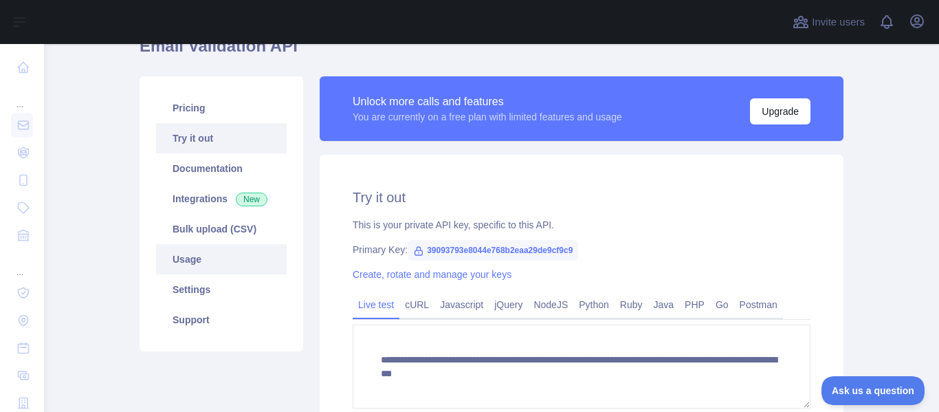
scroll to position [138, 0]
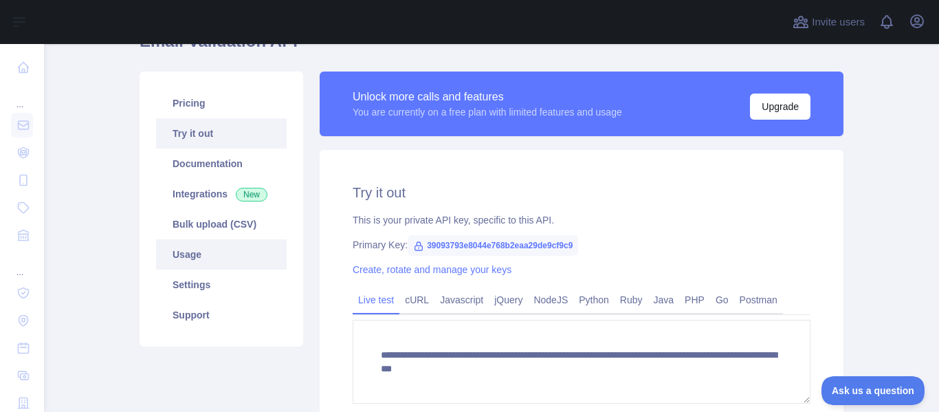
click at [239, 257] on link "Usage" at bounding box center [221, 254] width 131 height 30
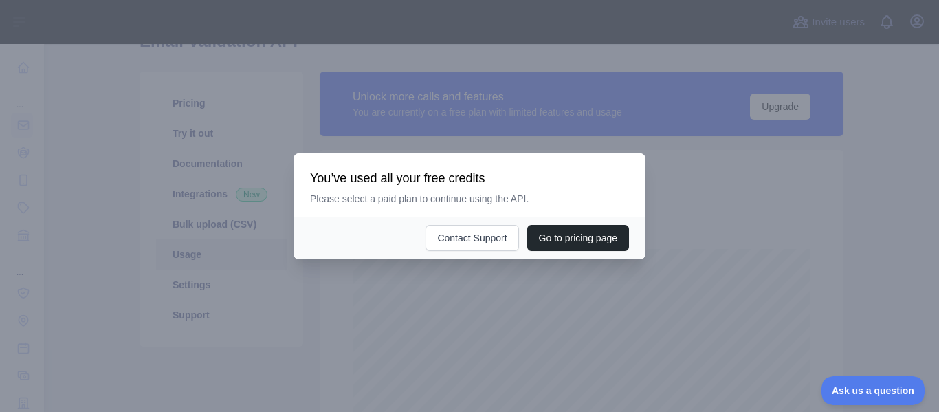
scroll to position [368, 885]
click at [440, 318] on div at bounding box center [469, 206] width 939 height 412
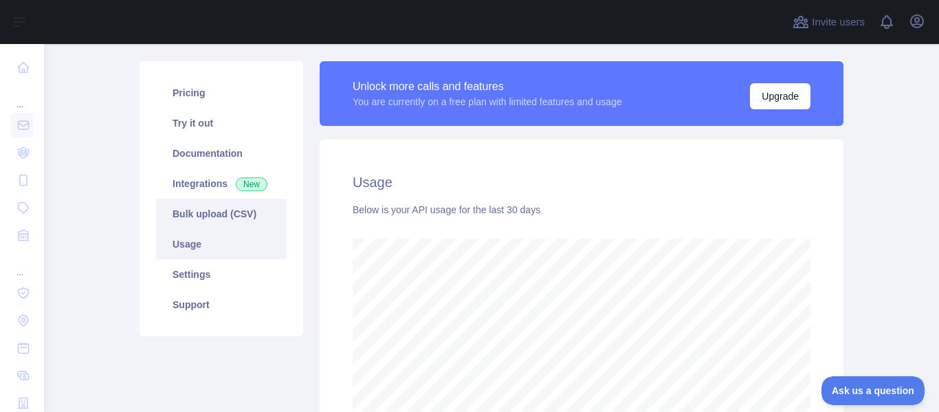
scroll to position [138, 0]
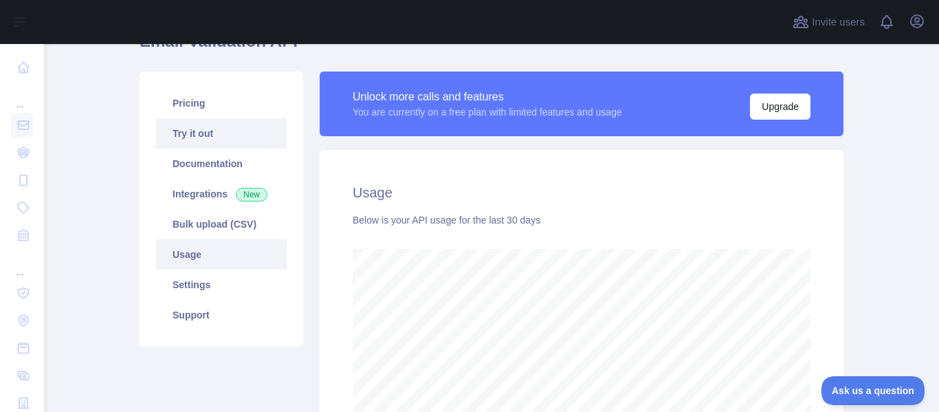
click at [239, 140] on link "Try it out" at bounding box center [221, 133] width 131 height 30
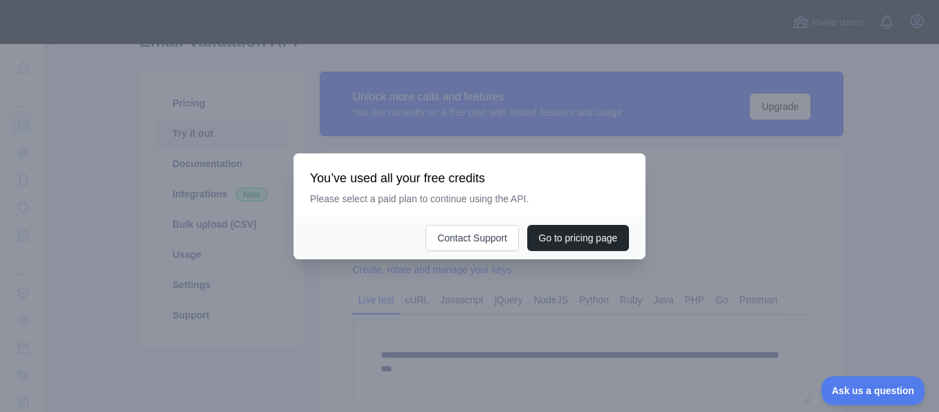
click at [410, 319] on div at bounding box center [469, 206] width 939 height 412
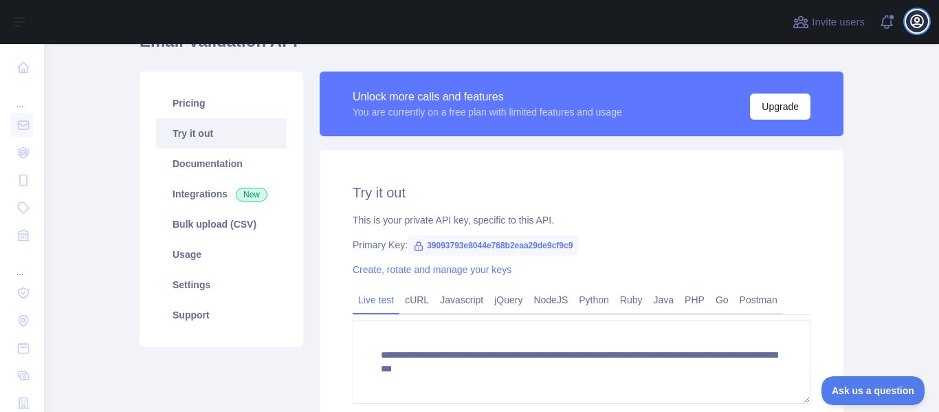
click at [911, 23] on icon "button" at bounding box center [917, 21] width 12 height 12
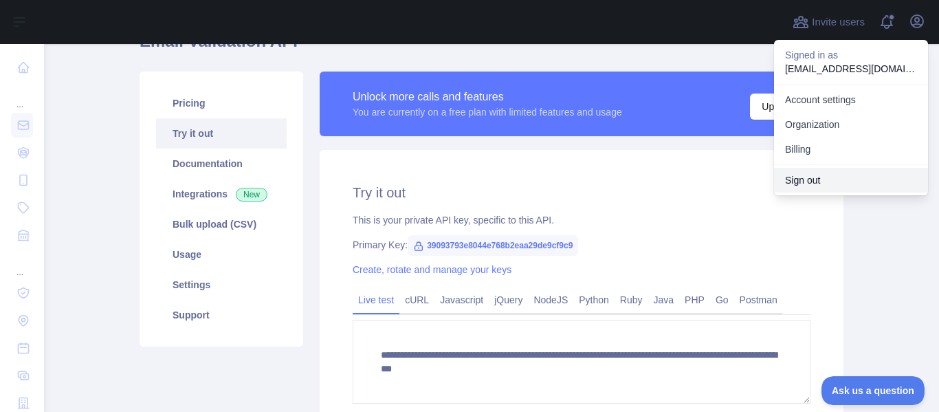
click at [823, 177] on button "Sign out" at bounding box center [851, 180] width 154 height 25
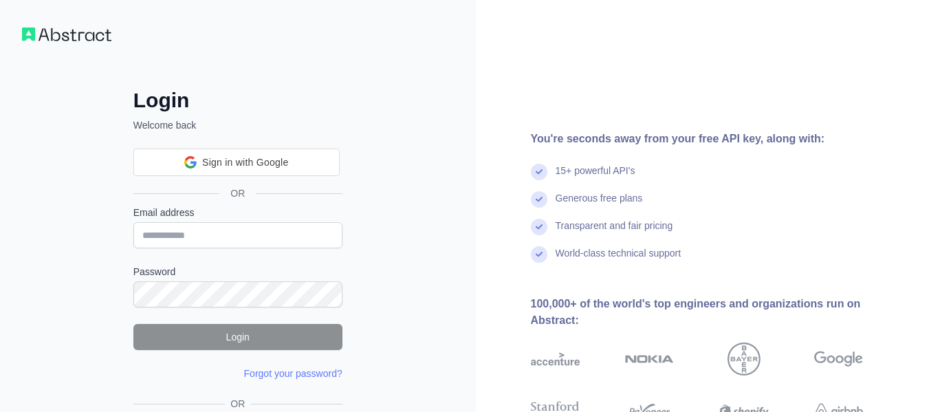
click at [316, 219] on div "Email address" at bounding box center [237, 227] width 209 height 43
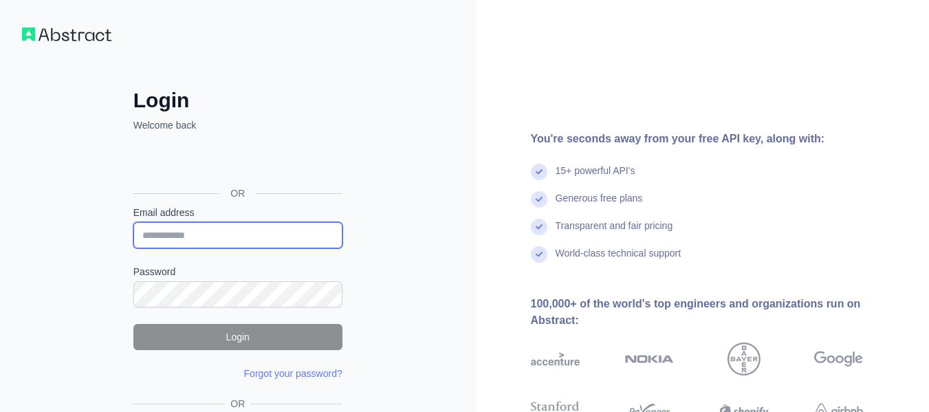
click at [316, 234] on input "Email address" at bounding box center [237, 235] width 209 height 26
paste input "**********"
type input "**********"
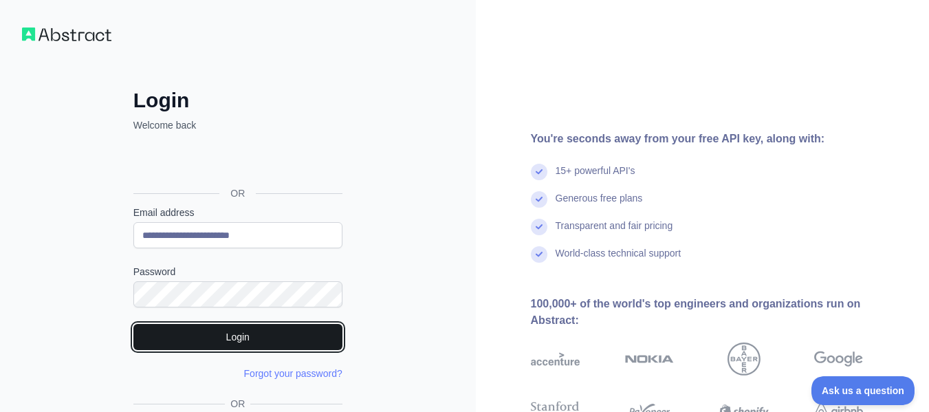
click at [278, 334] on button "Login" at bounding box center [237, 337] width 209 height 26
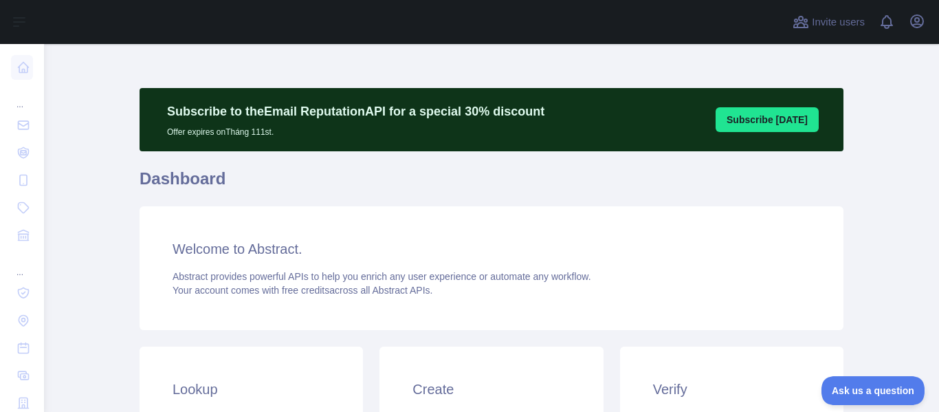
click at [467, 216] on div "Welcome to Abstract. Abstract provides powerful APIs to help you enrich any use…" at bounding box center [492, 268] width 704 height 124
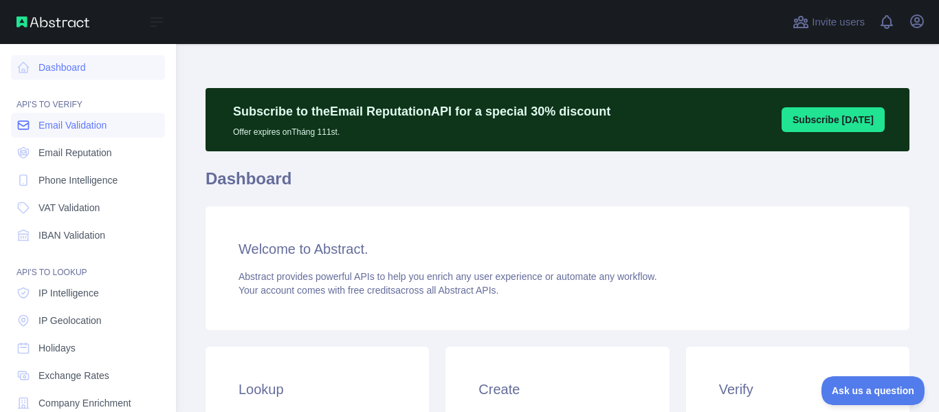
click at [41, 130] on span "Email Validation" at bounding box center [73, 125] width 68 height 14
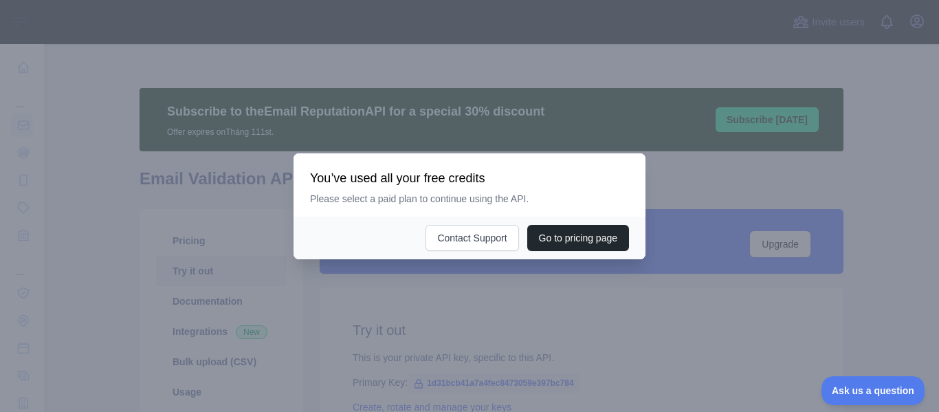
click at [392, 314] on div at bounding box center [469, 206] width 939 height 412
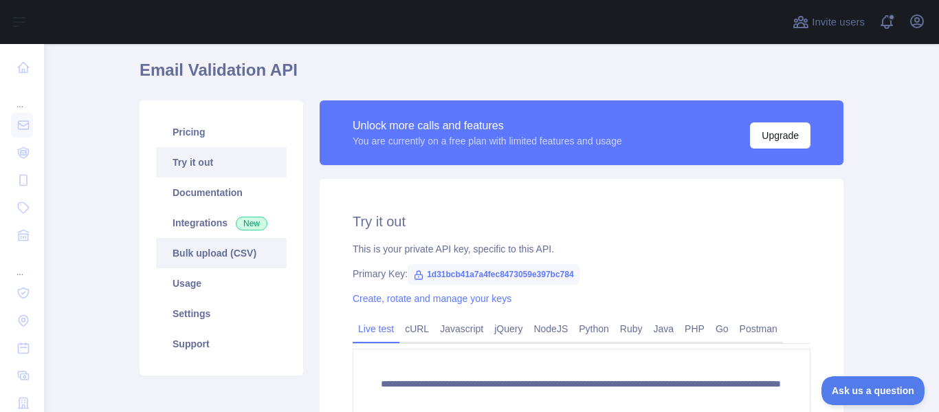
scroll to position [138, 0]
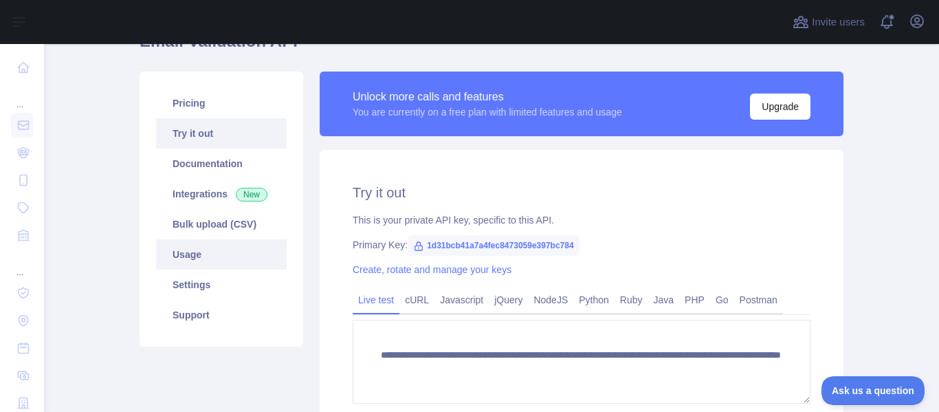
click at [233, 248] on link "Usage" at bounding box center [221, 254] width 131 height 30
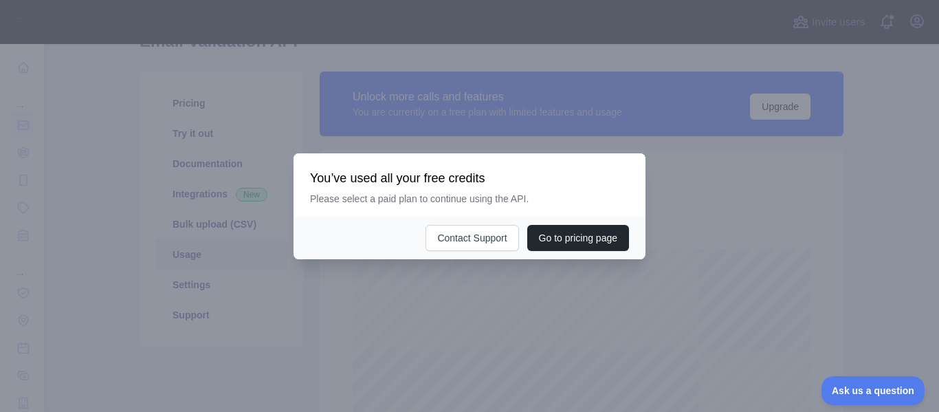
scroll to position [368, 885]
click at [538, 281] on div at bounding box center [469, 206] width 939 height 412
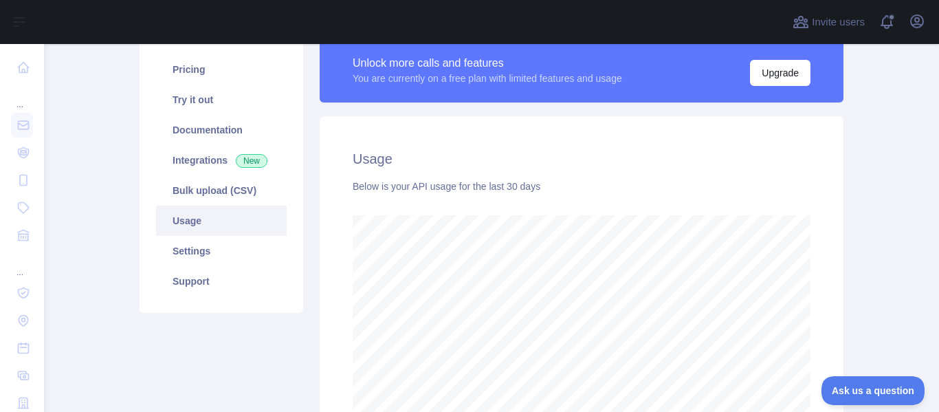
scroll to position [168, 0]
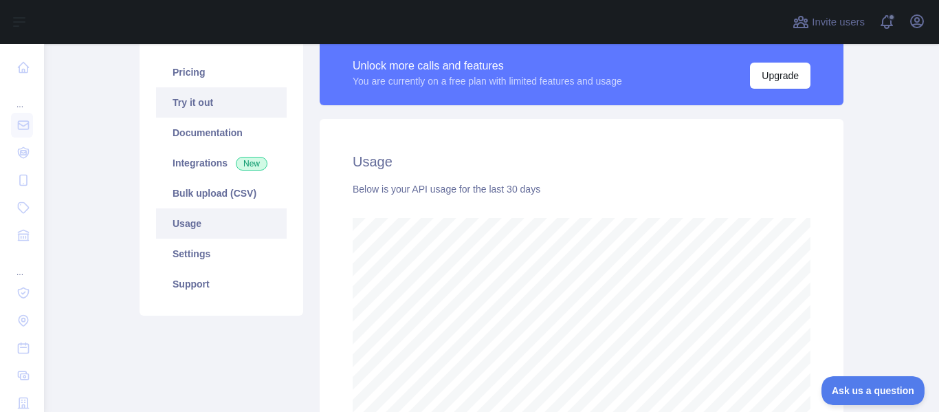
click at [232, 102] on link "Try it out" at bounding box center [221, 102] width 131 height 30
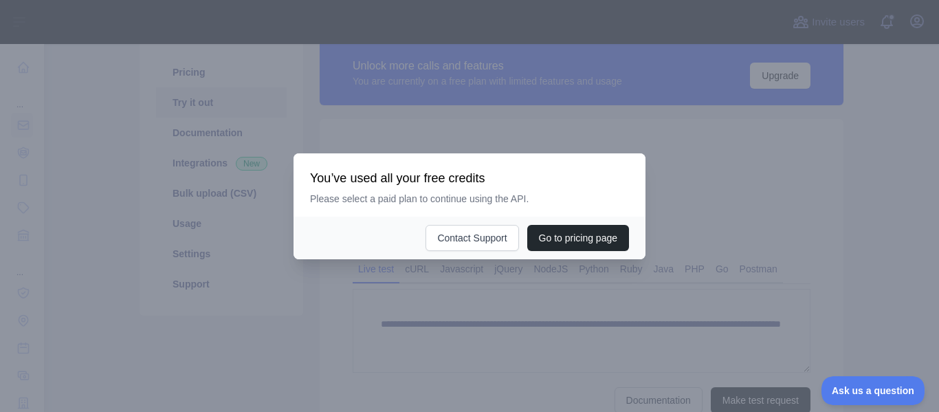
click at [720, 270] on div at bounding box center [469, 206] width 939 height 412
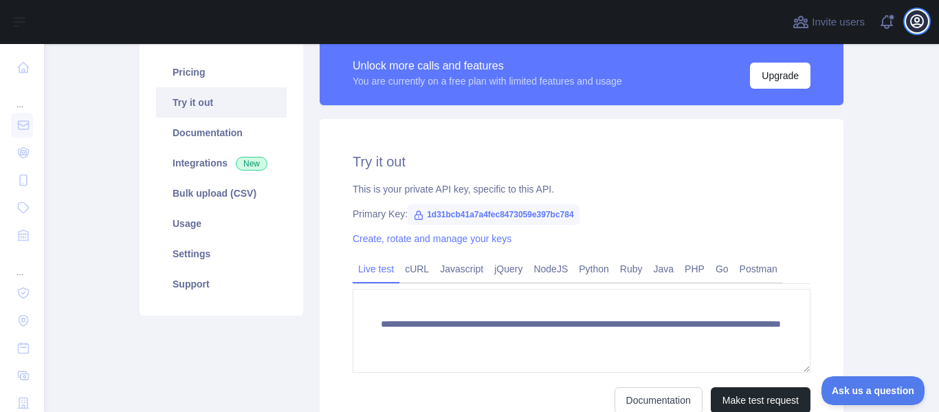
click at [915, 18] on icon "button" at bounding box center [917, 21] width 12 height 12
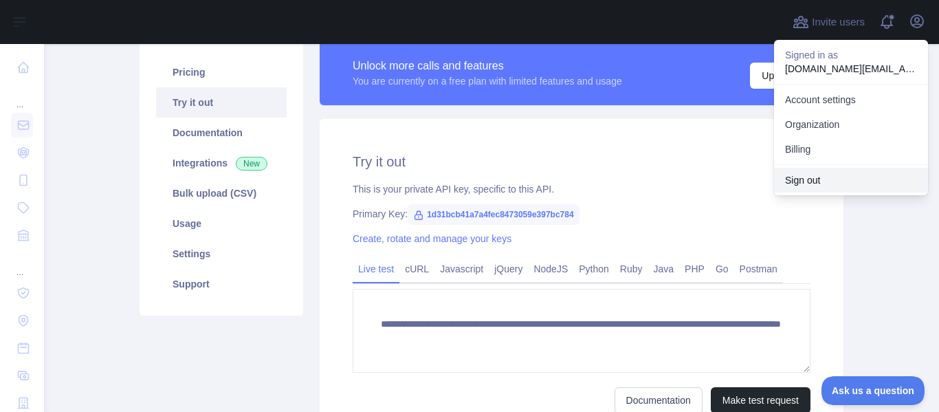
click at [818, 182] on button "Sign out" at bounding box center [851, 180] width 154 height 25
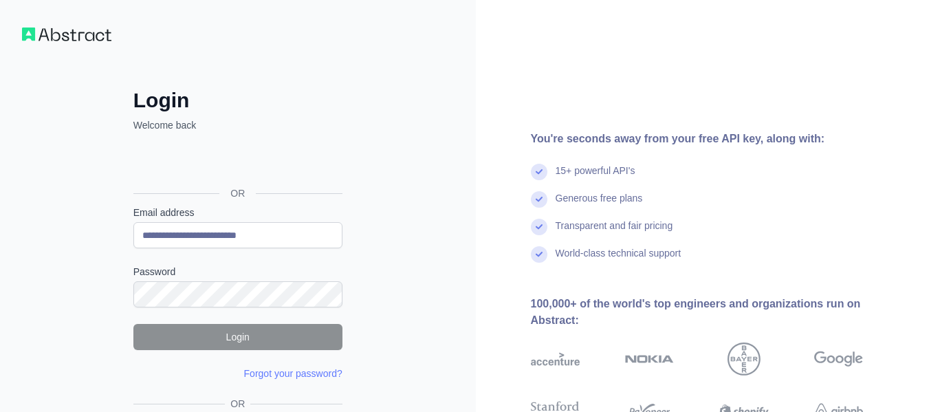
type input "**********"
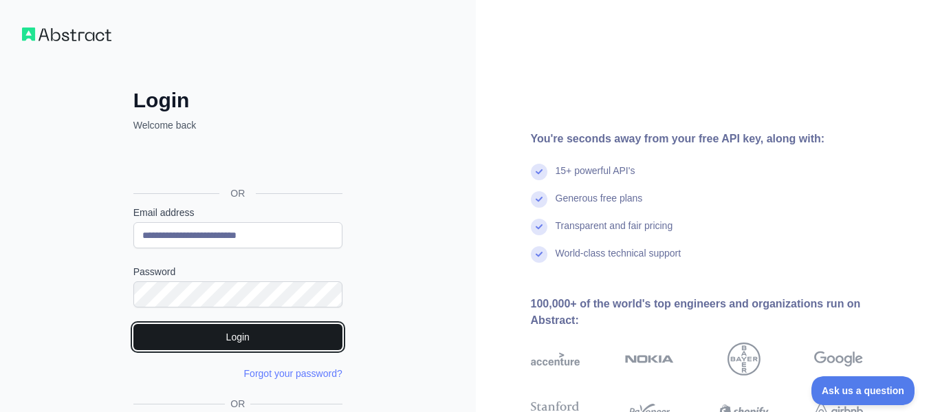
click at [270, 324] on button "Login" at bounding box center [237, 337] width 209 height 26
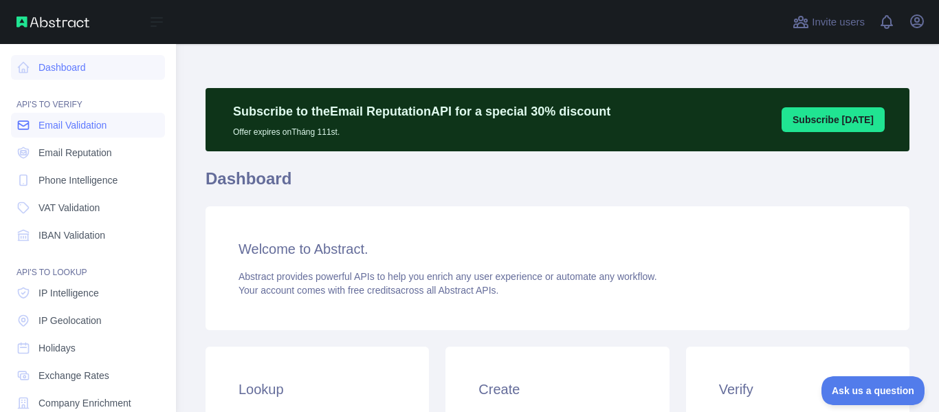
click at [69, 123] on span "Email Validation" at bounding box center [73, 125] width 68 height 14
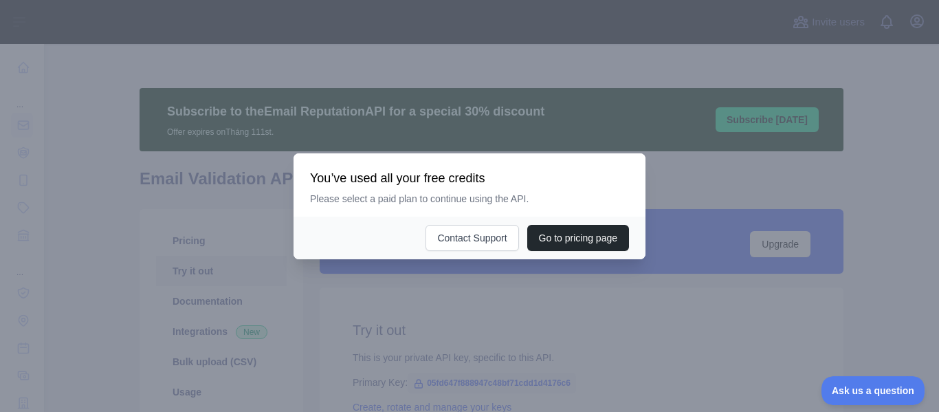
click at [327, 268] on div at bounding box center [469, 206] width 939 height 412
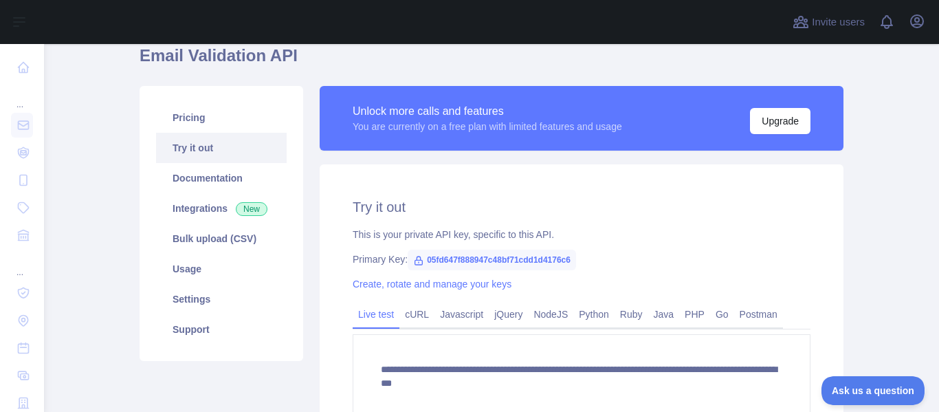
scroll to position [138, 0]
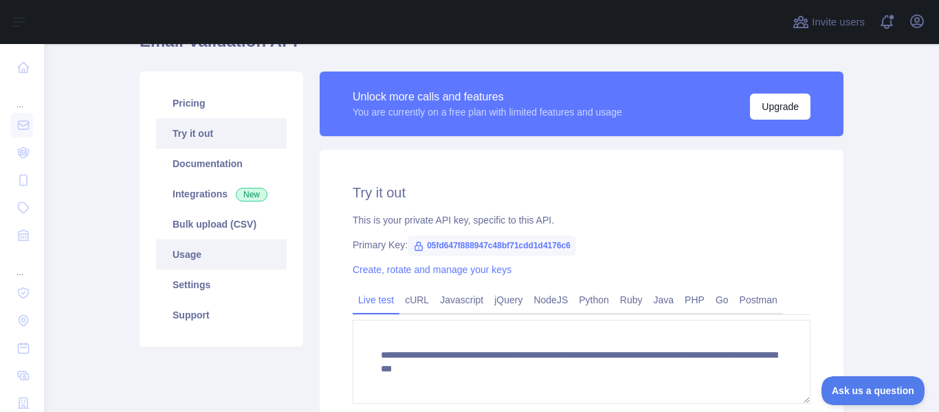
click at [261, 245] on link "Usage" at bounding box center [221, 254] width 131 height 30
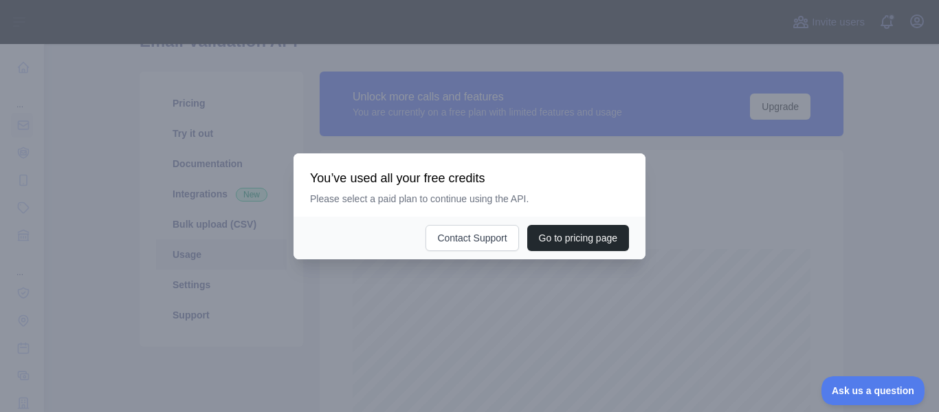
scroll to position [368, 885]
click at [402, 264] on div at bounding box center [469, 206] width 939 height 412
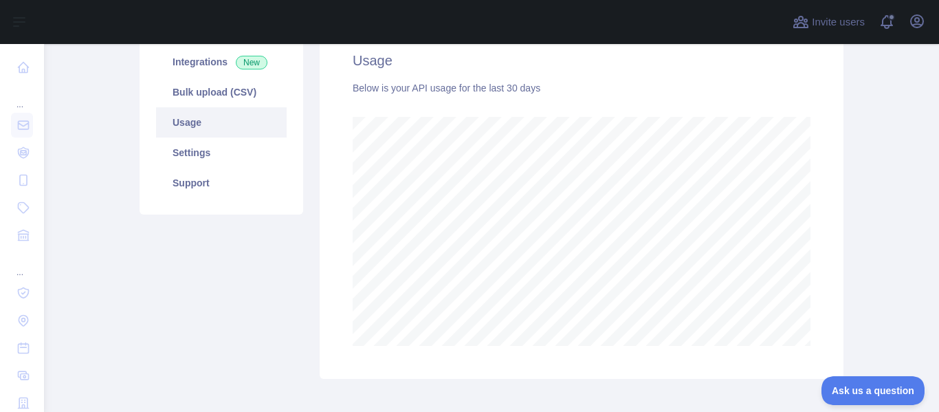
scroll to position [201, 0]
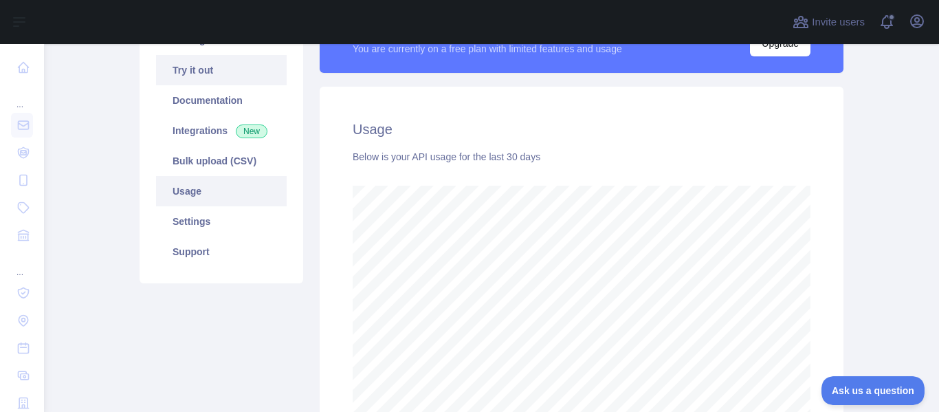
click at [240, 75] on link "Try it out" at bounding box center [221, 70] width 131 height 30
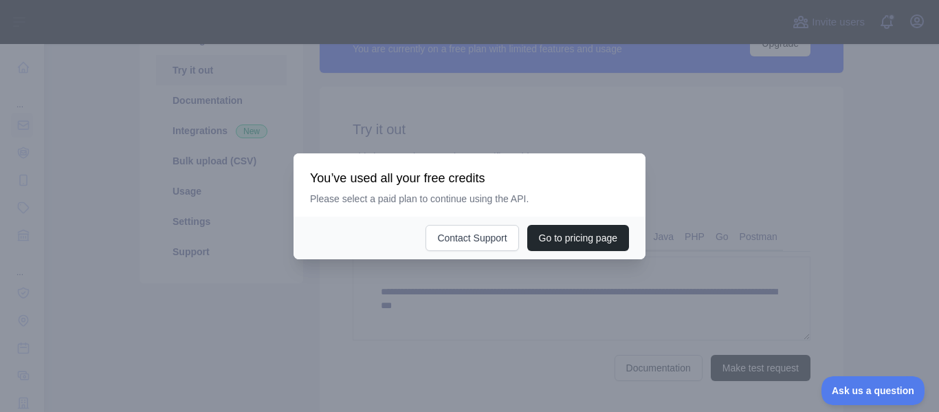
click at [424, 309] on div at bounding box center [469, 206] width 939 height 412
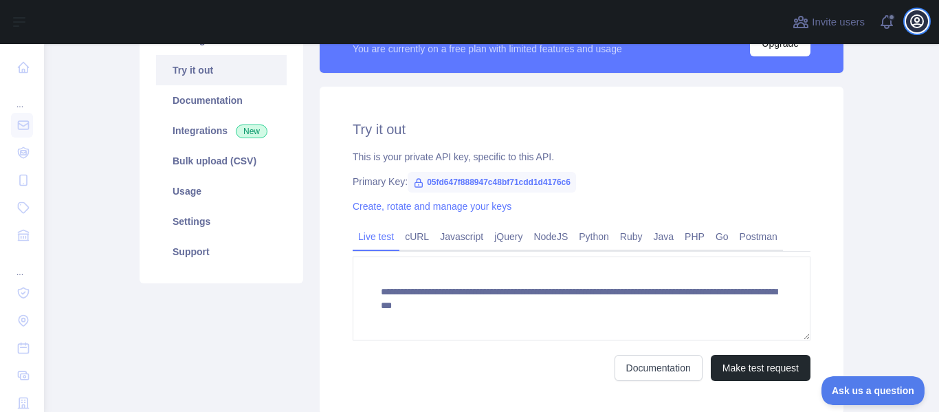
click at [921, 25] on icon "button" at bounding box center [917, 21] width 12 height 12
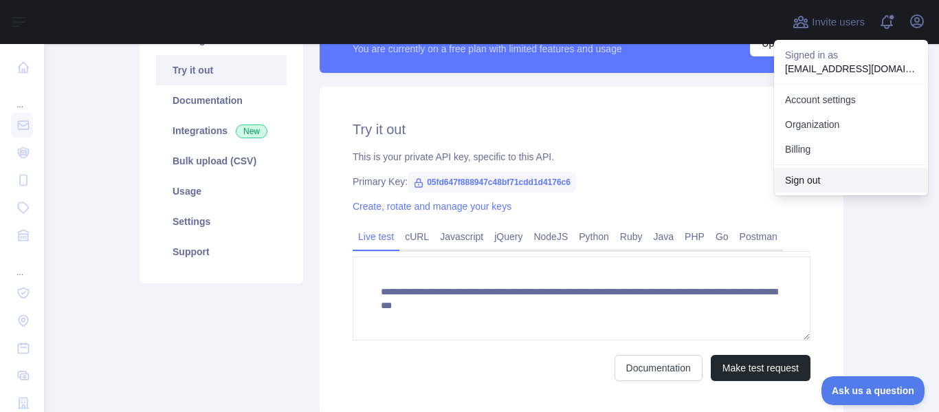
click at [846, 189] on button "Sign out" at bounding box center [851, 180] width 154 height 25
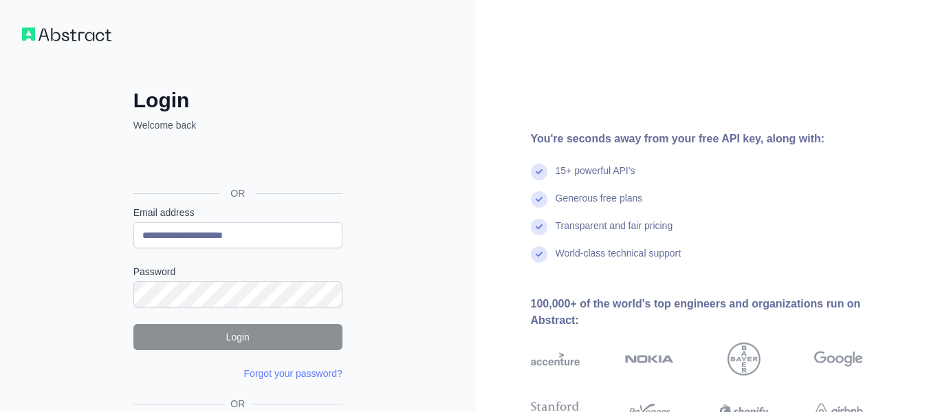
type input "**********"
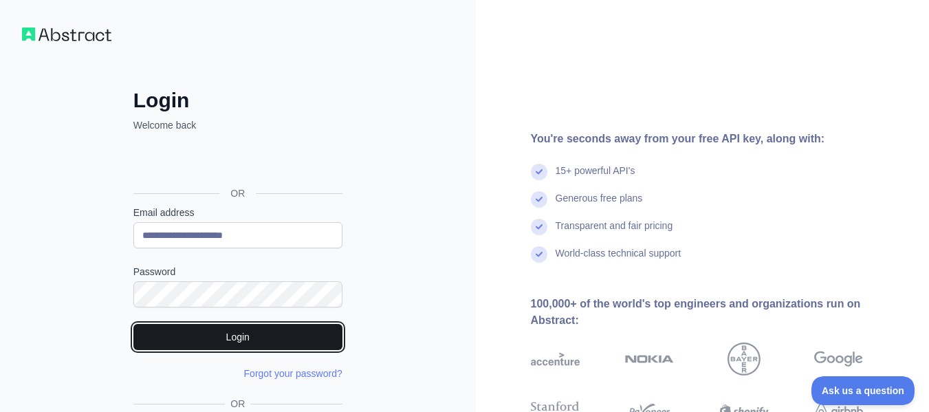
click at [276, 338] on button "Login" at bounding box center [237, 337] width 209 height 26
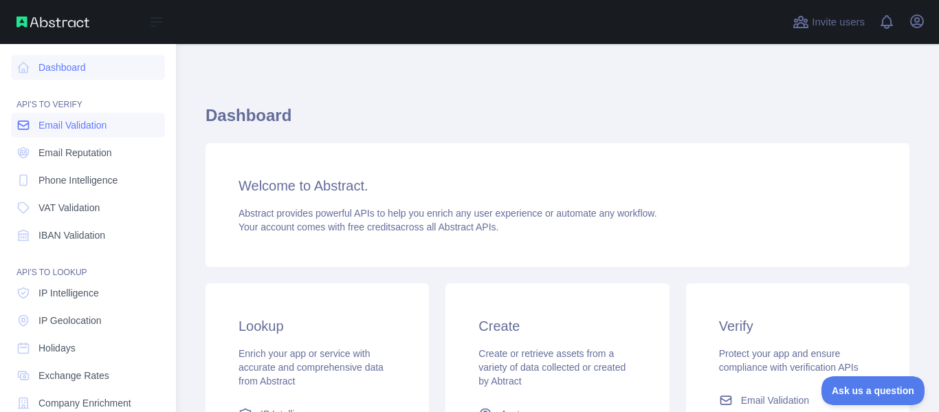
click at [60, 129] on span "Email Validation" at bounding box center [73, 125] width 68 height 14
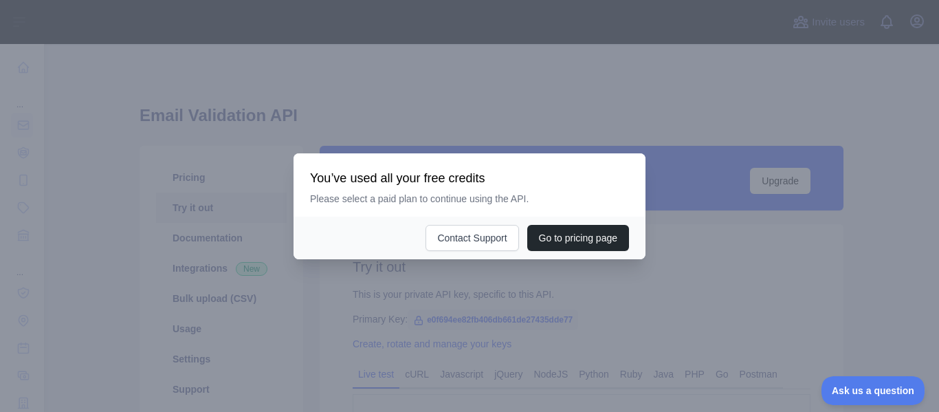
click at [344, 295] on div at bounding box center [469, 206] width 939 height 412
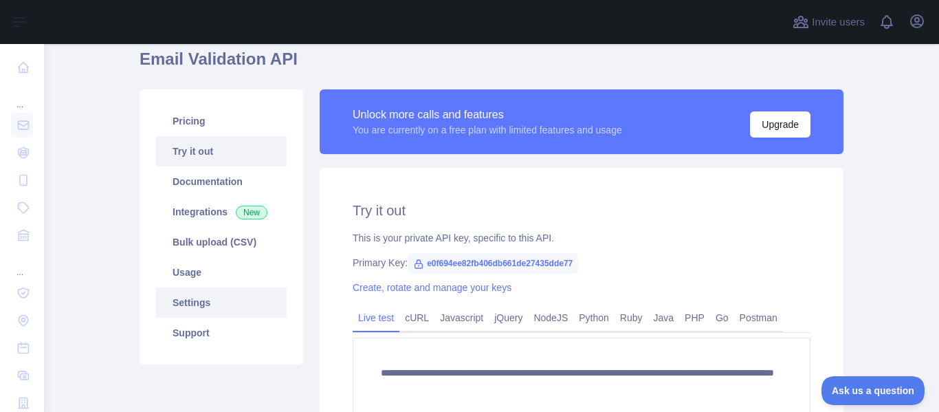
scroll to position [138, 0]
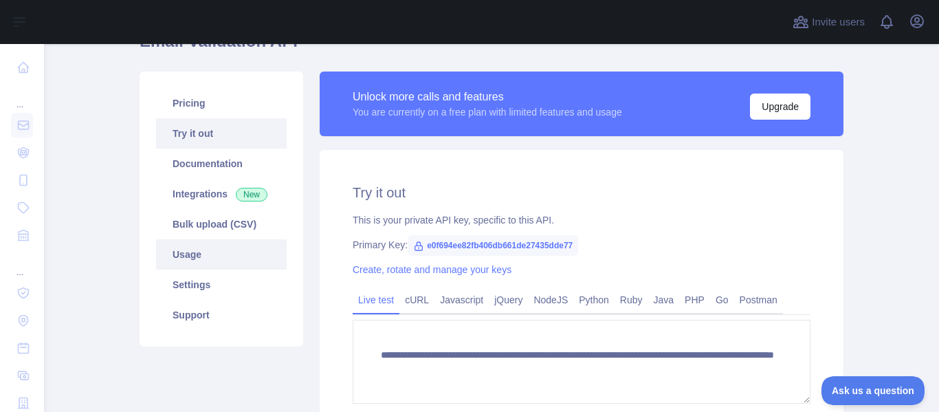
click at [234, 258] on link "Usage" at bounding box center [221, 254] width 131 height 30
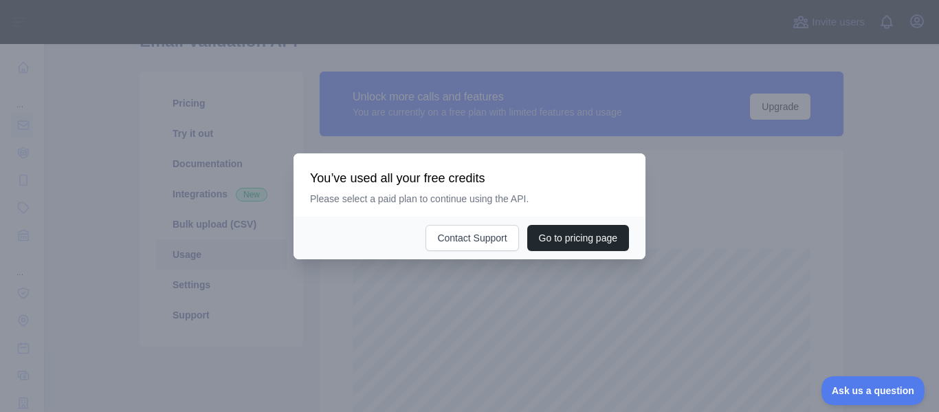
scroll to position [368, 885]
click at [364, 304] on div at bounding box center [469, 206] width 939 height 412
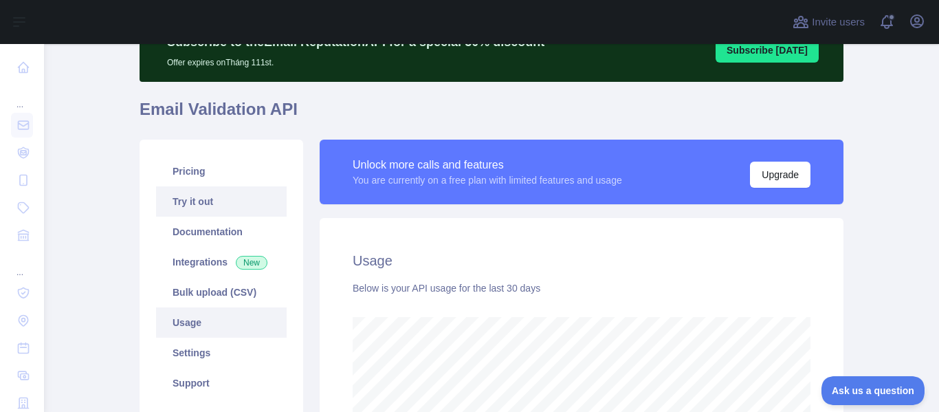
scroll to position [63, 0]
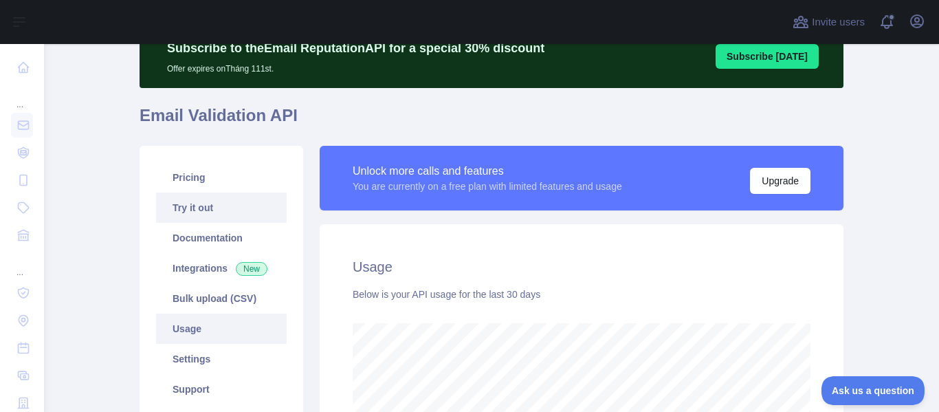
click at [230, 210] on link "Try it out" at bounding box center [221, 208] width 131 height 30
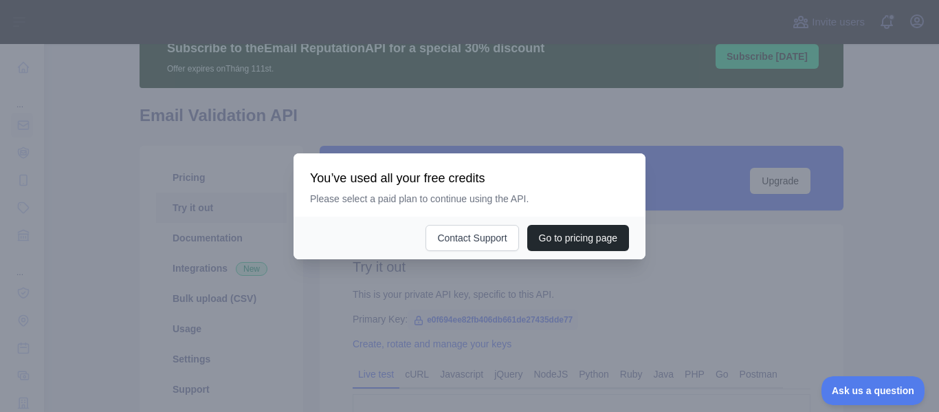
click at [429, 298] on div at bounding box center [469, 206] width 939 height 412
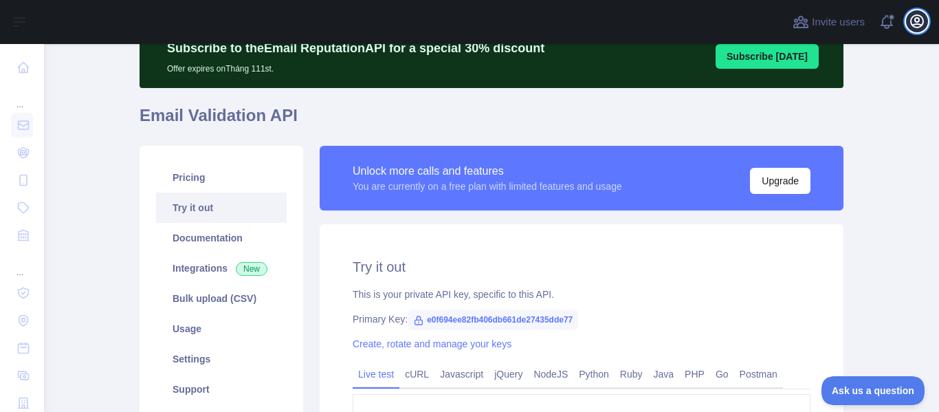
click at [919, 25] on icon "button" at bounding box center [917, 21] width 12 height 12
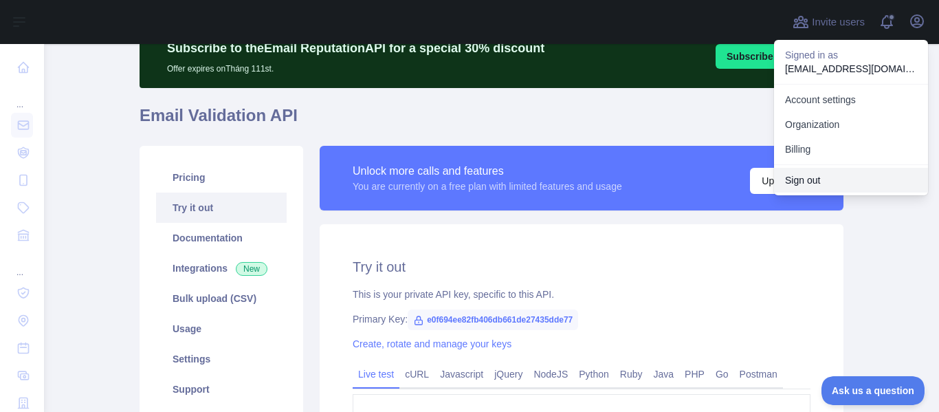
click at [802, 185] on button "Sign out" at bounding box center [851, 180] width 154 height 25
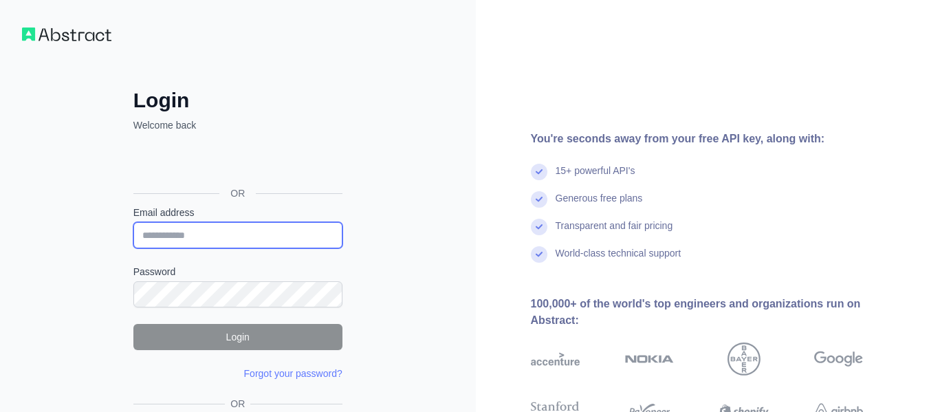
click at [237, 228] on input "Email address" at bounding box center [237, 235] width 209 height 26
paste input "**********"
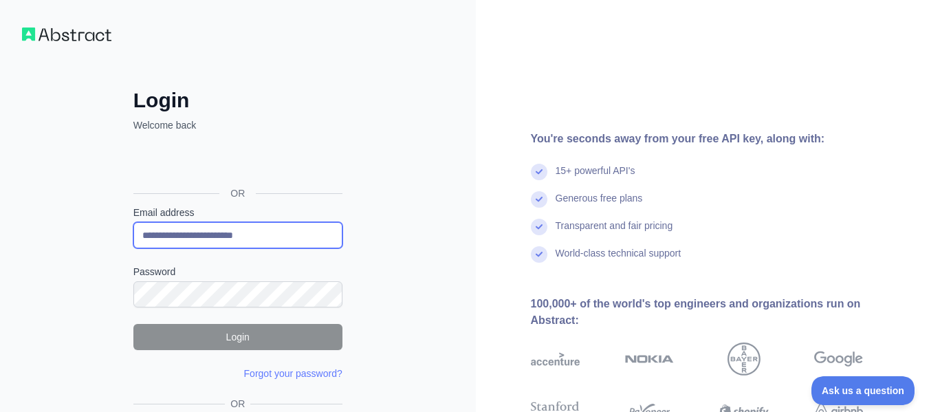
type input "**********"
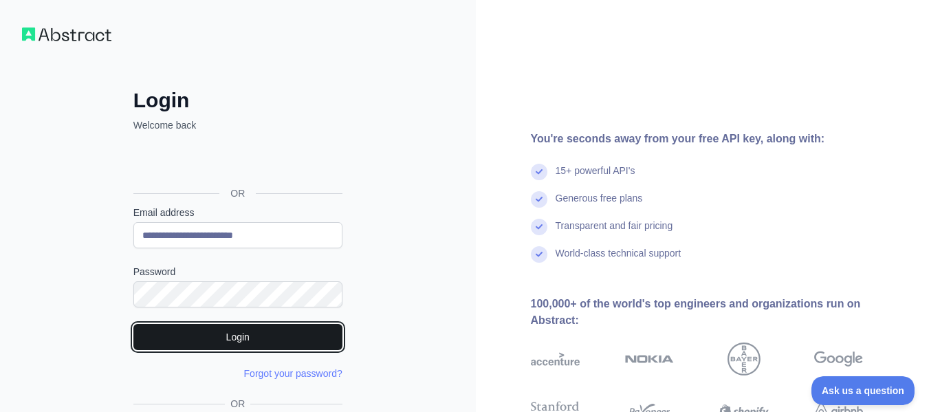
click at [281, 330] on button "Login" at bounding box center [237, 337] width 209 height 26
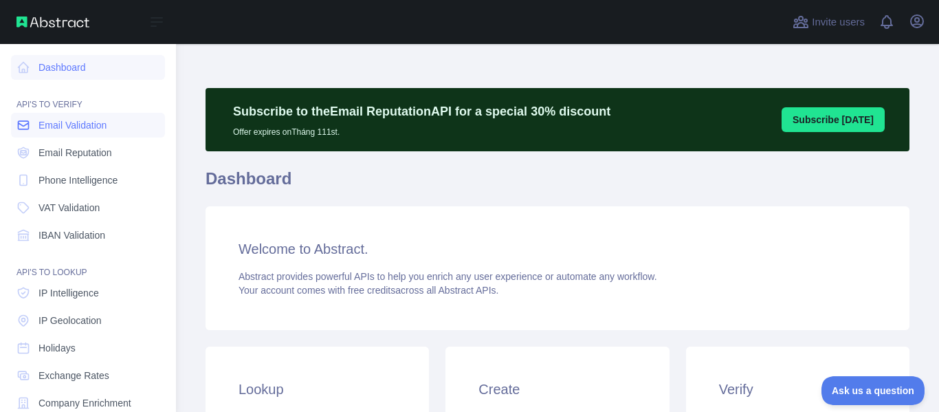
click at [40, 123] on span "Email Validation" at bounding box center [73, 125] width 68 height 14
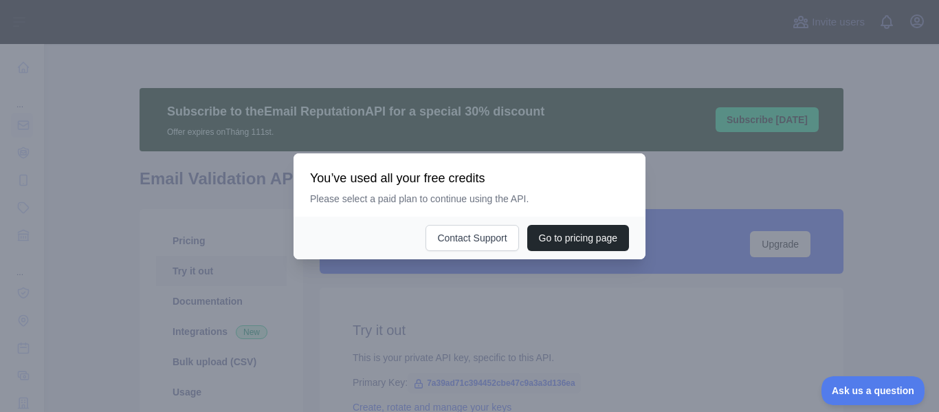
click at [306, 300] on div at bounding box center [469, 206] width 939 height 412
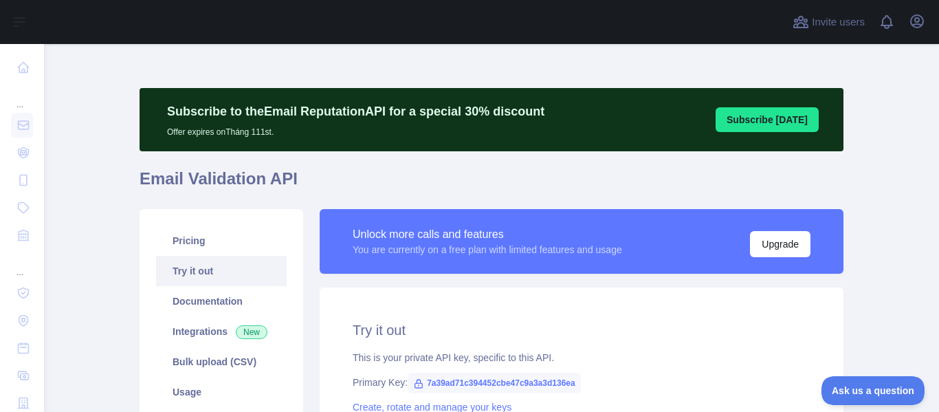
scroll to position [138, 0]
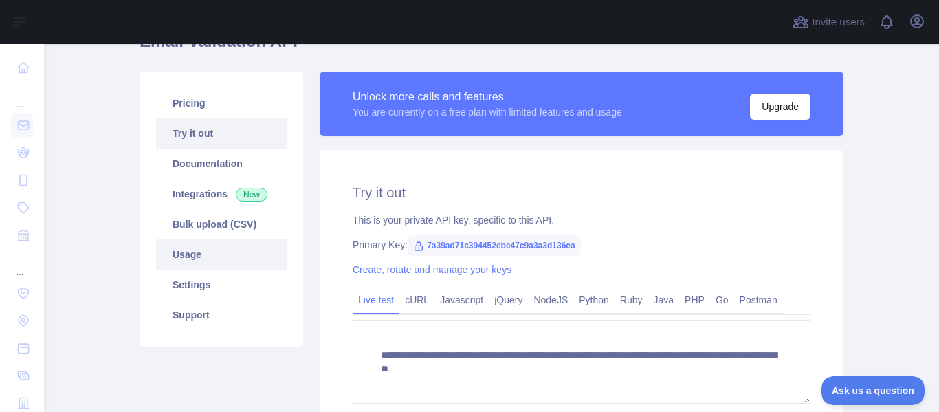
click at [232, 256] on link "Usage" at bounding box center [221, 254] width 131 height 30
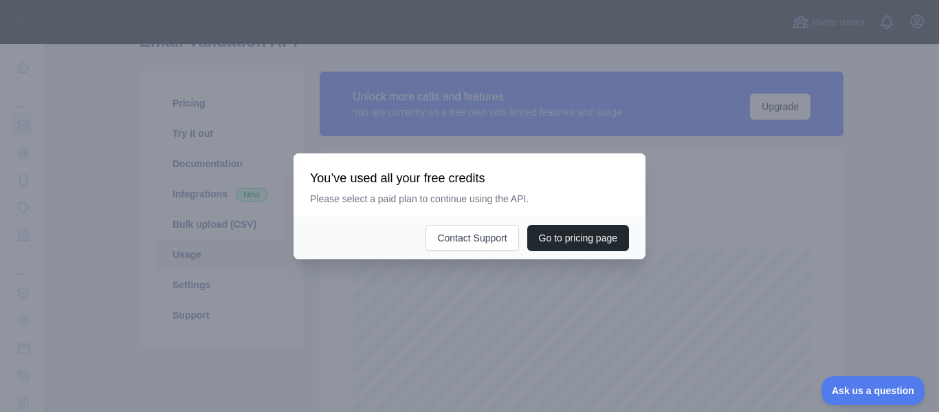
scroll to position [368, 885]
click at [348, 309] on div at bounding box center [469, 206] width 939 height 412
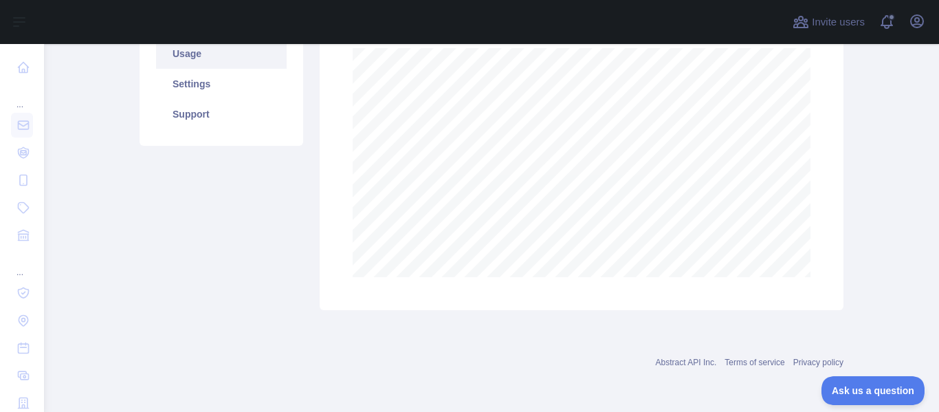
scroll to position [201, 0]
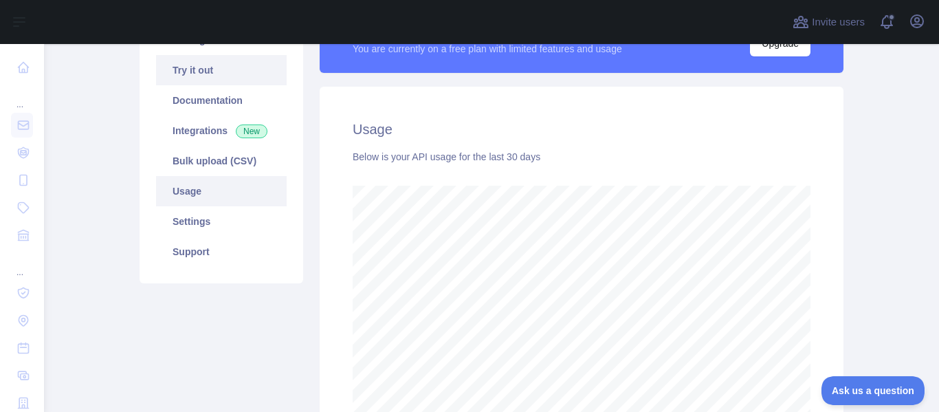
click at [241, 72] on link "Try it out" at bounding box center [221, 70] width 131 height 30
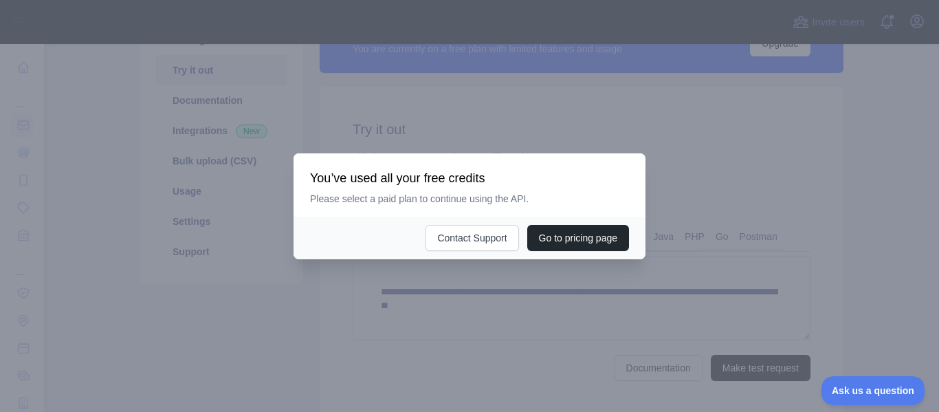
click at [498, 138] on div at bounding box center [469, 206] width 939 height 412
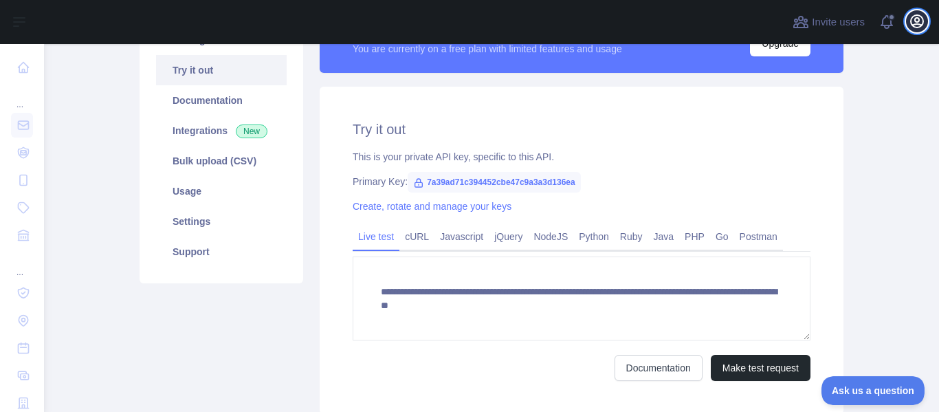
click at [910, 18] on icon "button" at bounding box center [917, 21] width 17 height 17
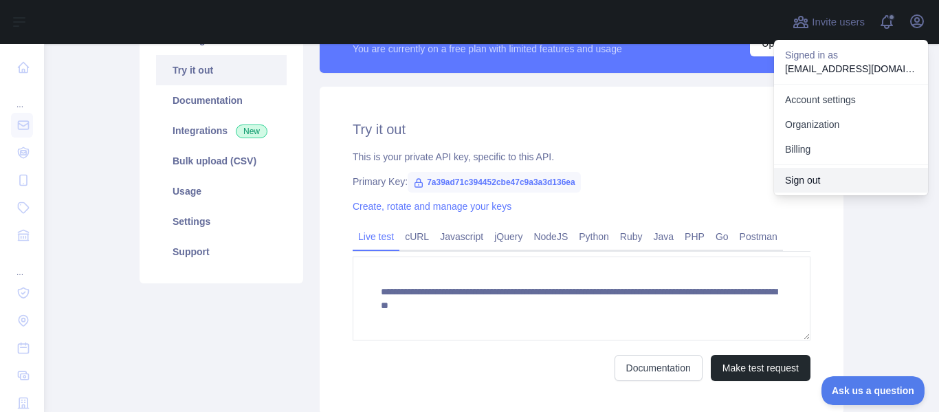
click at [838, 184] on button "Sign out" at bounding box center [851, 180] width 154 height 25
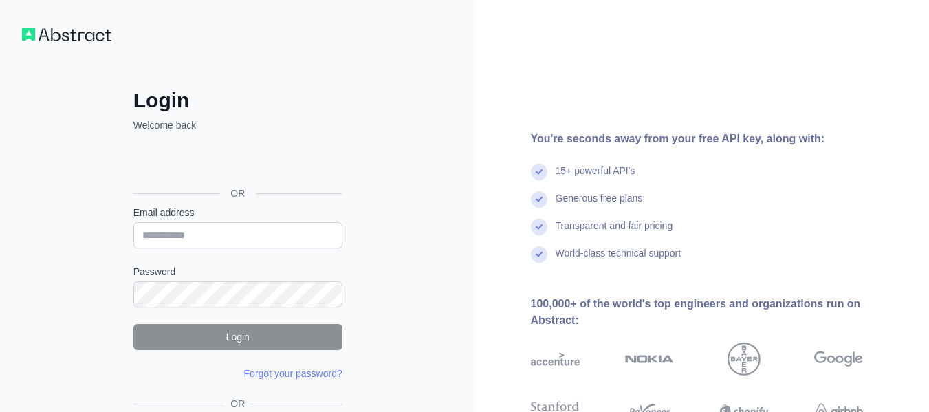
click at [268, 227] on div "Login Welcome back OR Email address Password Login Forgot your password? Please…" at bounding box center [238, 290] width 264 height 404
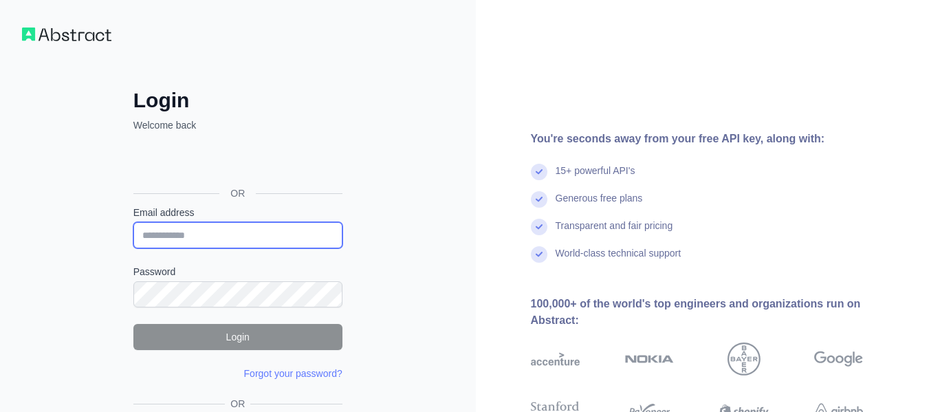
click at [268, 227] on input "Email address" at bounding box center [237, 235] width 209 height 26
paste input "**********"
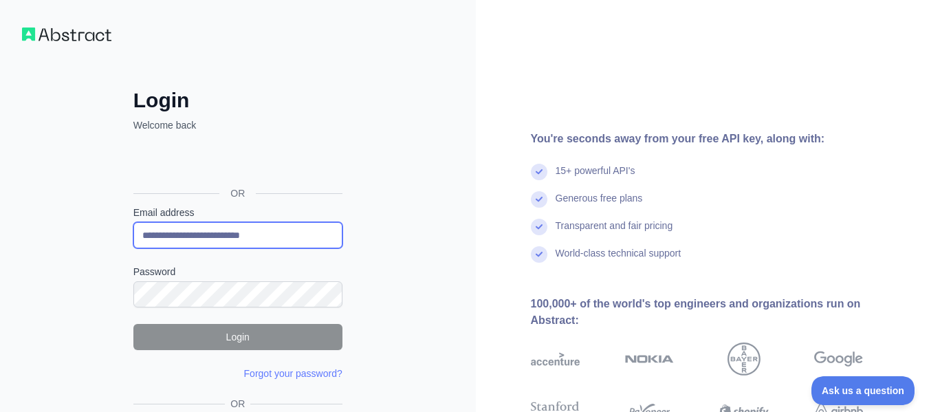
type input "**********"
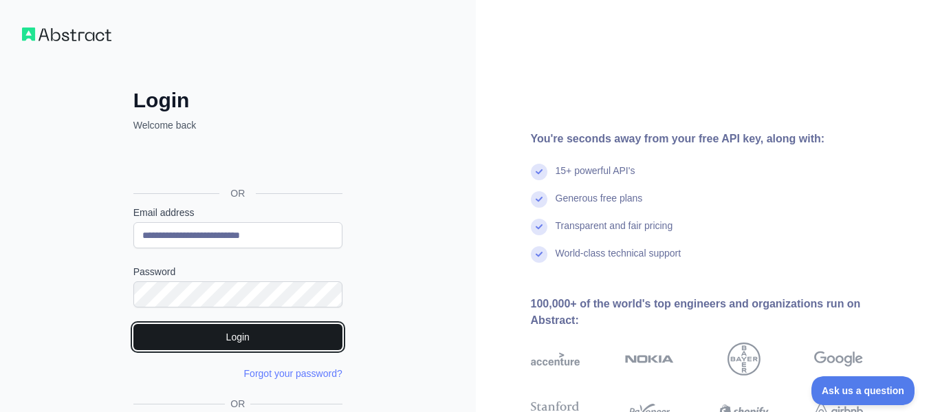
click at [213, 330] on button "Login" at bounding box center [237, 337] width 209 height 26
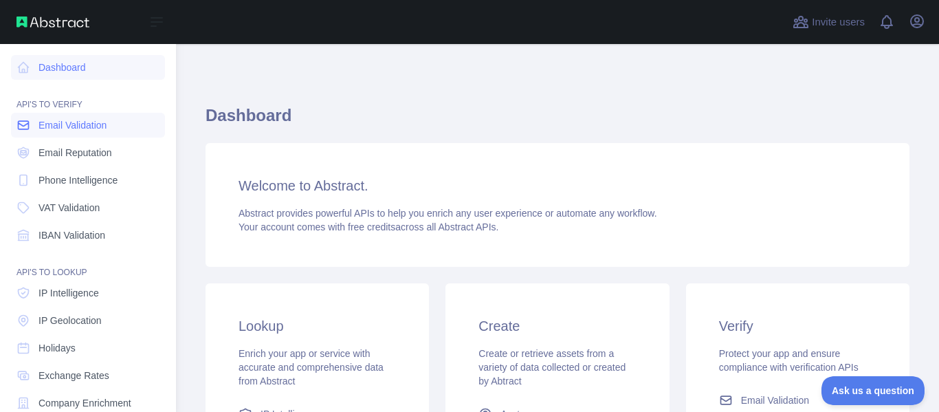
click at [55, 122] on span "Email Validation" at bounding box center [73, 125] width 68 height 14
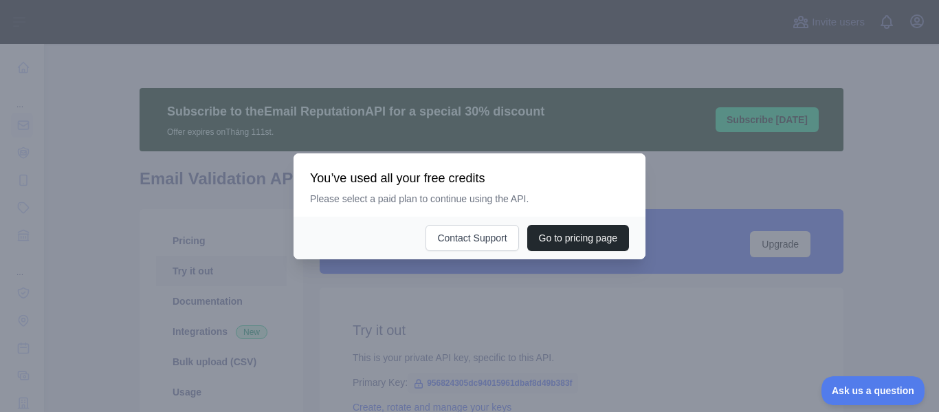
click at [463, 303] on div at bounding box center [469, 206] width 939 height 412
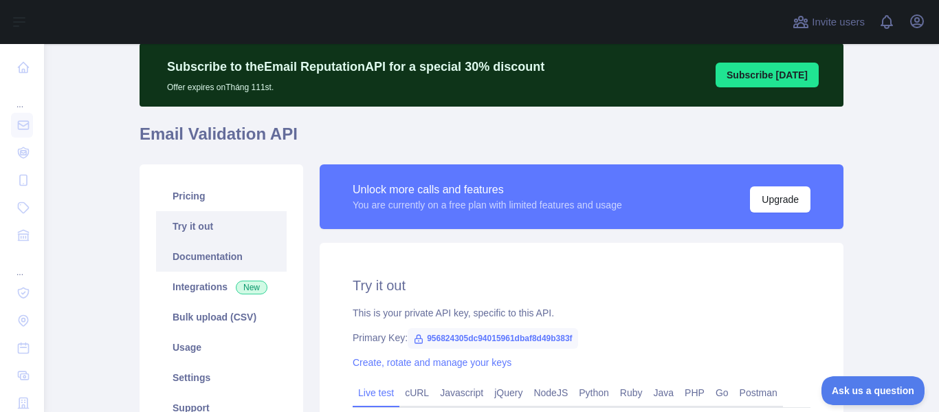
scroll to position [69, 0]
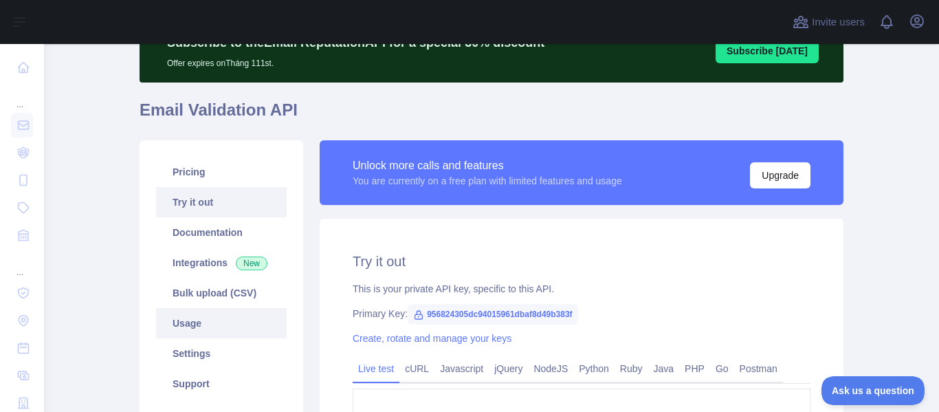
click at [239, 316] on link "Usage" at bounding box center [221, 323] width 131 height 30
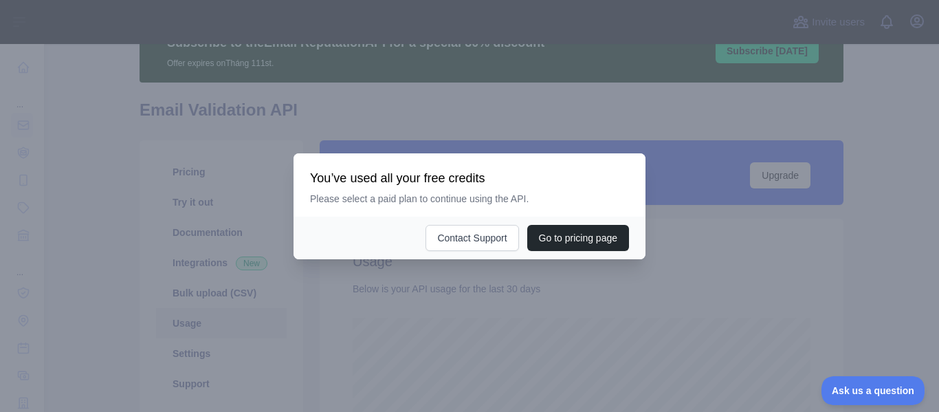
scroll to position [368, 885]
click at [868, 131] on div at bounding box center [469, 206] width 939 height 412
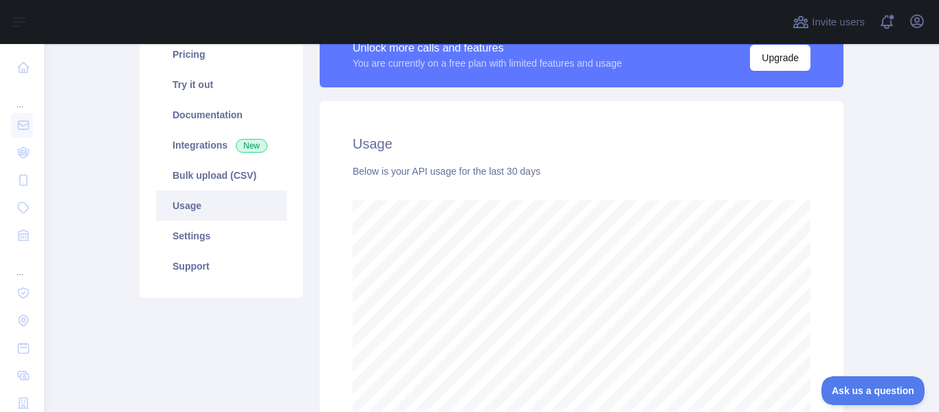
scroll to position [206, 0]
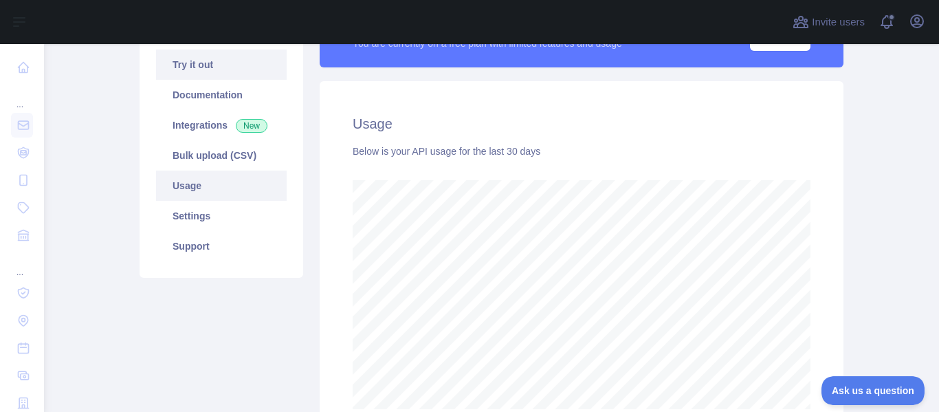
click at [247, 72] on link "Try it out" at bounding box center [221, 65] width 131 height 30
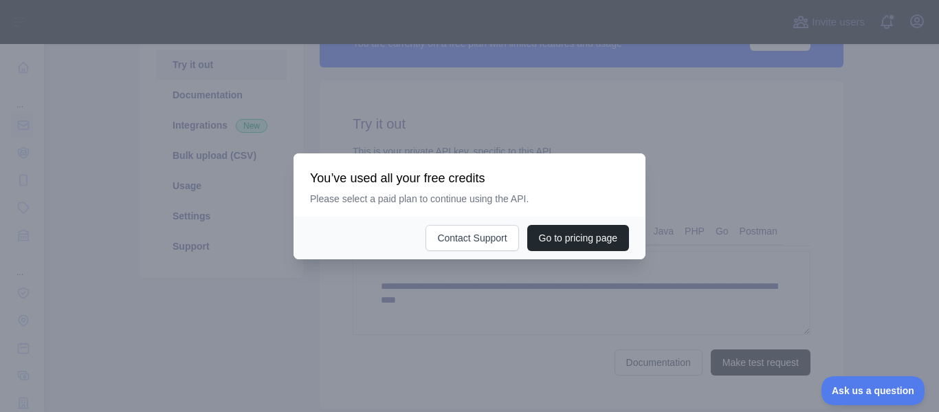
click at [441, 339] on div at bounding box center [469, 206] width 939 height 412
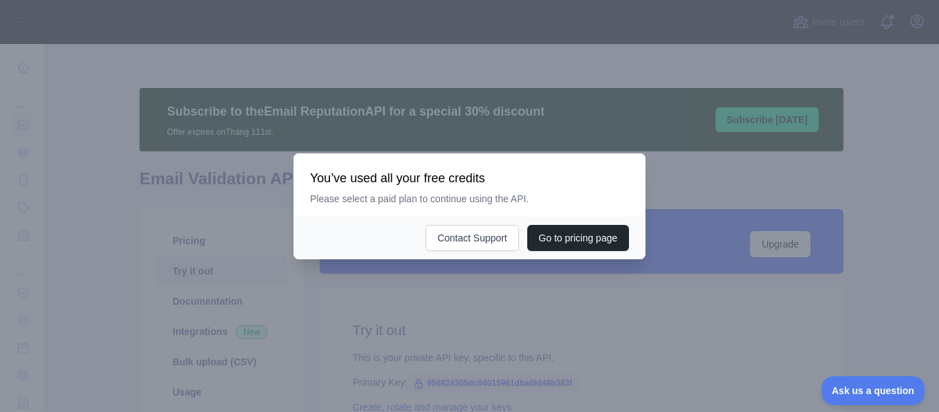
click at [543, 287] on div at bounding box center [469, 206] width 939 height 412
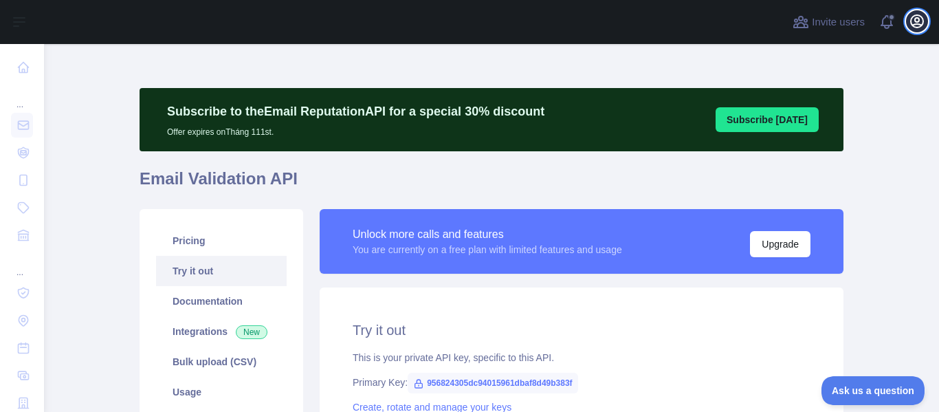
click at [915, 28] on icon "button" at bounding box center [917, 21] width 12 height 12
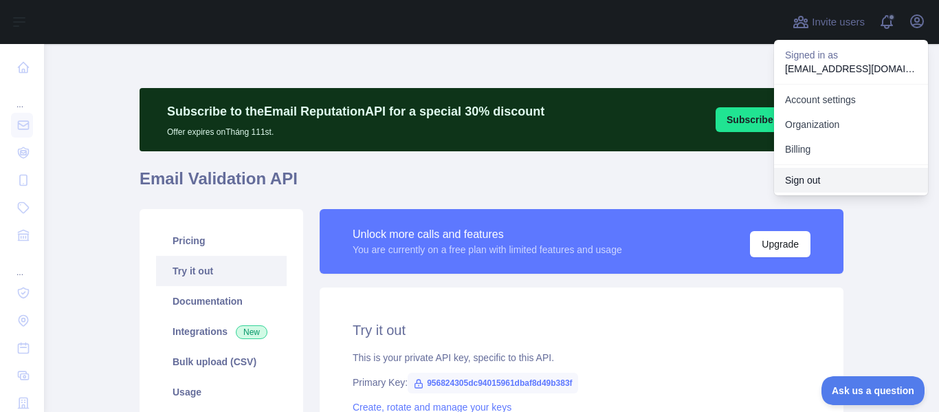
click at [823, 177] on button "Sign out" at bounding box center [851, 180] width 154 height 25
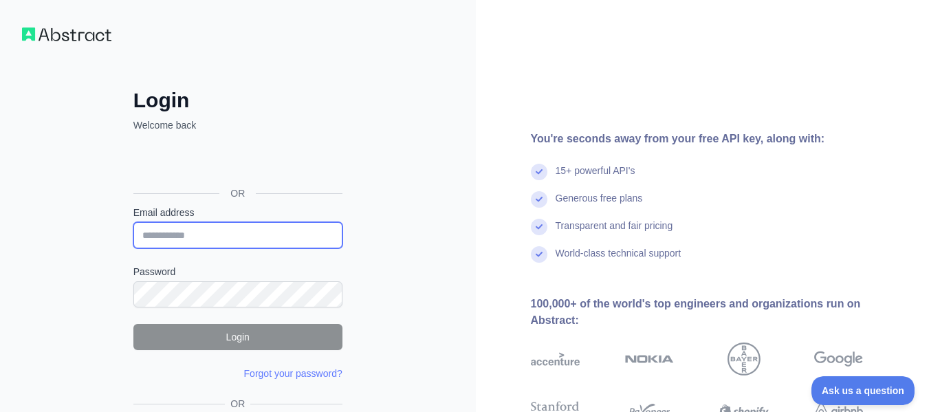
click at [216, 228] on input "Email address" at bounding box center [237, 235] width 209 height 26
type input "**********"
